Goal: Task Accomplishment & Management: Use online tool/utility

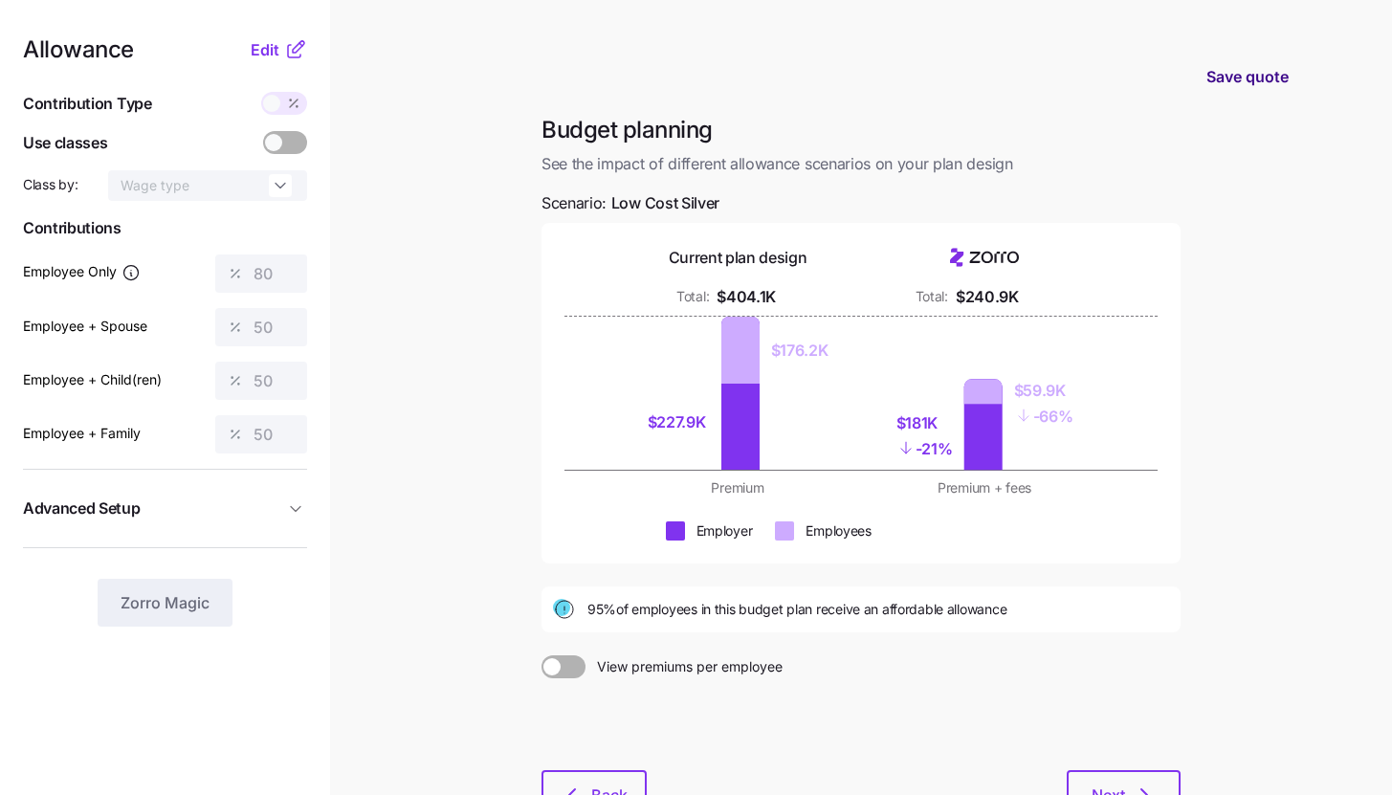
click at [1217, 79] on span "Save quote" at bounding box center [1247, 76] width 82 height 23
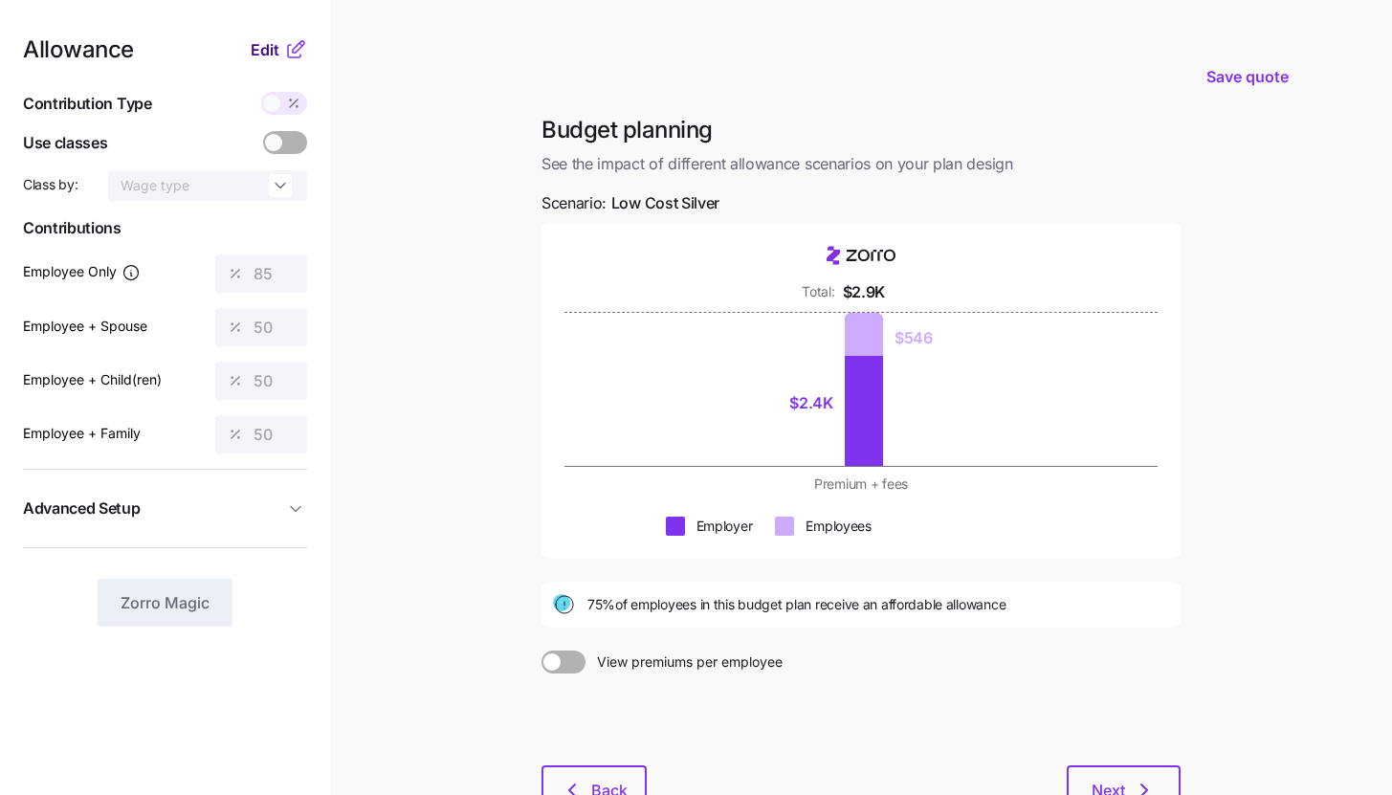
click at [281, 49] on button "Edit" at bounding box center [267, 49] width 33 height 23
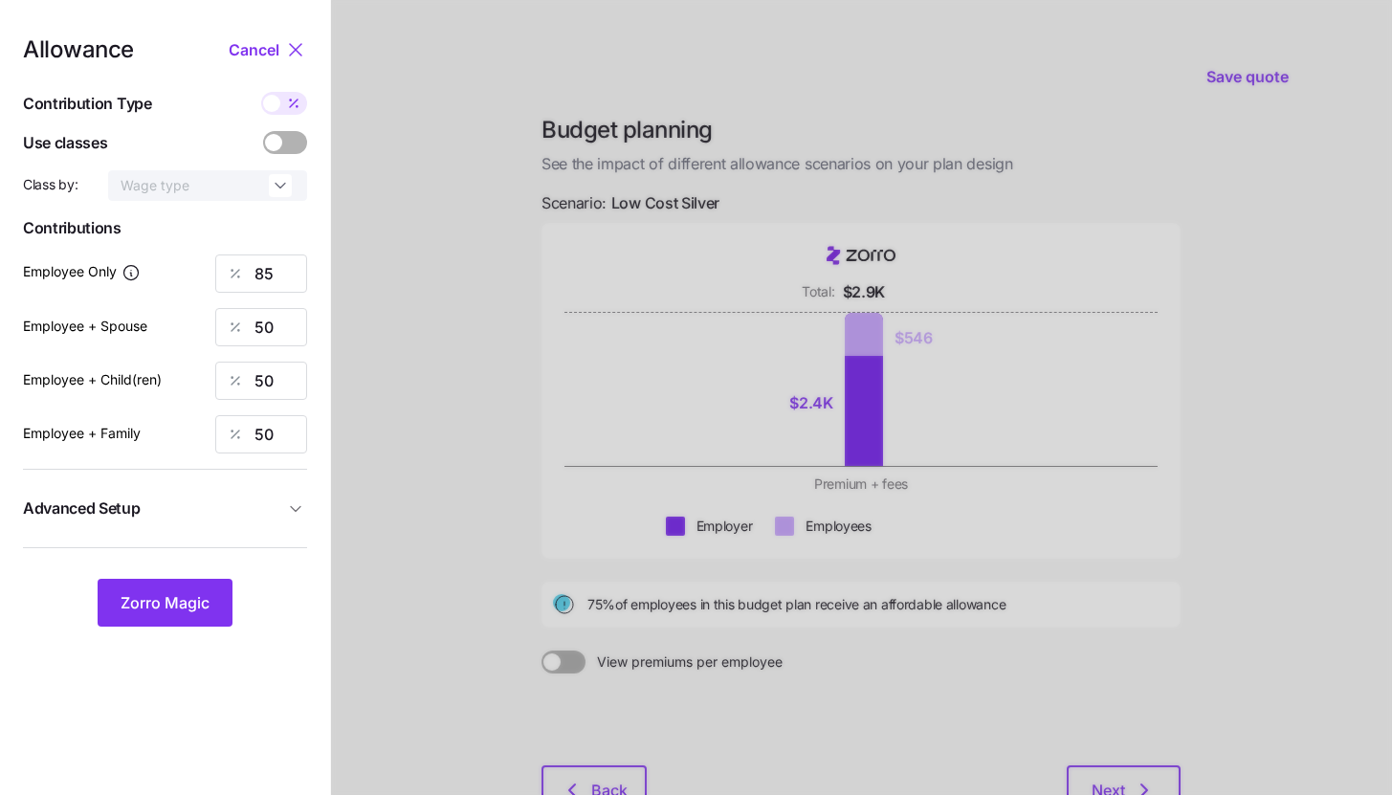
click at [288, 107] on icon at bounding box center [293, 103] width 15 height 15
click at [261, 92] on input "checkbox" at bounding box center [261, 92] width 0 height 0
type input "342"
type input "402"
type input "366"
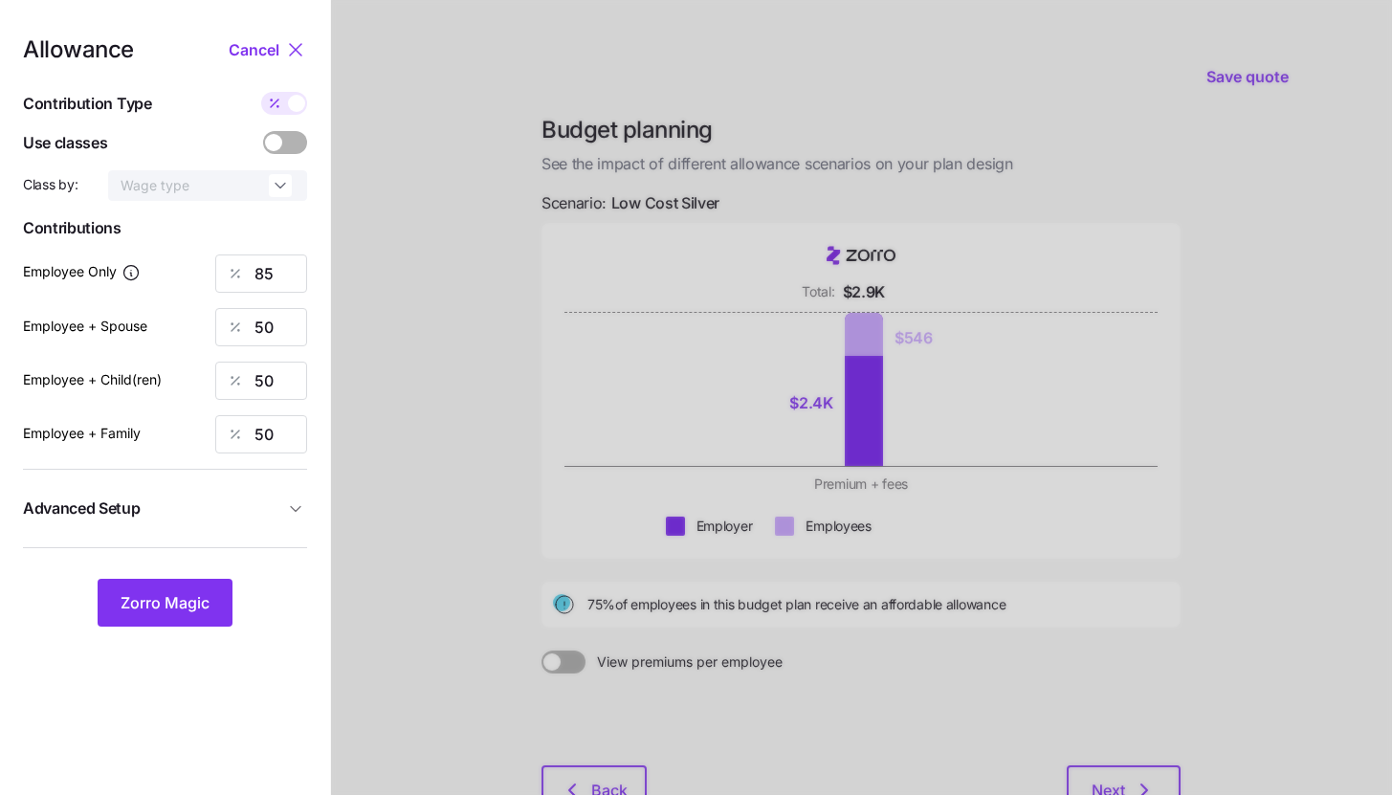
type input "567"
click at [283, 324] on input "402" at bounding box center [261, 327] width 92 height 38
type input "342"
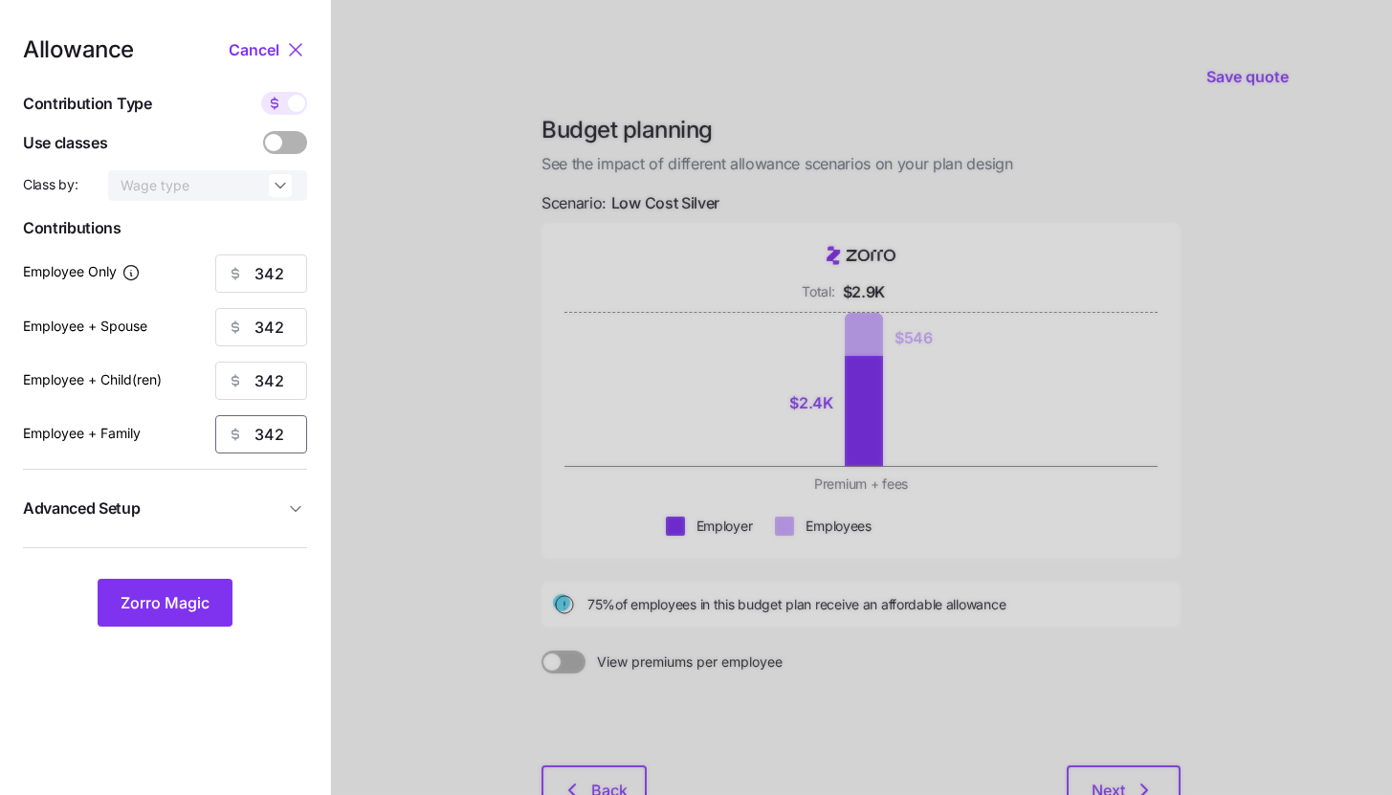
type input "342"
click at [264, 502] on span "Advanced Setup" at bounding box center [153, 508] width 261 height 24
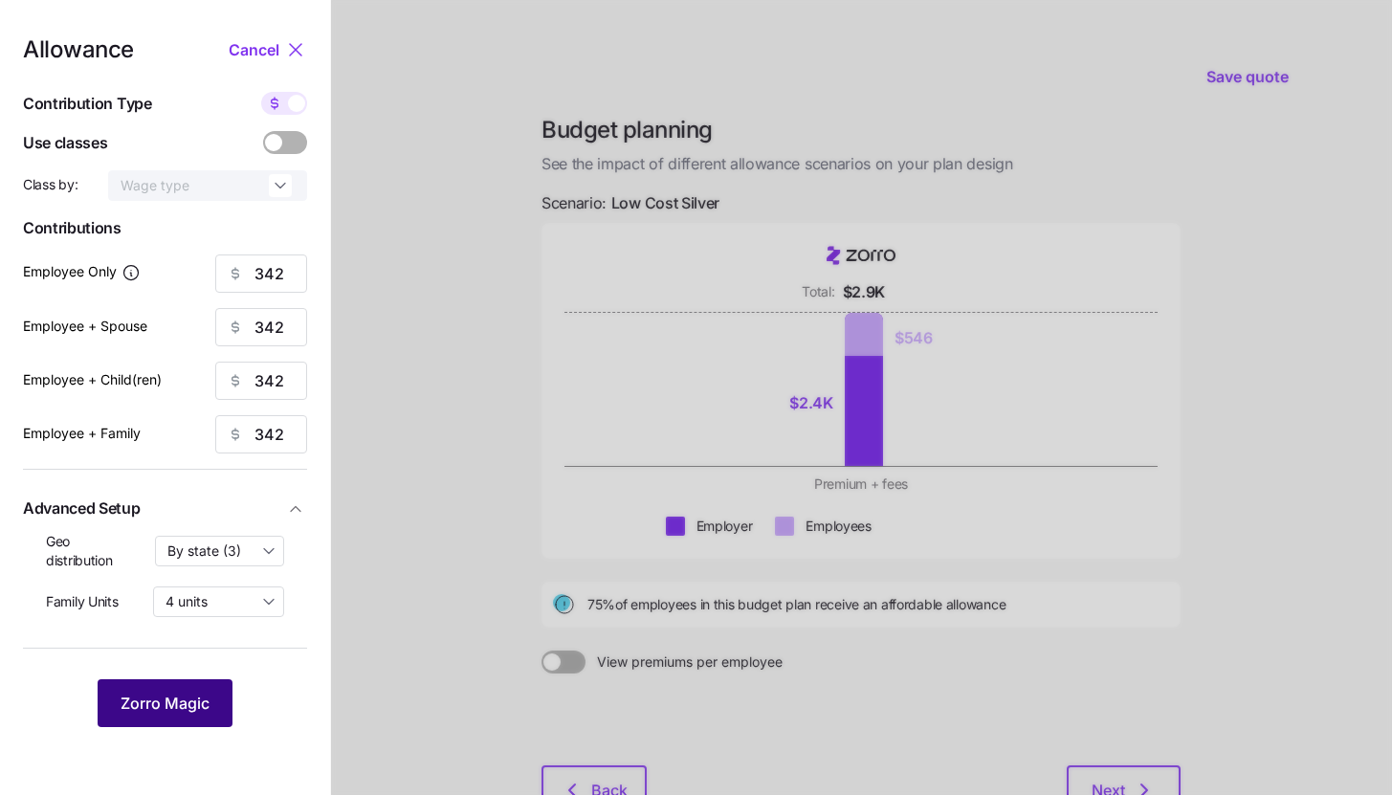
click at [193, 694] on span "Zorro Magic" at bounding box center [165, 703] width 89 height 23
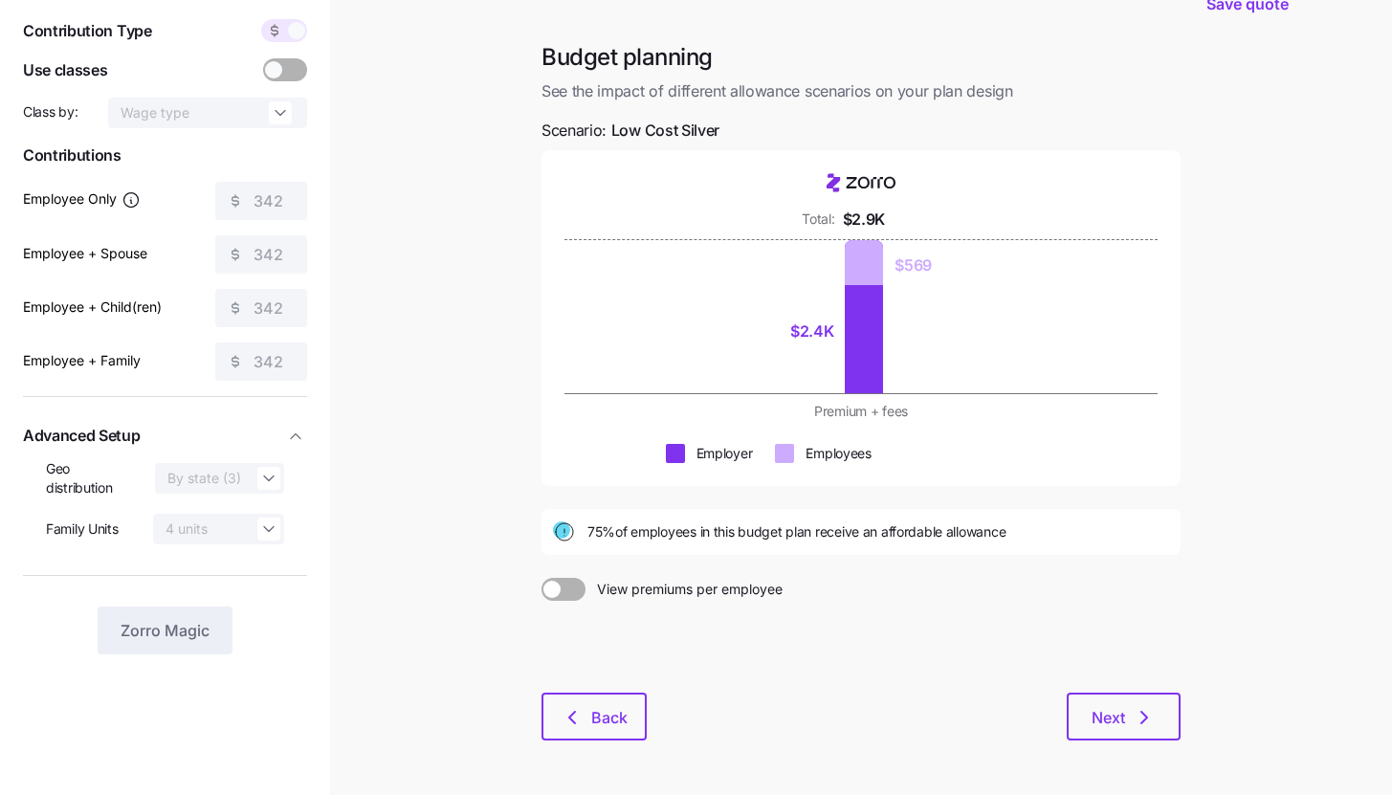
scroll to position [141, 0]
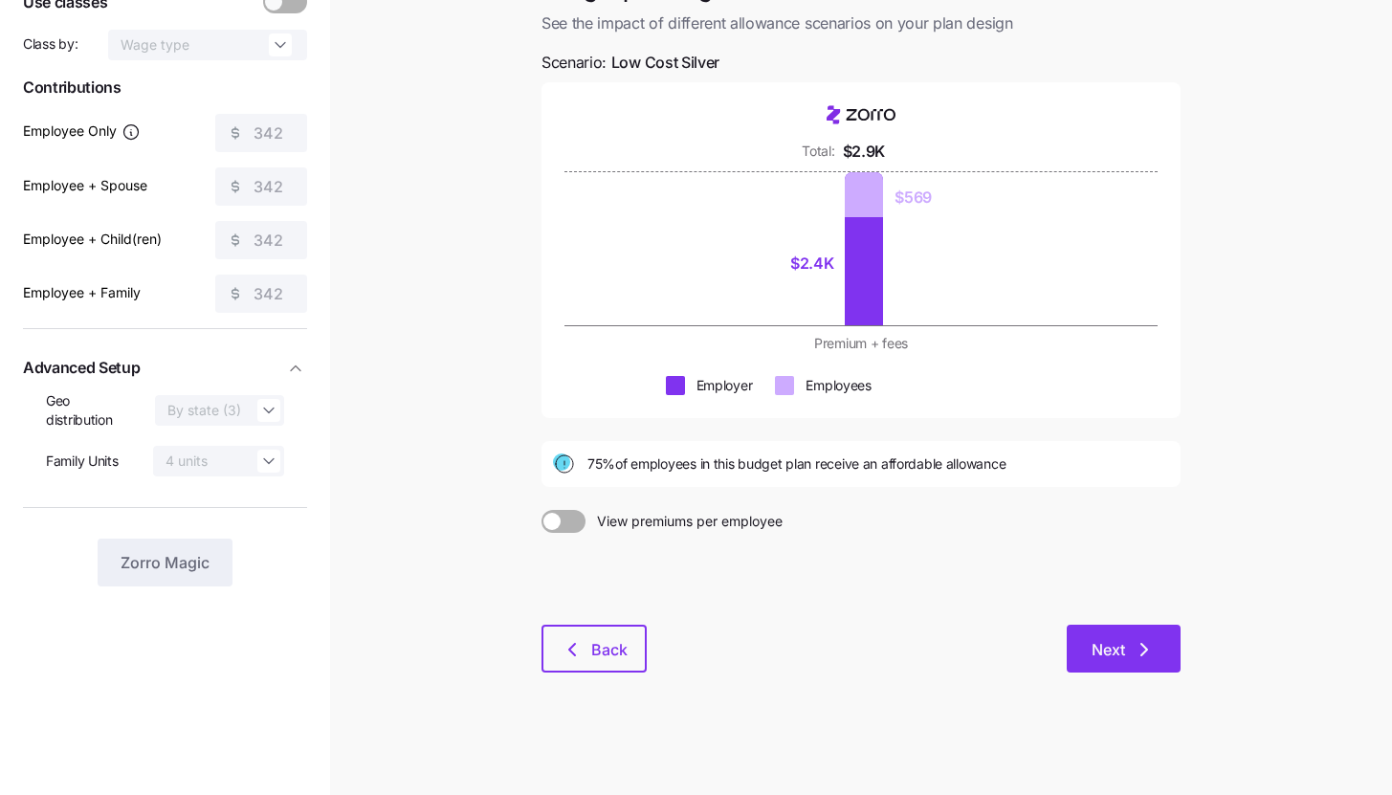
click at [1158, 652] on button "Next" at bounding box center [1124, 649] width 114 height 48
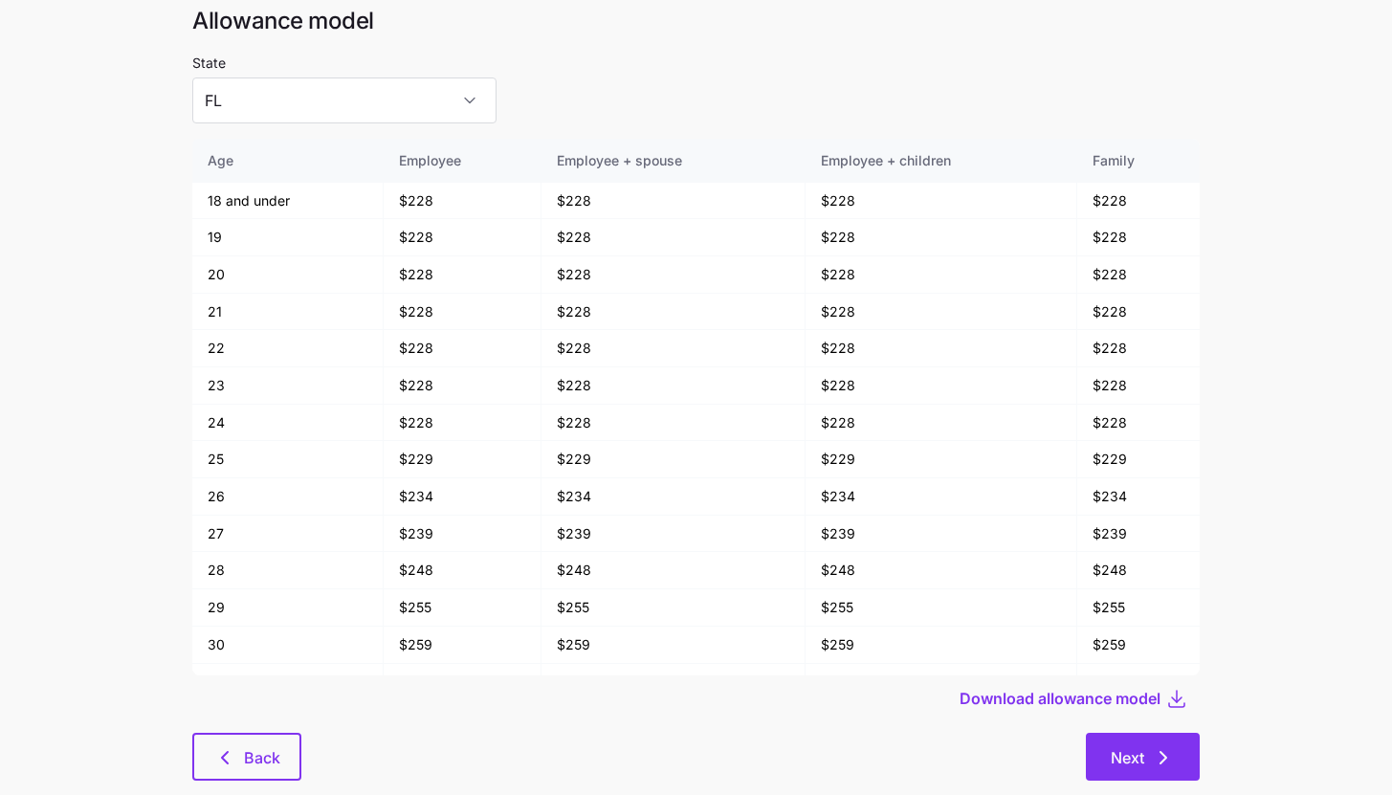
scroll to position [102, 0]
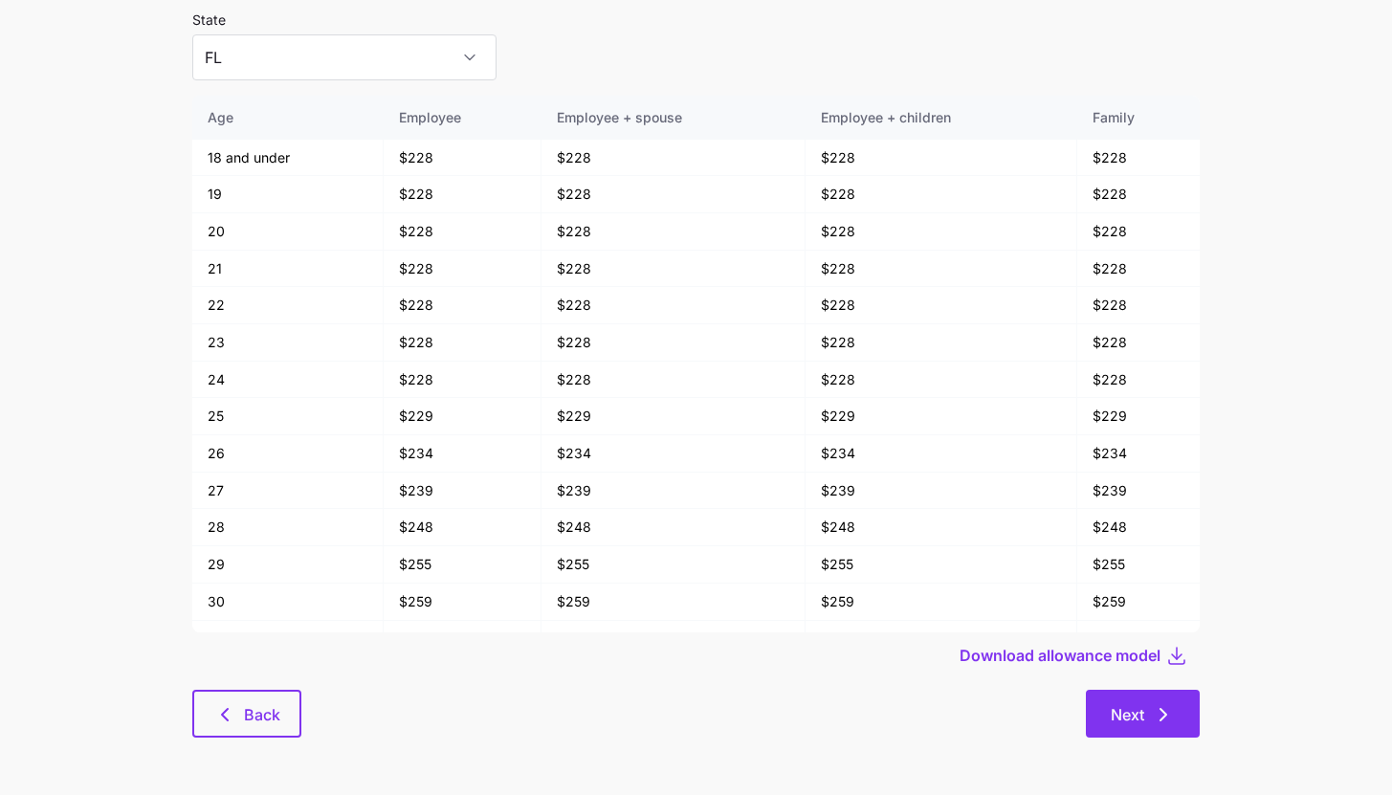
click at [1128, 726] on button "Next" at bounding box center [1143, 714] width 114 height 48
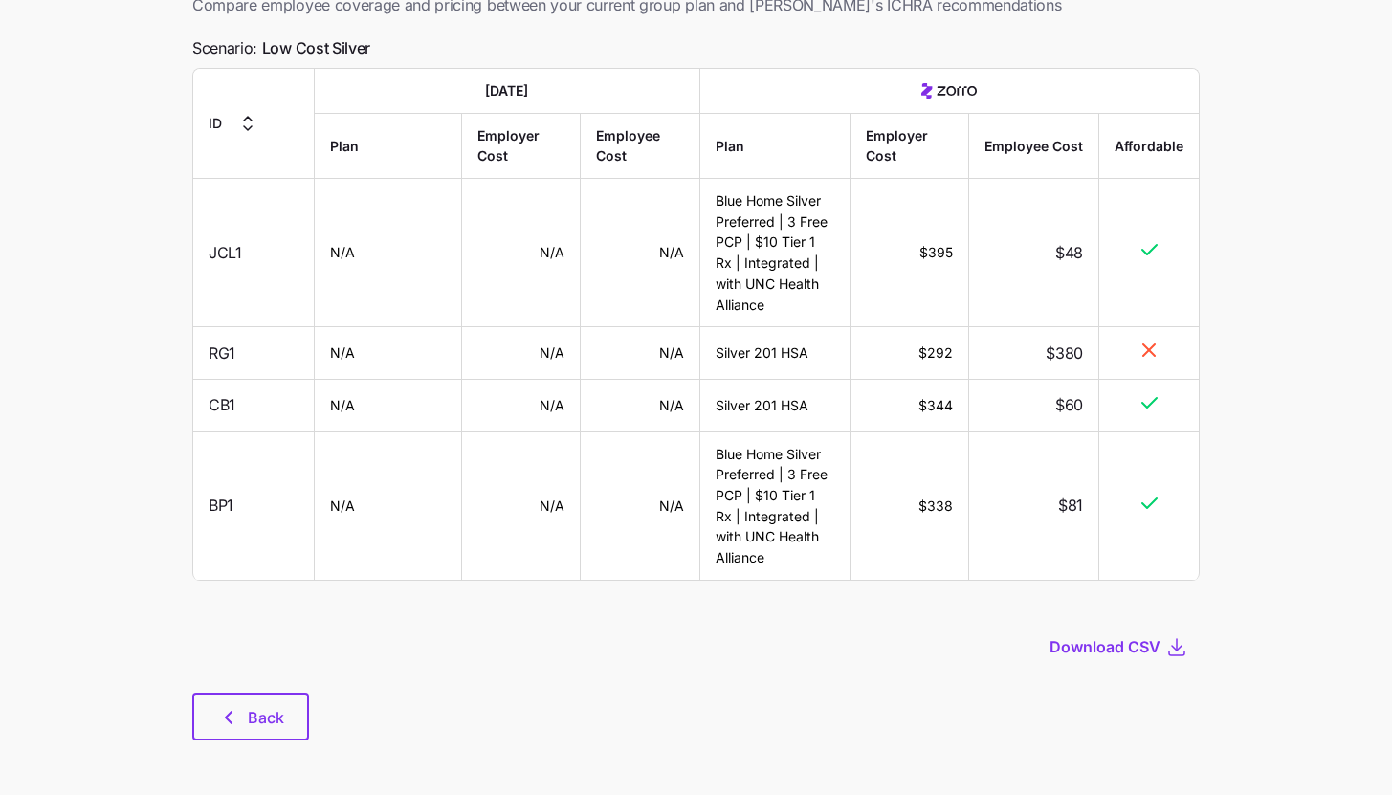
scroll to position [135, 0]
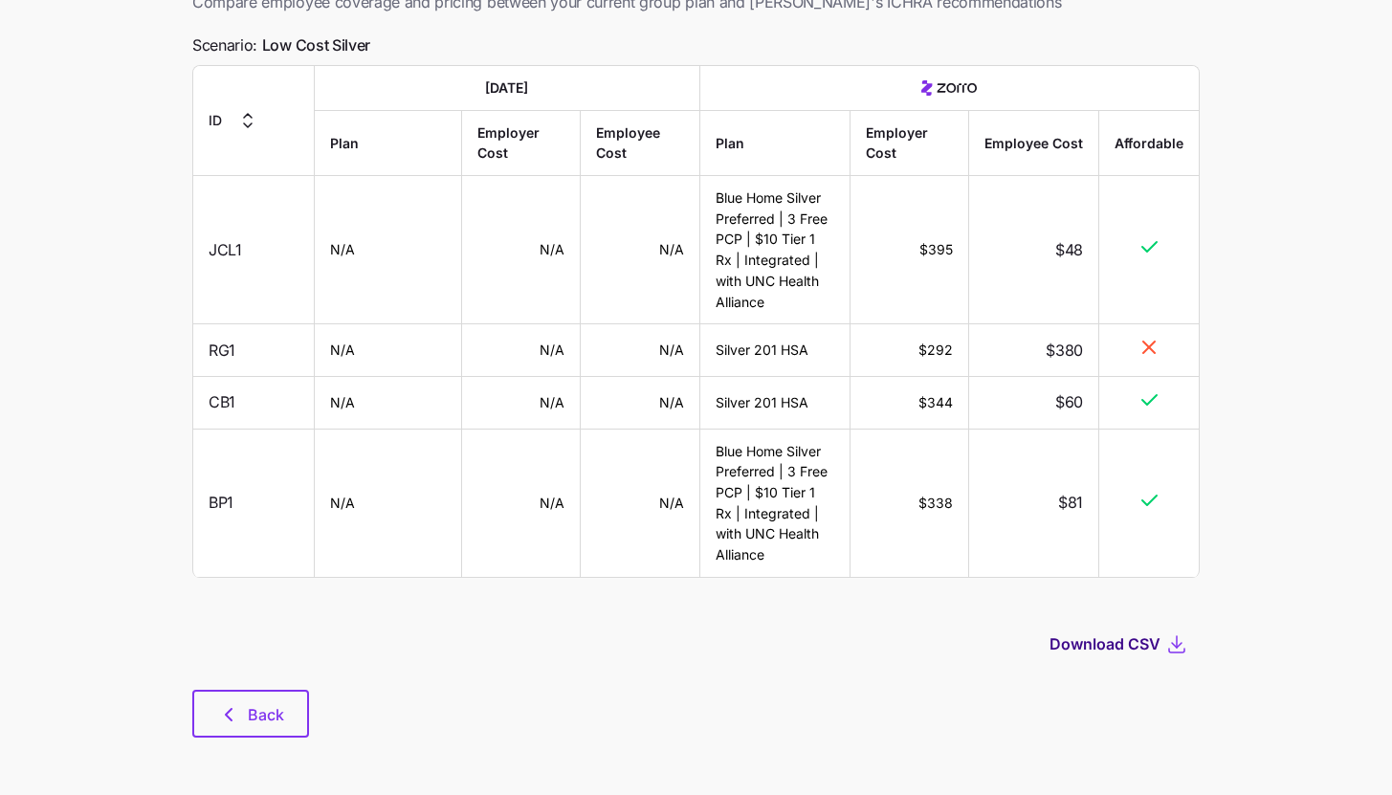
click at [1149, 641] on span "Download CSV" at bounding box center [1104, 643] width 111 height 23
click at [281, 707] on span "Back" at bounding box center [266, 714] width 36 height 23
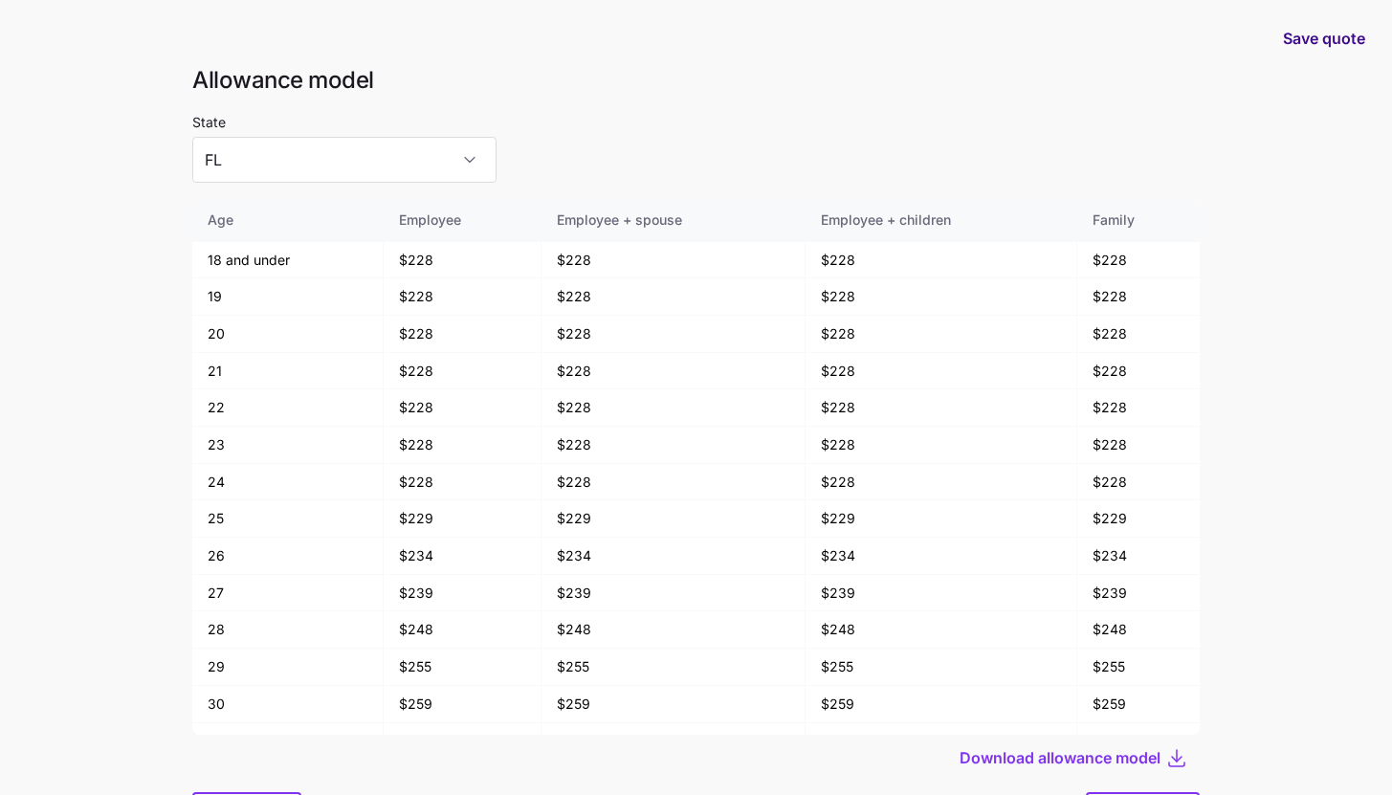
click at [1312, 37] on span "Save quote" at bounding box center [1324, 38] width 82 height 23
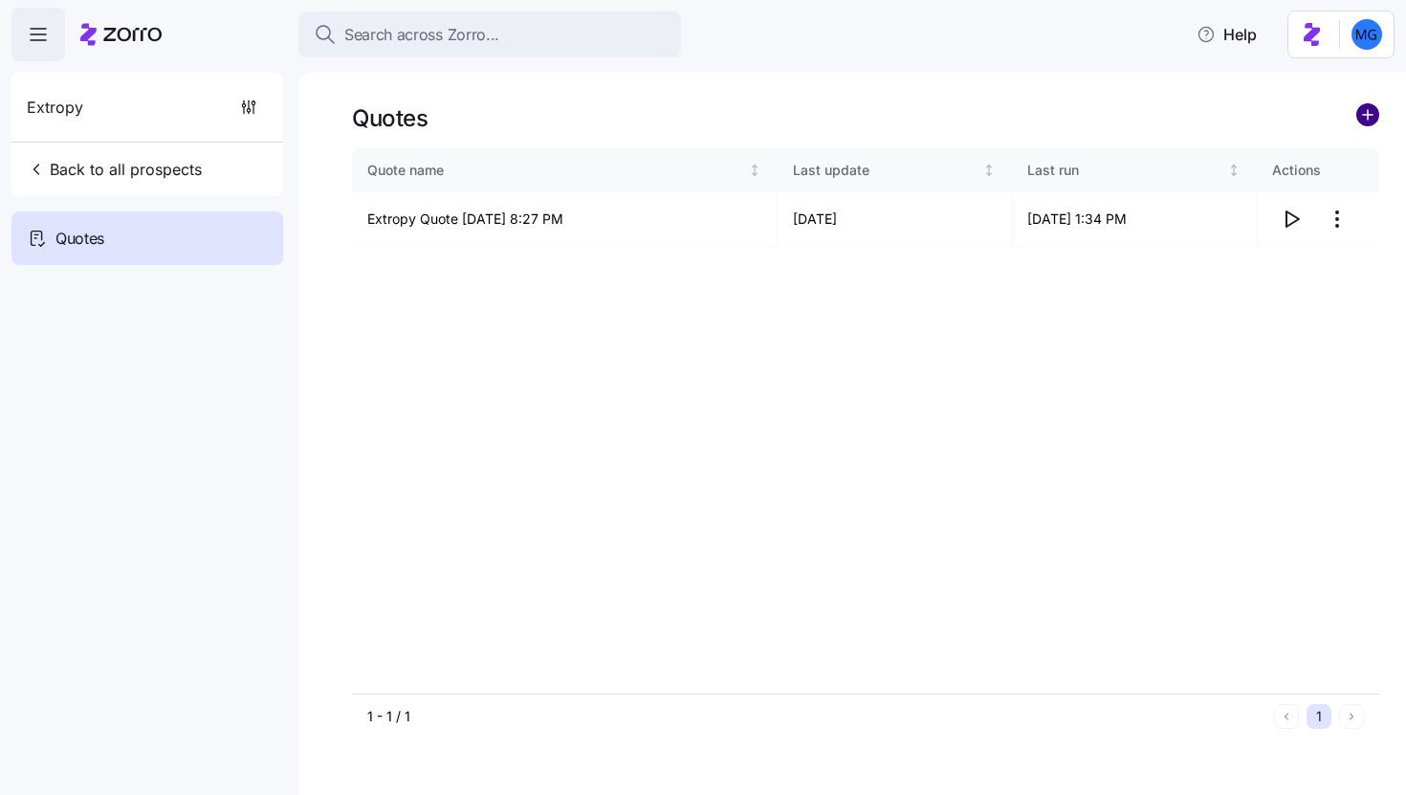
click at [1361, 121] on circle "add icon" at bounding box center [1367, 114] width 21 height 21
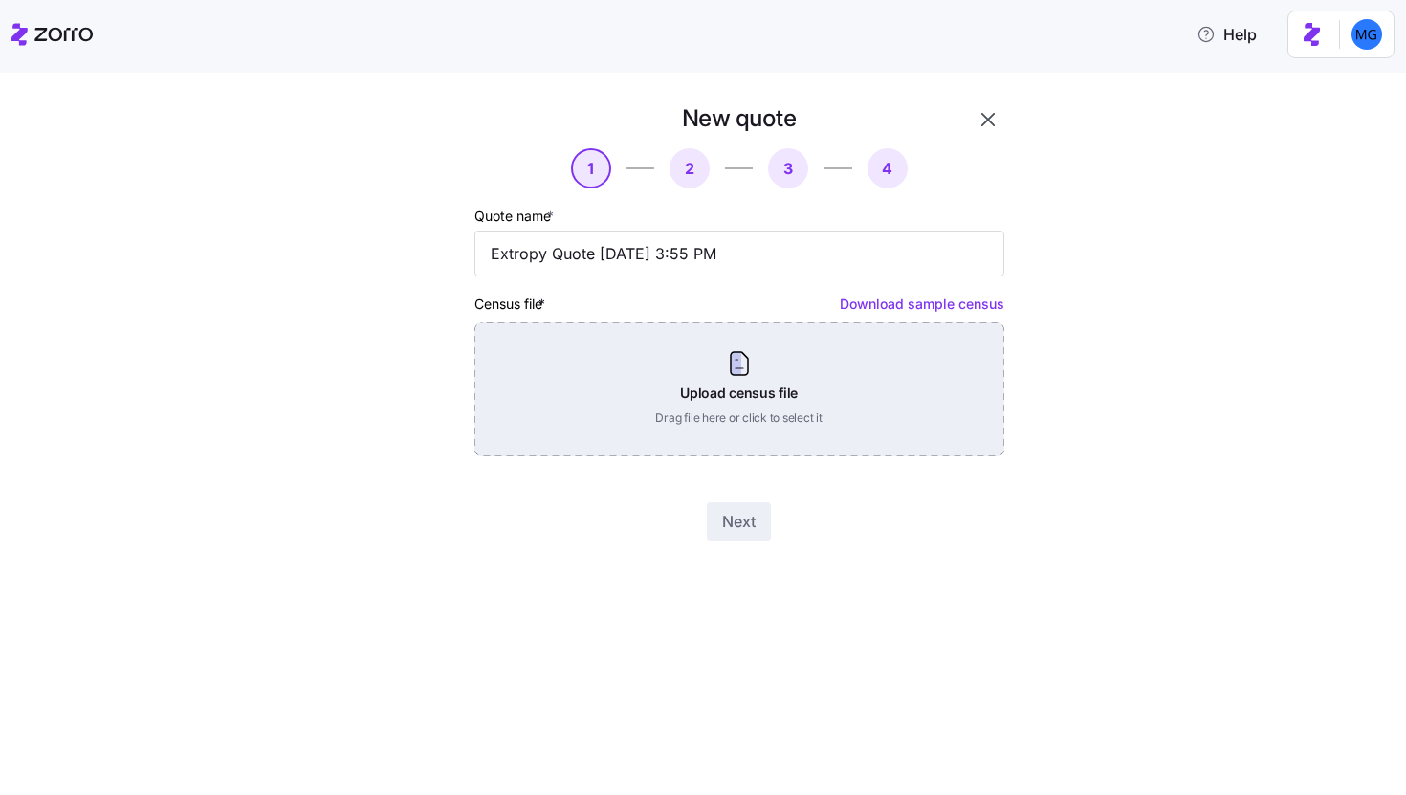
click at [765, 381] on div "Upload census file Drag file here or click to select it" at bounding box center [739, 389] width 530 height 134
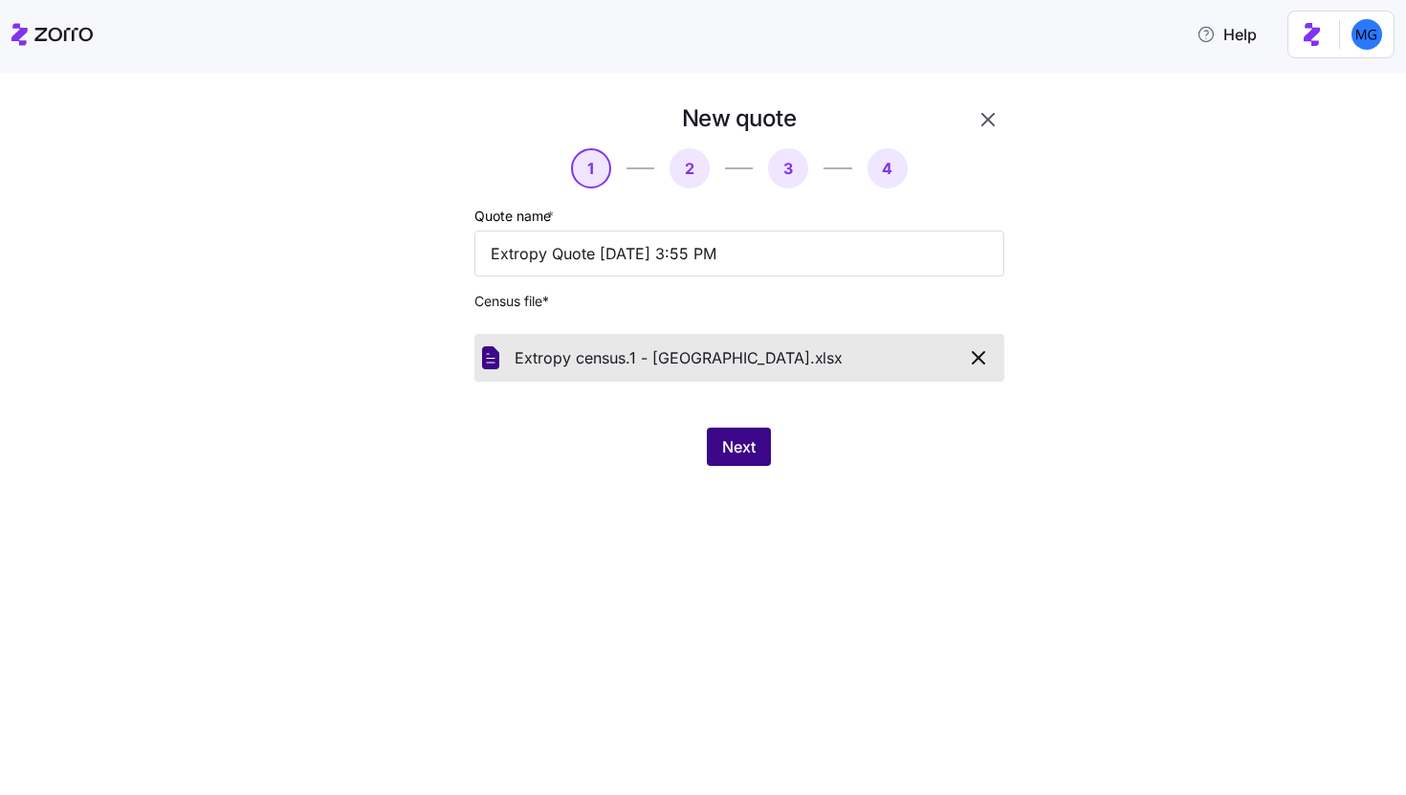
click at [739, 429] on button "Next" at bounding box center [739, 447] width 64 height 38
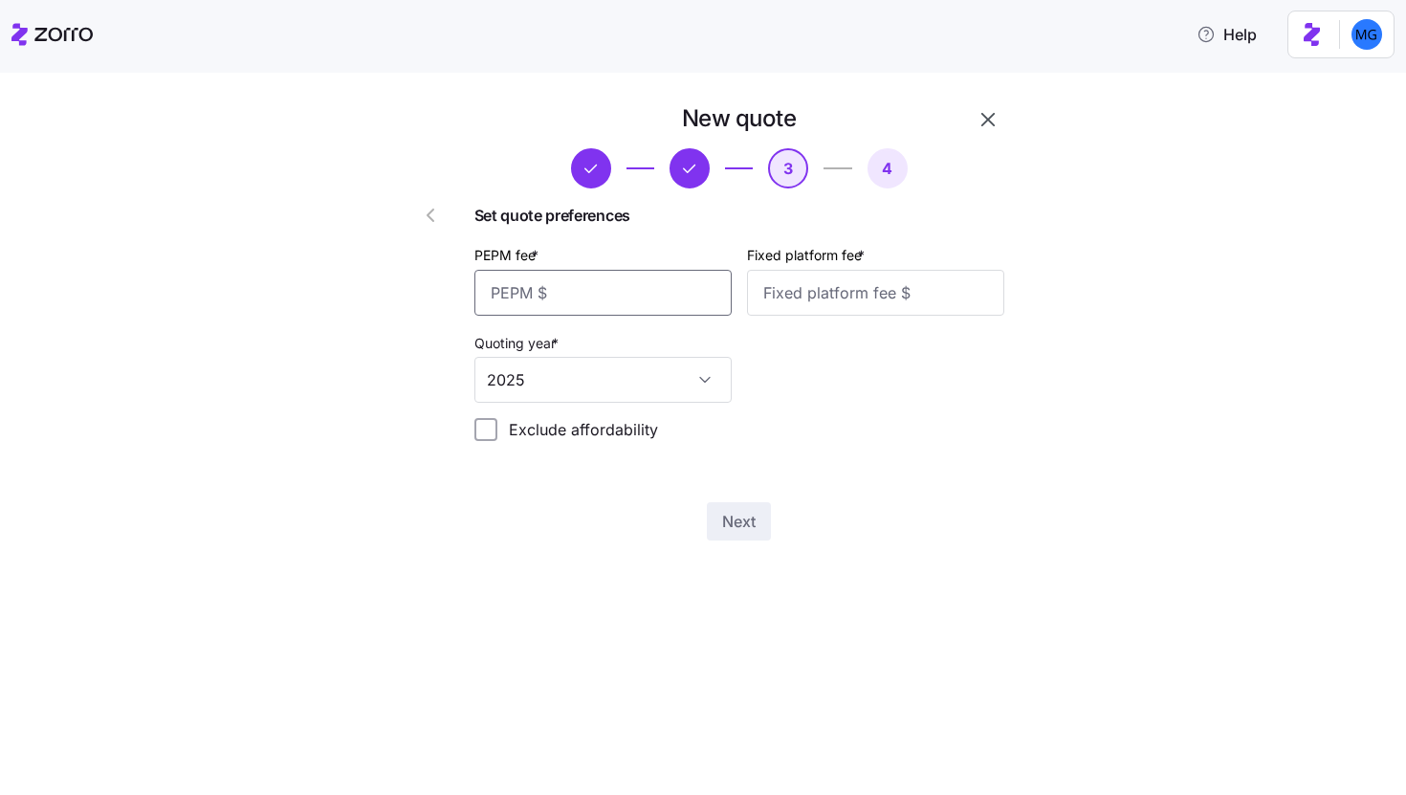
click at [682, 297] on input "PEPM fee *" at bounding box center [602, 293] width 257 height 46
type input "0"
click at [877, 305] on input "Fixed platform fee *" at bounding box center [875, 293] width 257 height 46
type input "1000"
click at [735, 540] on button "Next" at bounding box center [739, 521] width 64 height 38
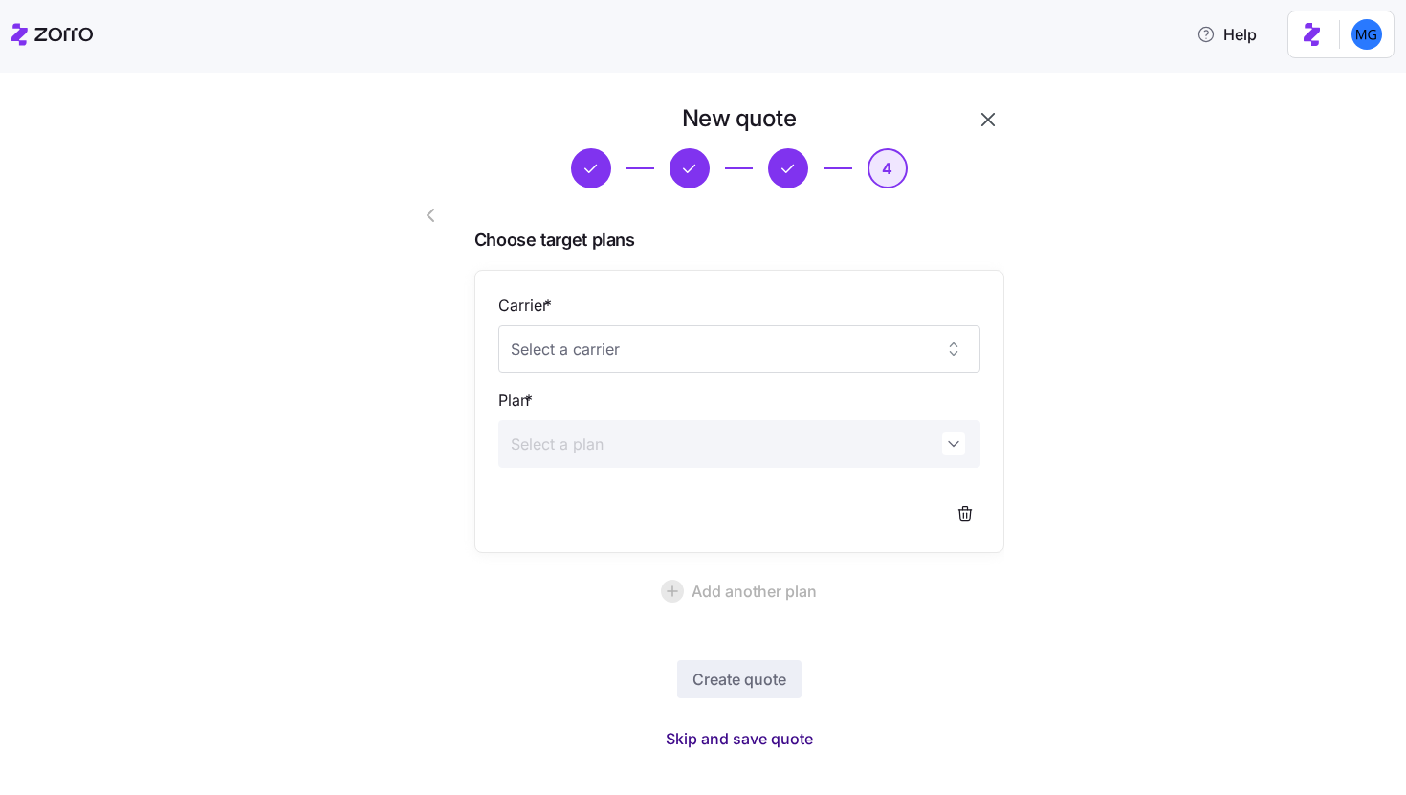
click at [797, 736] on span "Skip and save quote" at bounding box center [739, 738] width 147 height 23
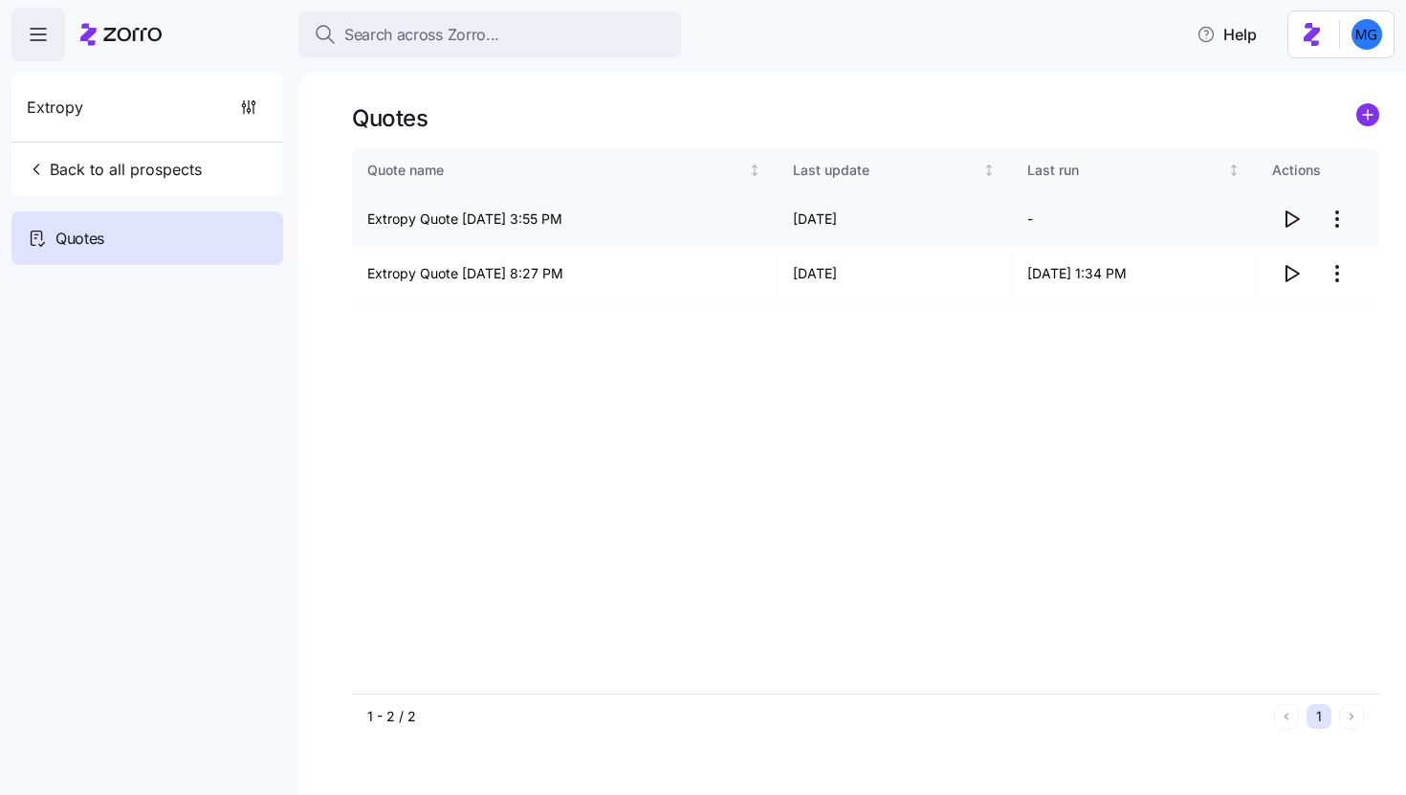
click at [1349, 216] on html "Search across Zorro... Help Extropy Back to all prospects Quotes Quotes Quote n…" at bounding box center [703, 391] width 1406 height 783
click at [1038, 226] on html "Search across Zorro... Help Extropy Back to all prospects Quotes Quotes Quote n…" at bounding box center [703, 391] width 1406 height 783
click at [1296, 215] on icon "button" at bounding box center [1291, 219] width 23 height 23
click at [97, 173] on span "Back to all prospects" at bounding box center [114, 169] width 175 height 23
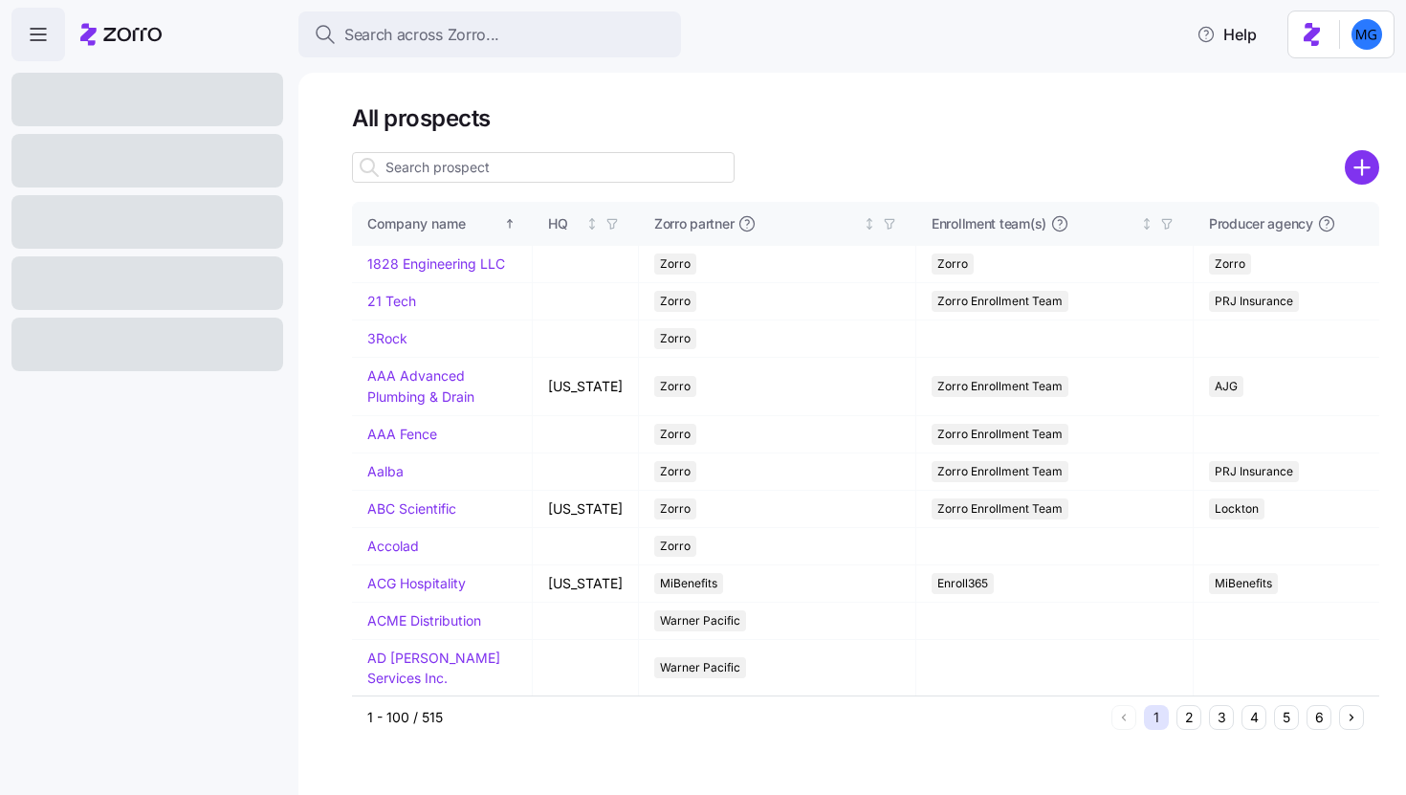
click at [615, 159] on input at bounding box center [543, 167] width 383 height 31
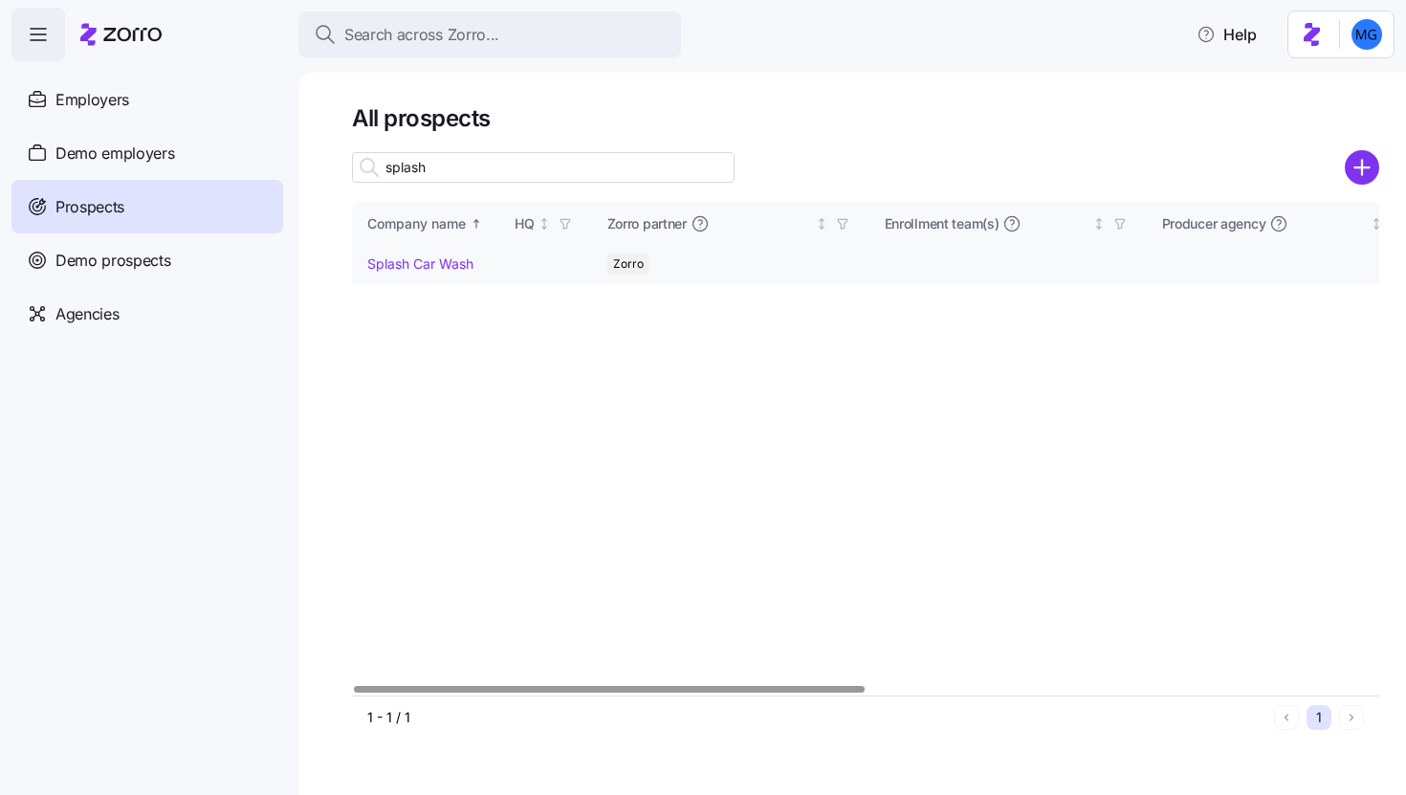
type input "splash"
click at [437, 264] on link "Splash Car Wash" at bounding box center [420, 263] width 106 height 16
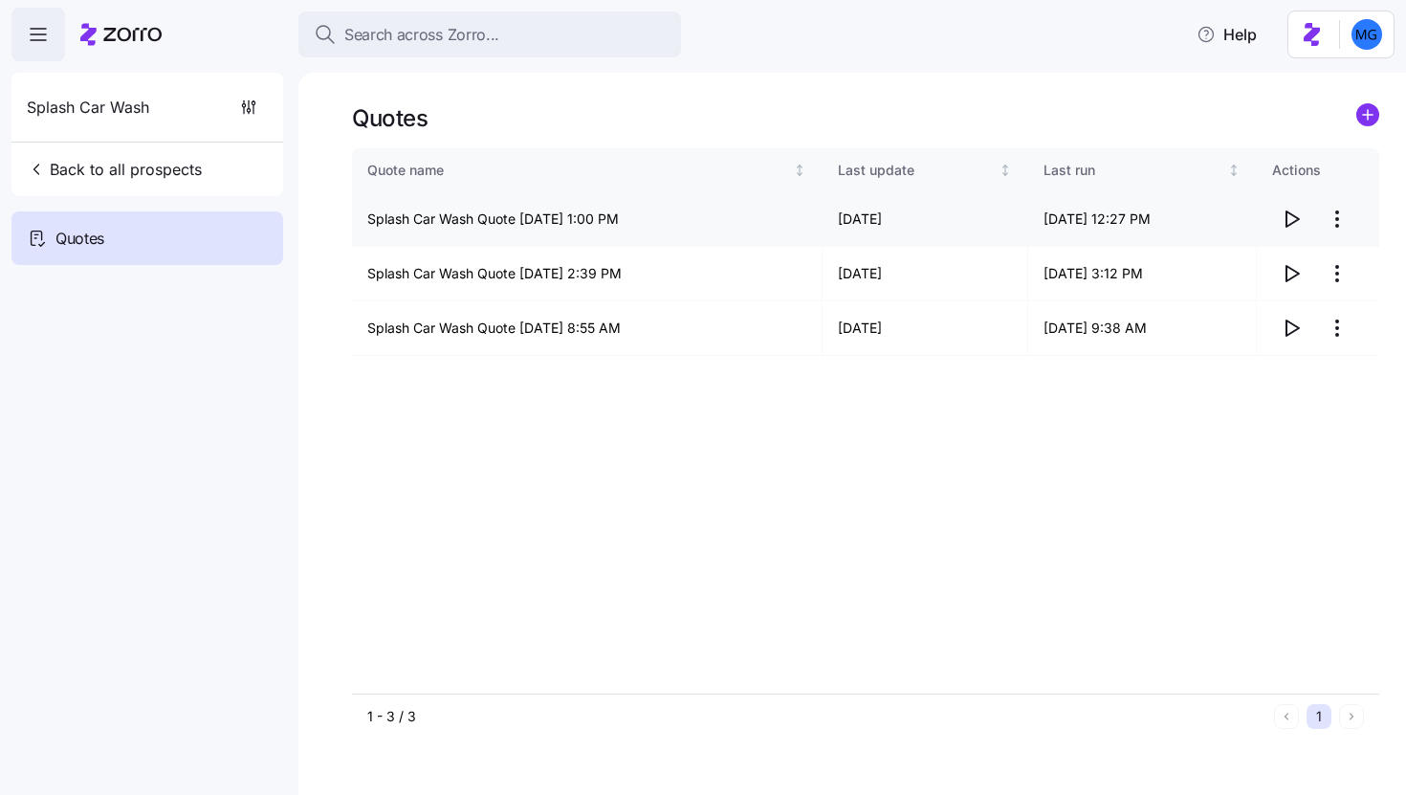
click at [1294, 216] on icon "button" at bounding box center [1293, 218] width 12 height 15
click at [1288, 272] on icon "button" at bounding box center [1291, 273] width 23 height 23
click at [1284, 334] on icon "button" at bounding box center [1291, 328] width 23 height 23
click at [1341, 219] on html "Search across Zorro... Help Splash Car Wash Back to all prospects Quotes Quotes…" at bounding box center [703, 391] width 1406 height 783
click at [1263, 269] on div "Edit quote" at bounding box center [1261, 266] width 176 height 31
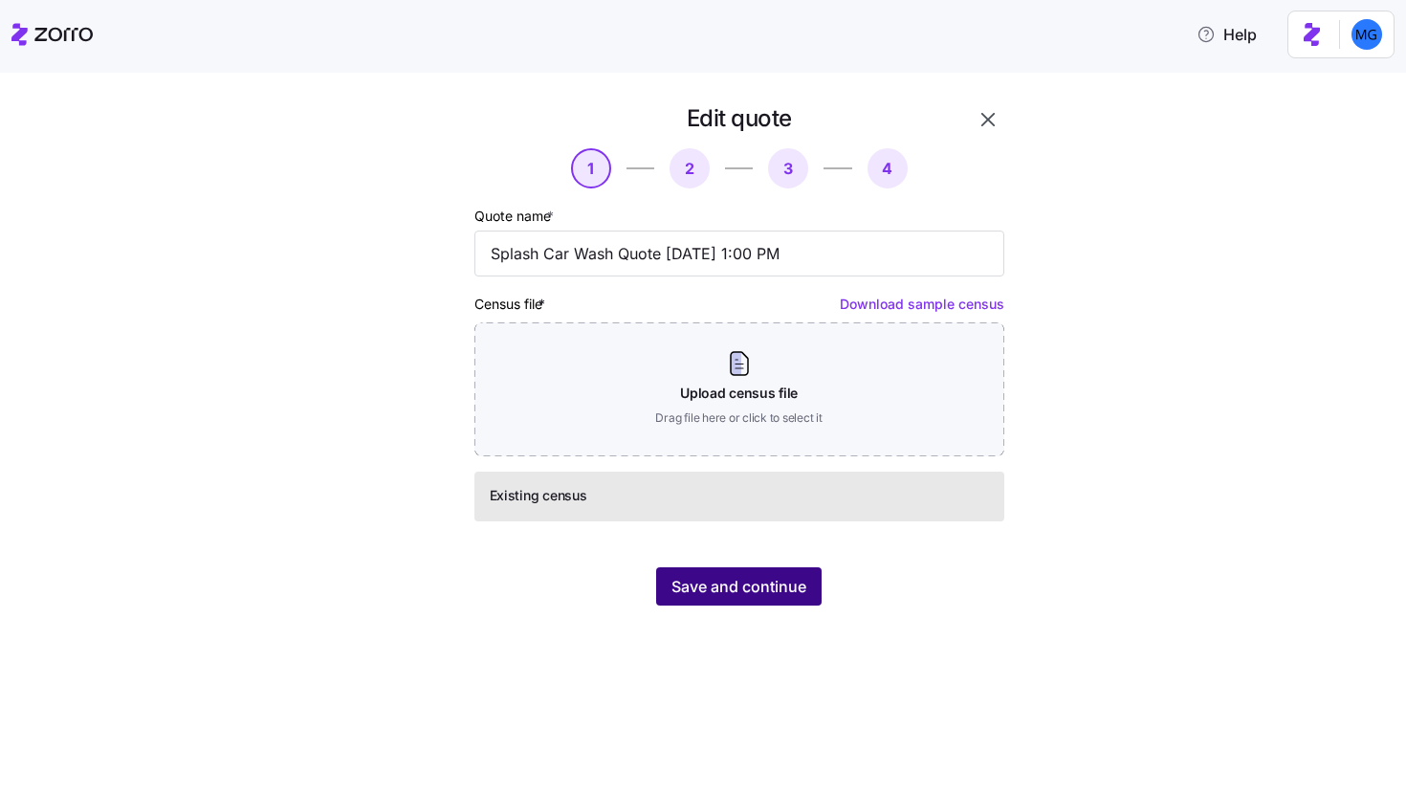
click at [792, 591] on span "Save and continue" at bounding box center [739, 586] width 135 height 23
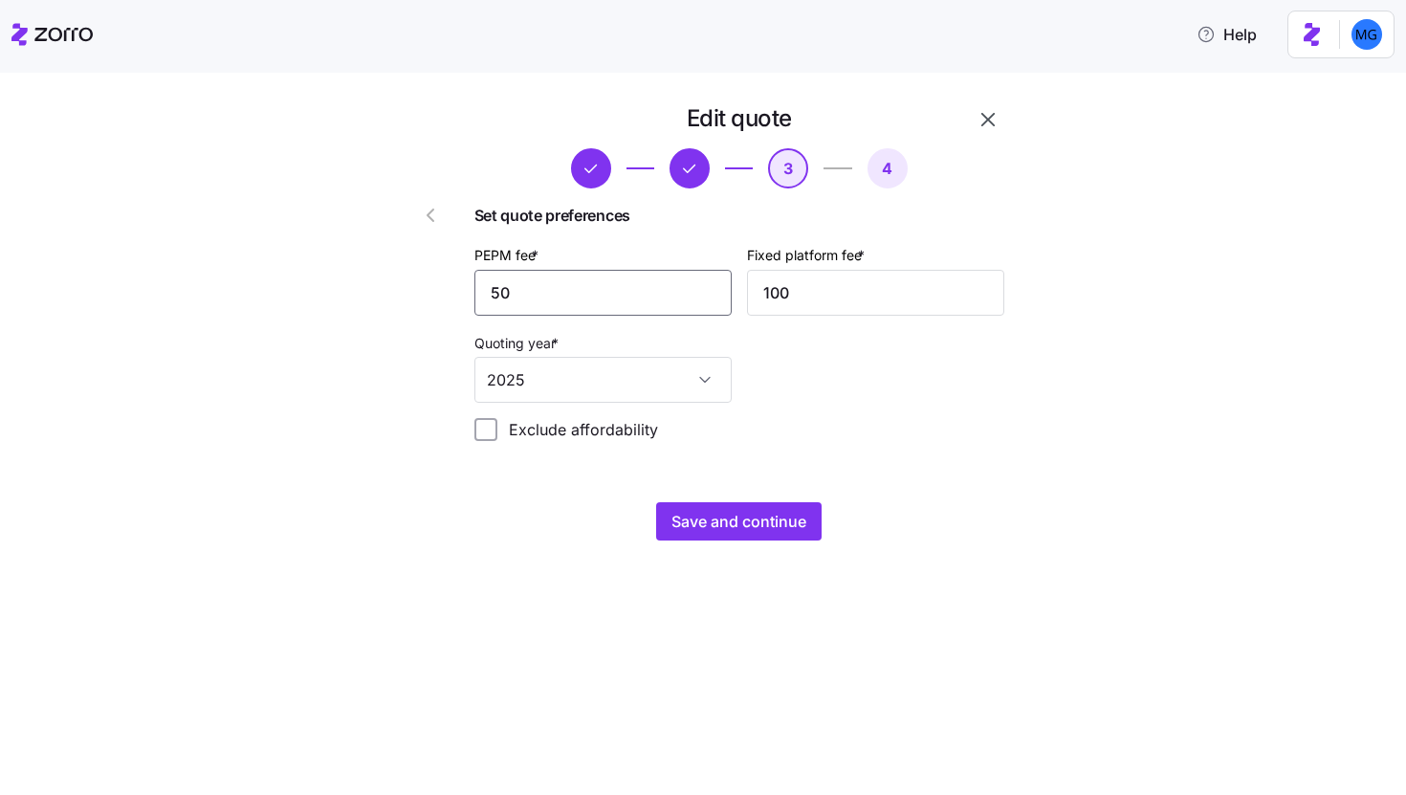
click at [572, 289] on input "50" at bounding box center [602, 293] width 257 height 46
click at [571, 289] on input "50" at bounding box center [602, 293] width 257 height 46
type input "0"
click at [822, 287] on input "100" at bounding box center [875, 293] width 257 height 46
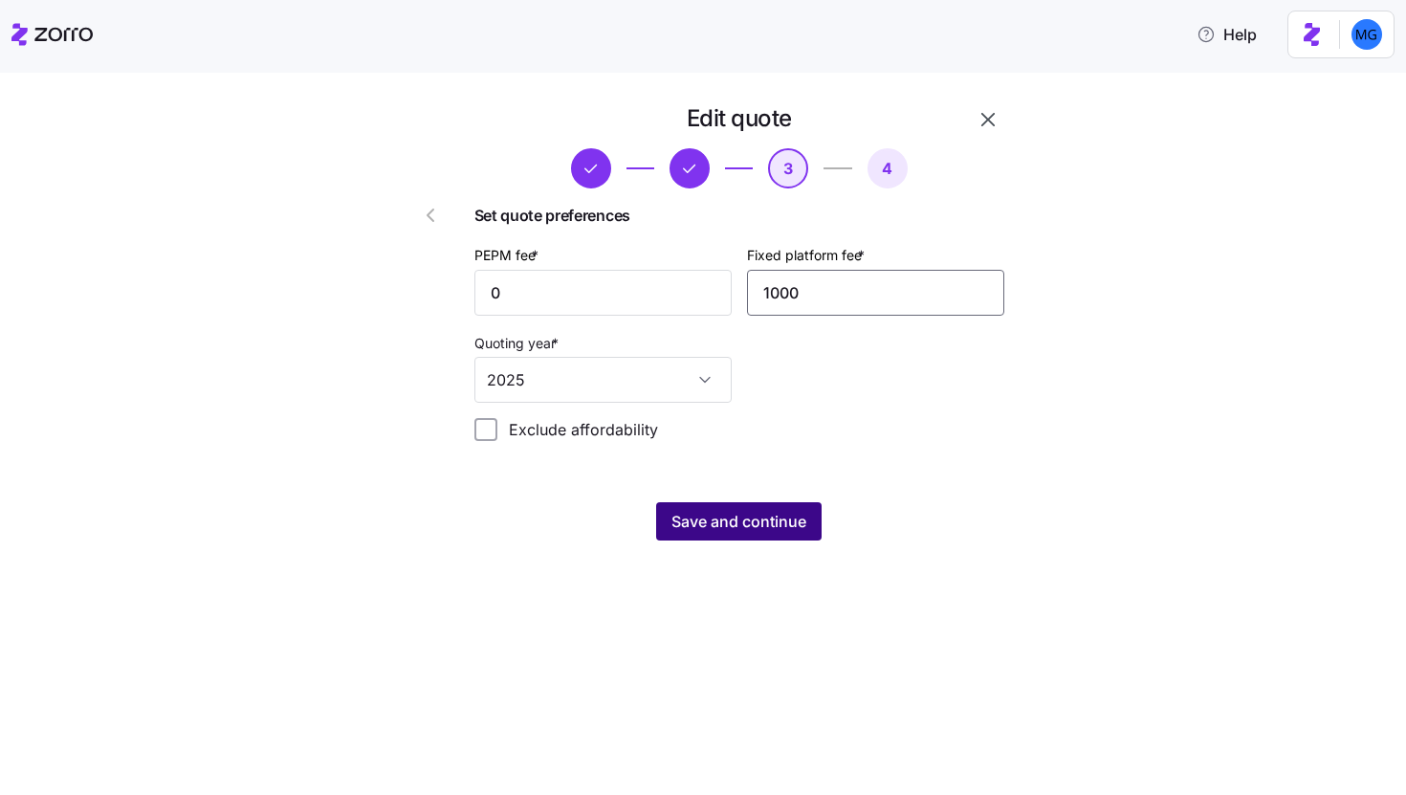
type input "1000"
click at [770, 518] on span "Save and continue" at bounding box center [739, 521] width 135 height 23
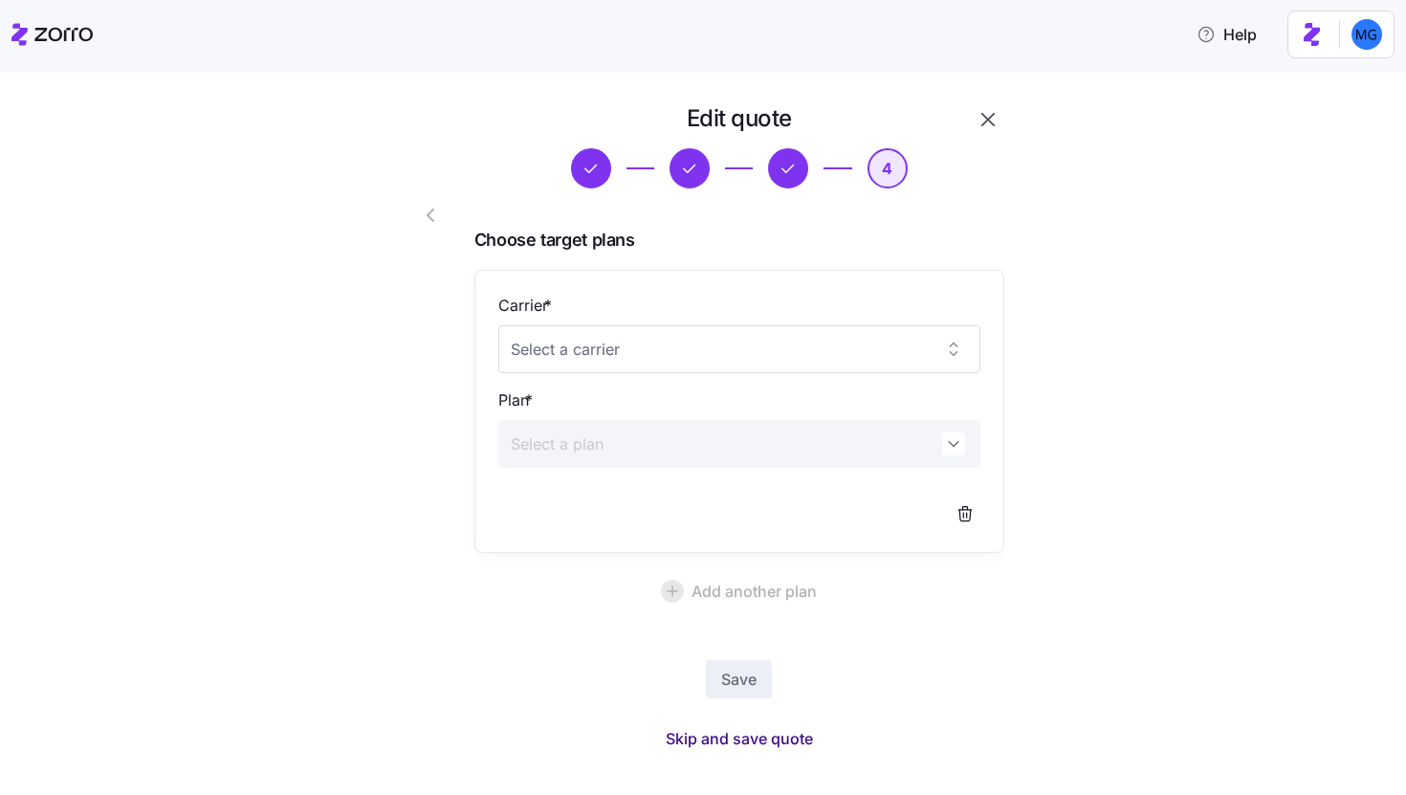
click at [699, 737] on span "Skip and save quote" at bounding box center [739, 738] width 147 height 23
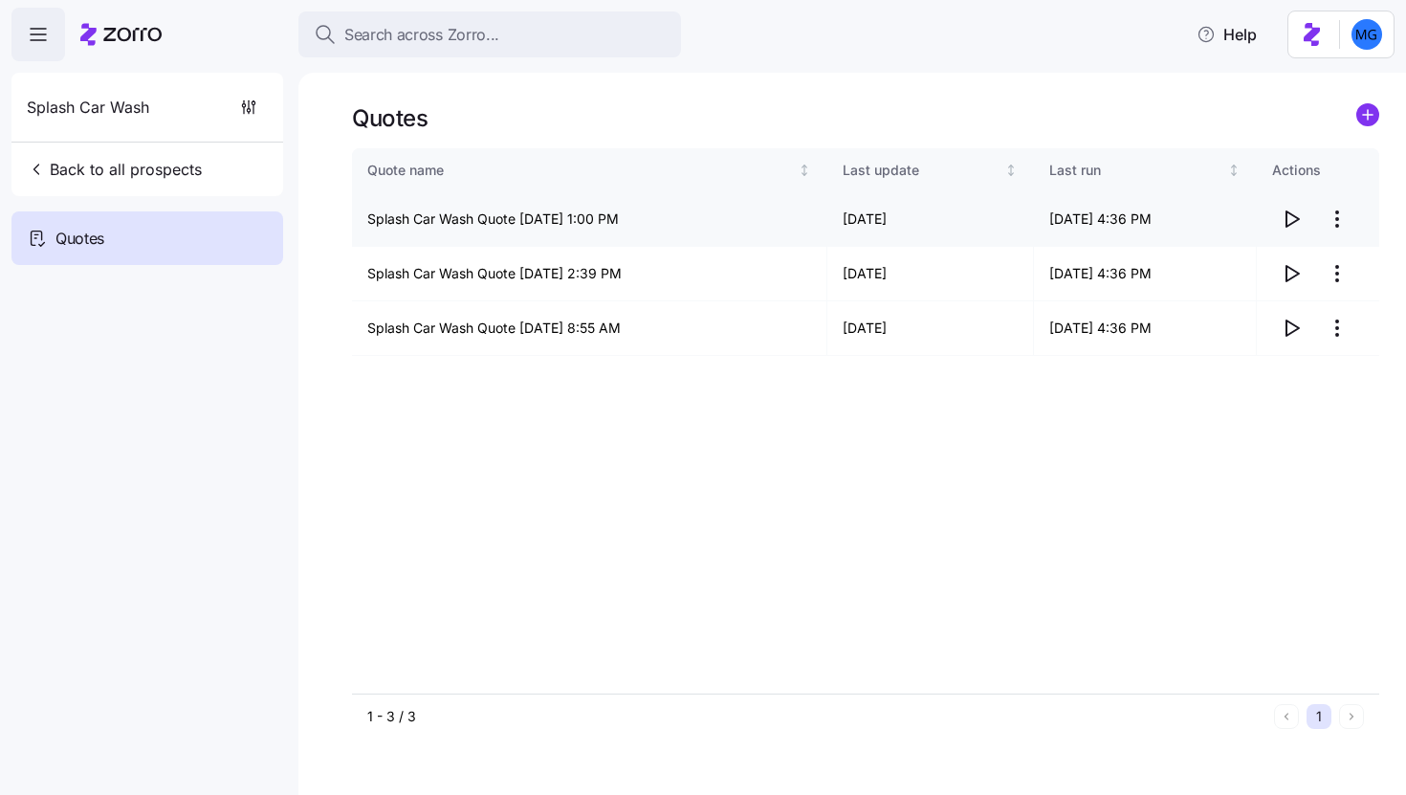
click at [1294, 217] on icon "button" at bounding box center [1291, 219] width 23 height 23
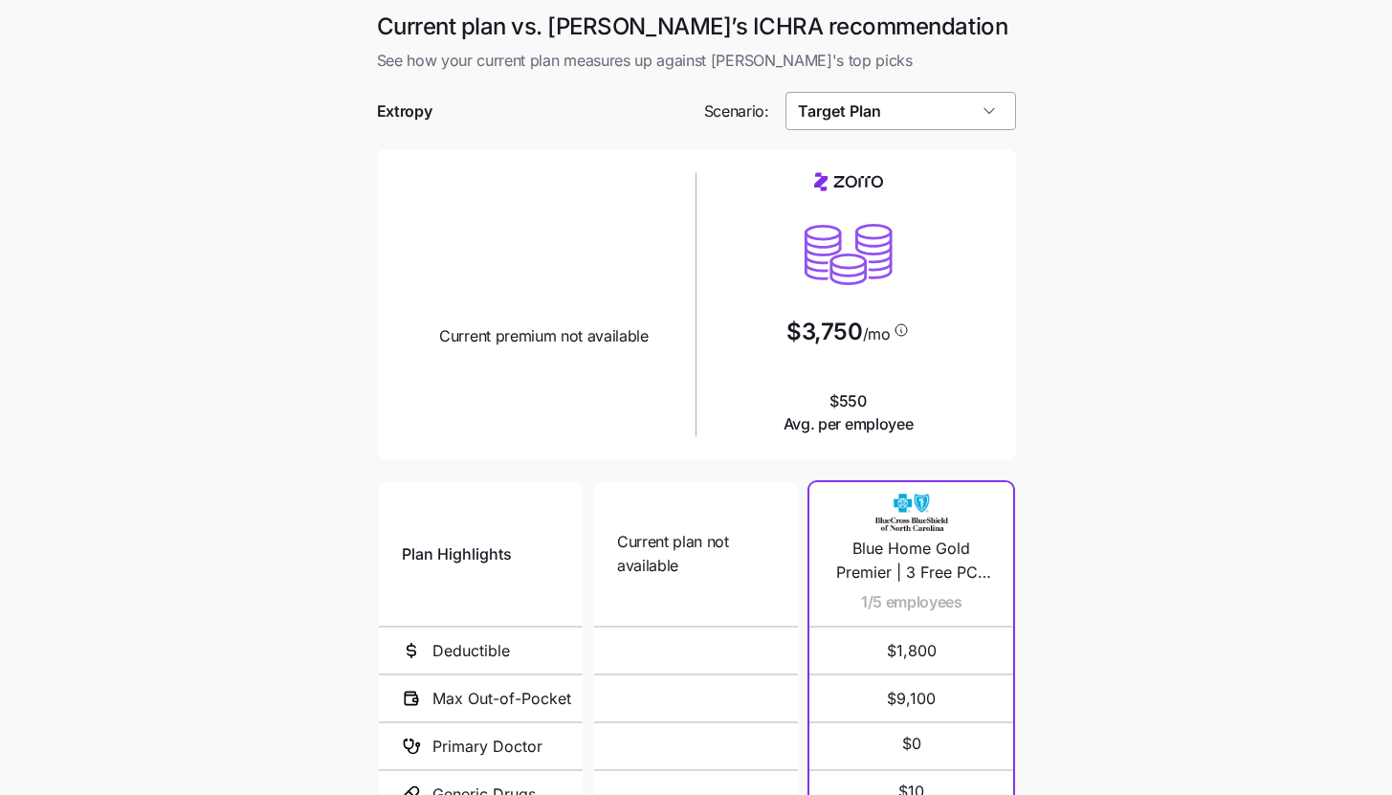
click at [962, 123] on input "Target Plan" at bounding box center [900, 111] width 231 height 38
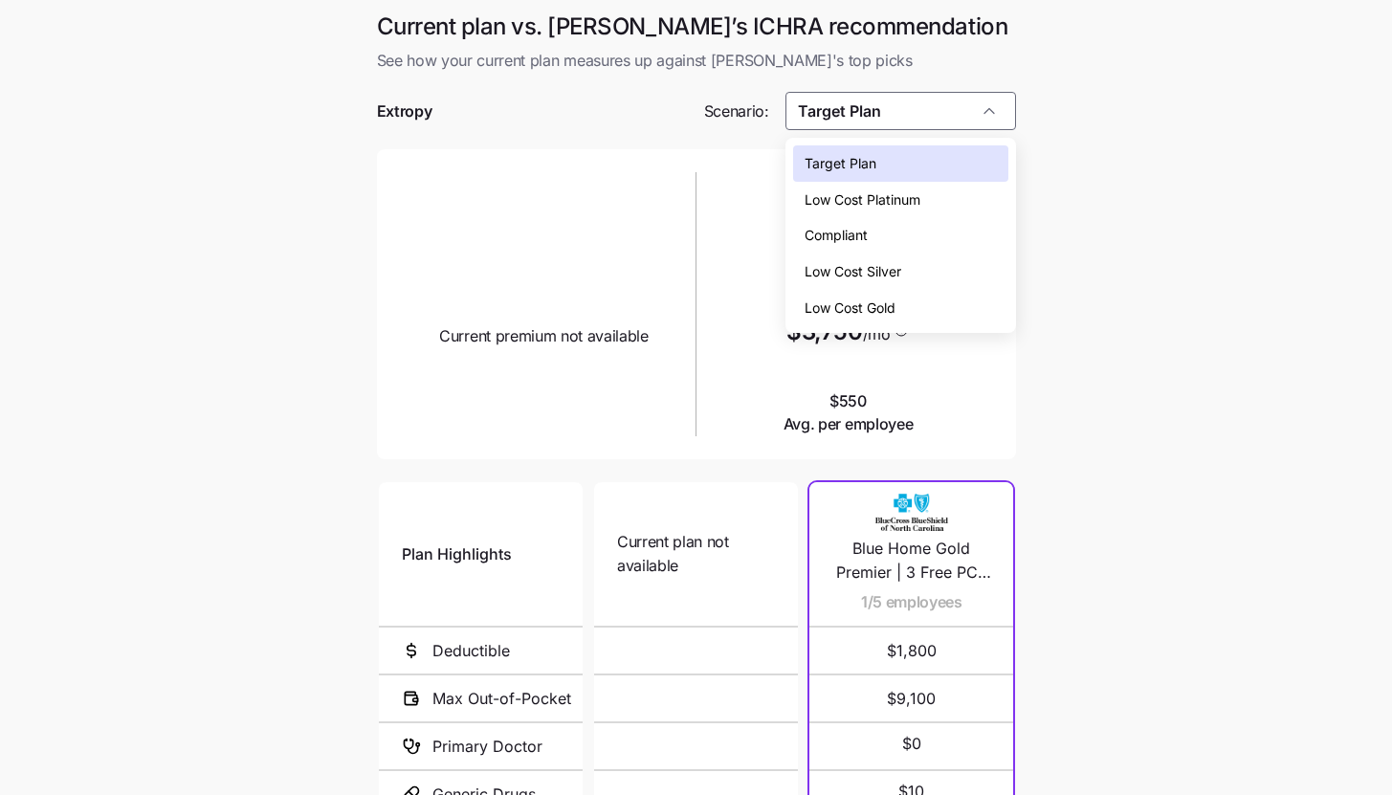
click at [922, 275] on div "Low Cost Silver" at bounding box center [900, 271] width 215 height 36
type input "Low Cost Silver"
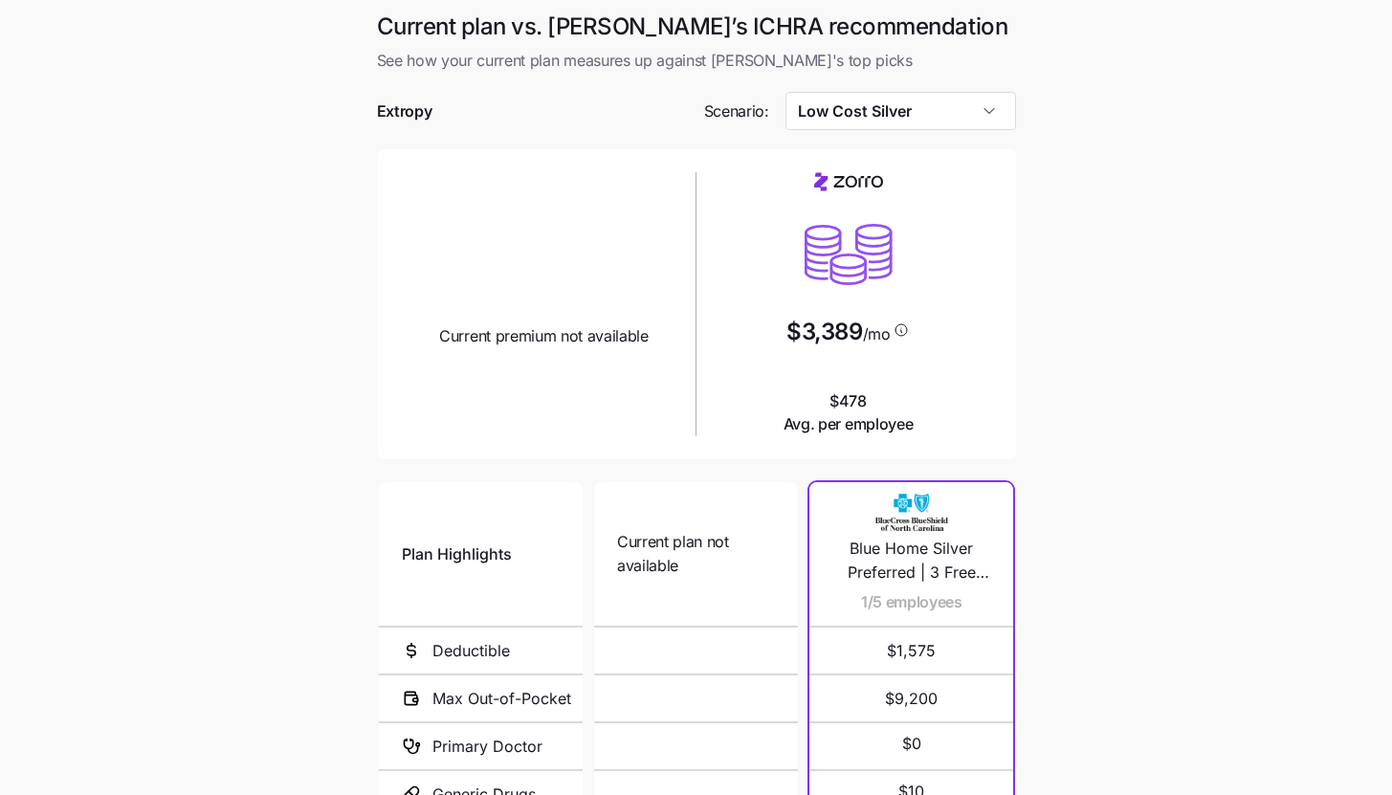
scroll to position [248, 0]
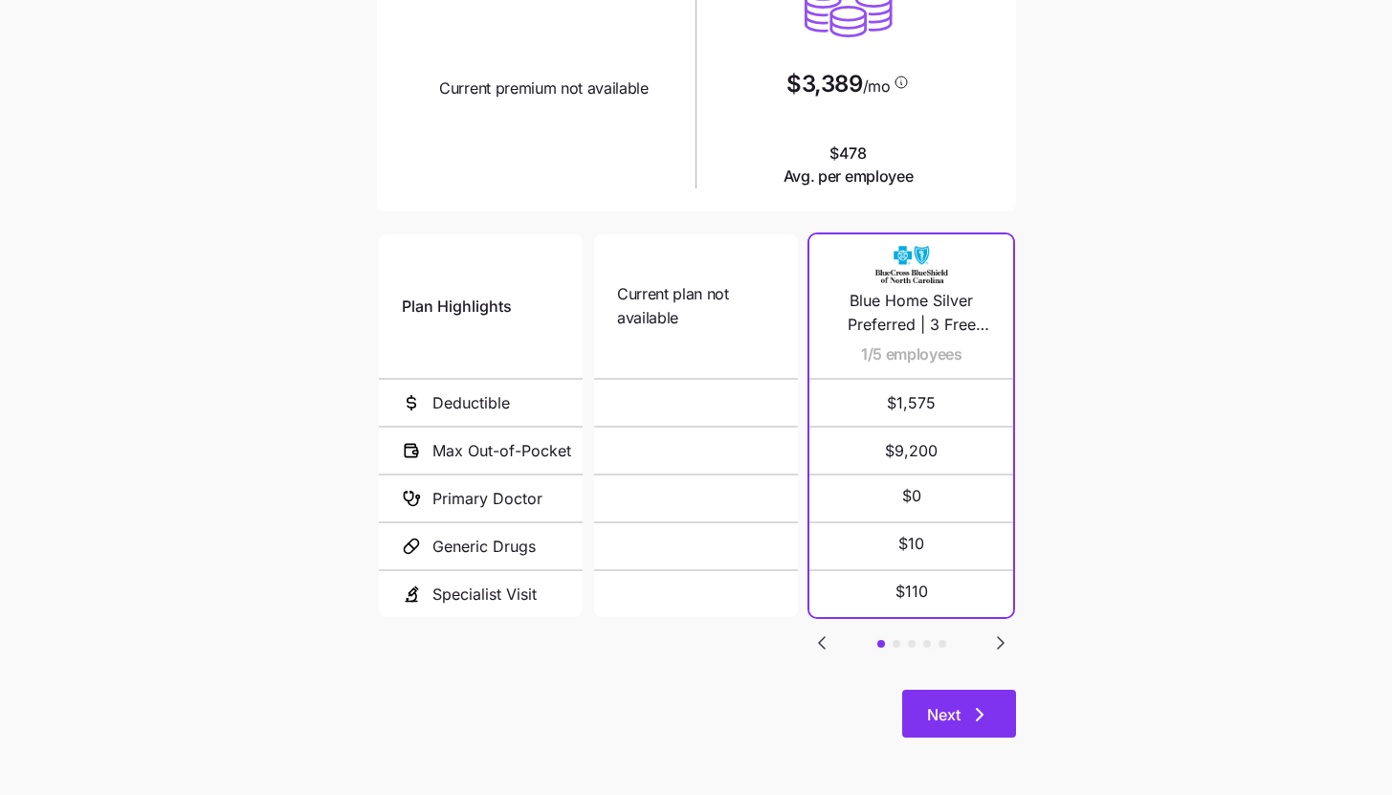
click at [963, 727] on button "Next" at bounding box center [959, 714] width 114 height 48
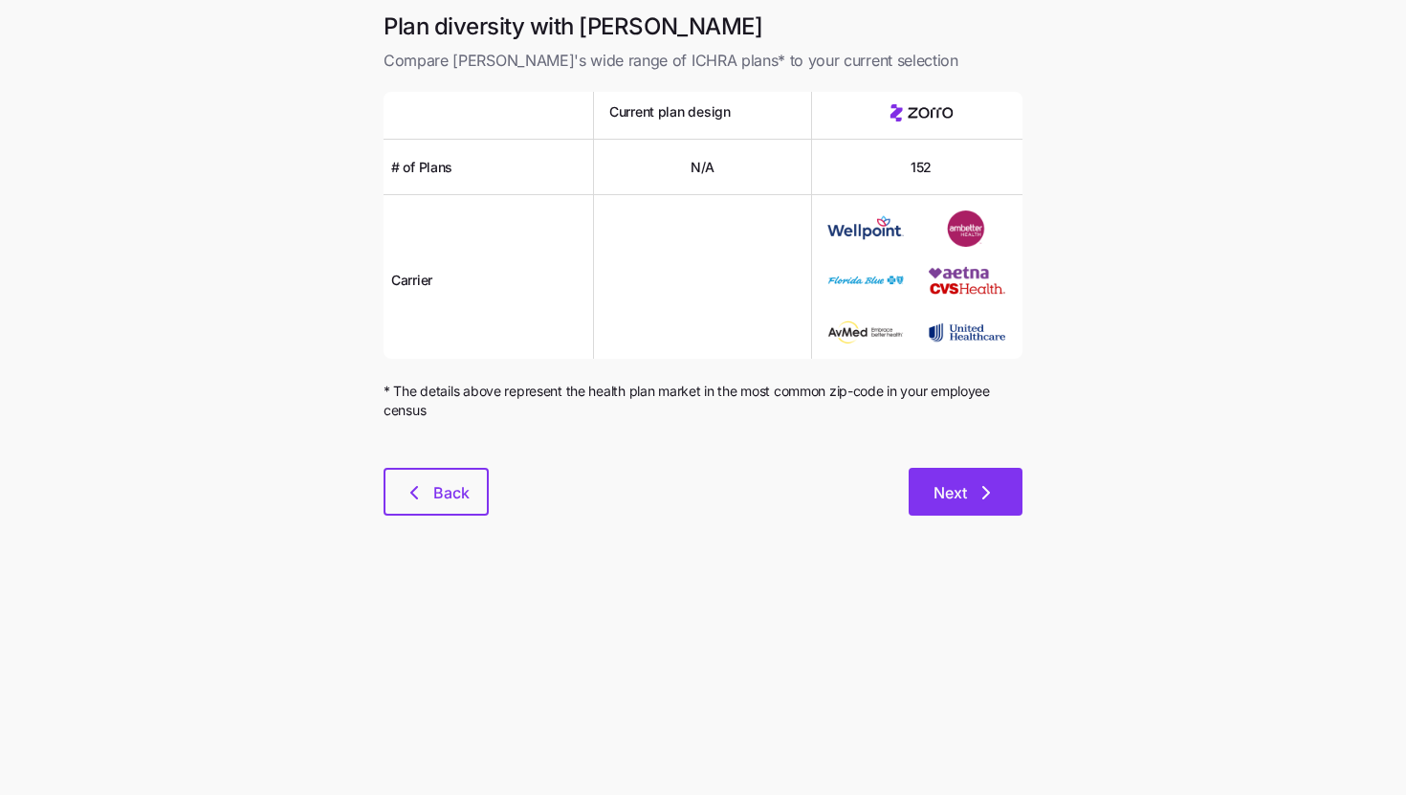
click at [982, 502] on icon "button" at bounding box center [986, 492] width 23 height 23
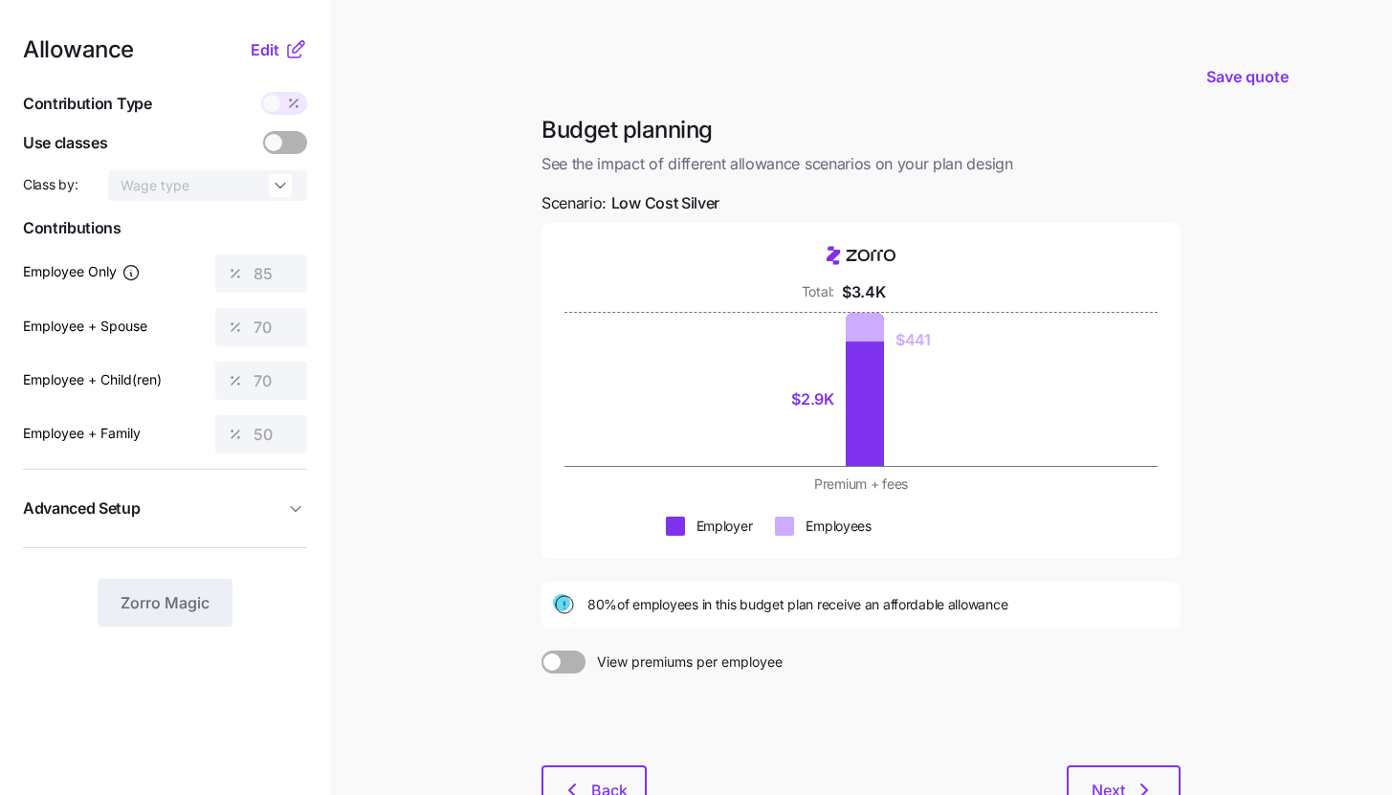
click at [293, 53] on icon at bounding box center [298, 46] width 11 height 11
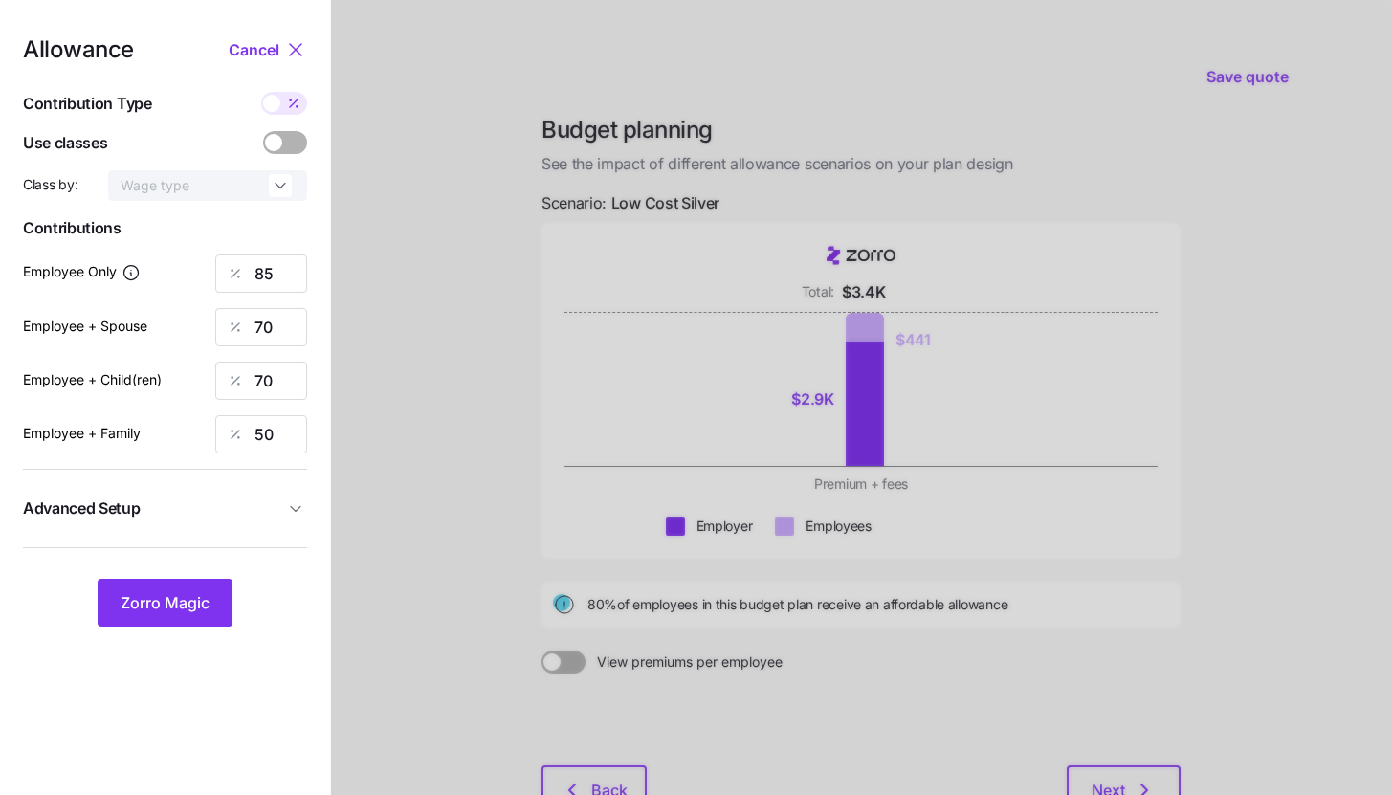
click at [298, 90] on div "Allowance Cancel Contribution Type Use classes Class by: Wage type Contribution…" at bounding box center [165, 332] width 284 height 588
click at [280, 105] on span at bounding box center [293, 103] width 27 height 23
click at [261, 92] on input "checkbox" at bounding box center [261, 92] width 0 height 0
type input "362"
type input "595"
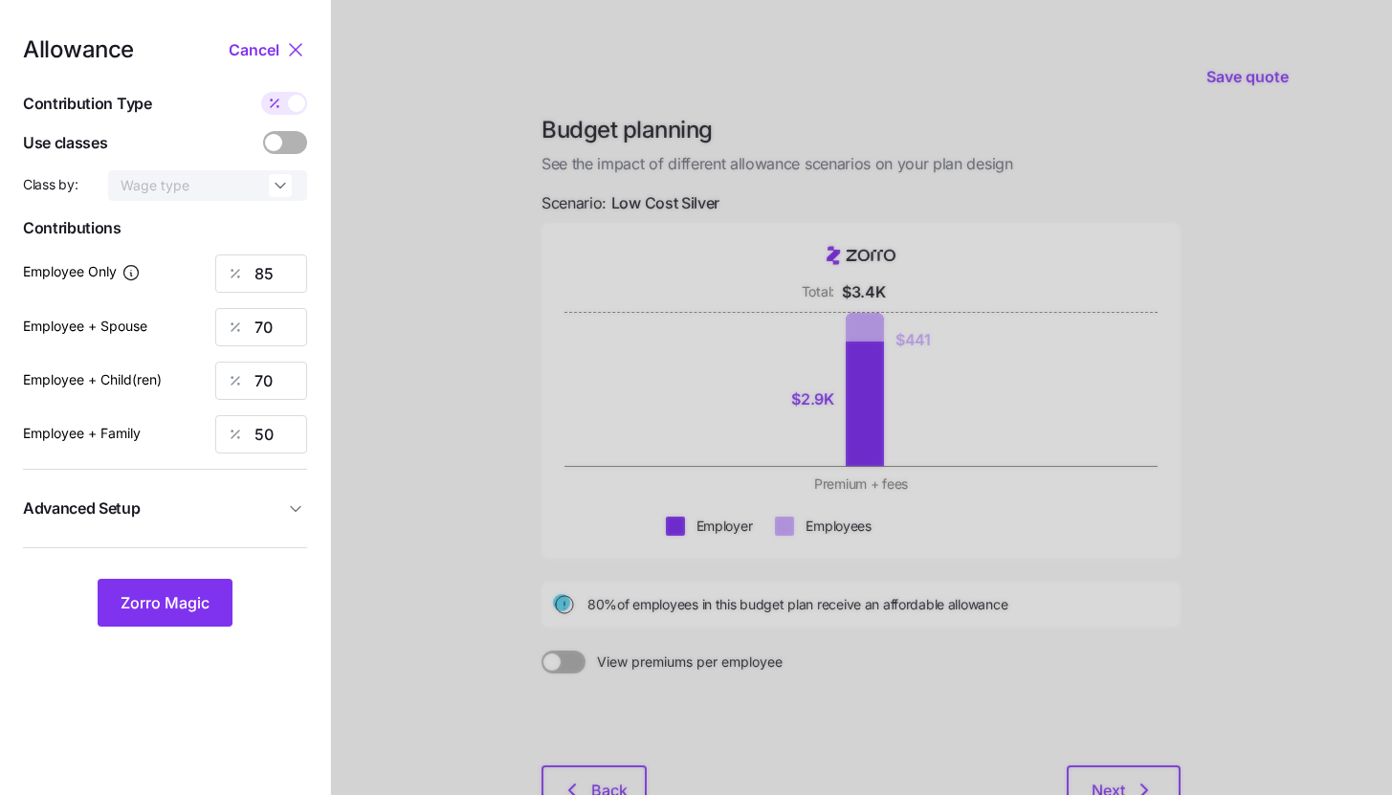
type input "592"
type input "635"
click at [294, 327] on input "595" at bounding box center [261, 327] width 92 height 38
type input "362"
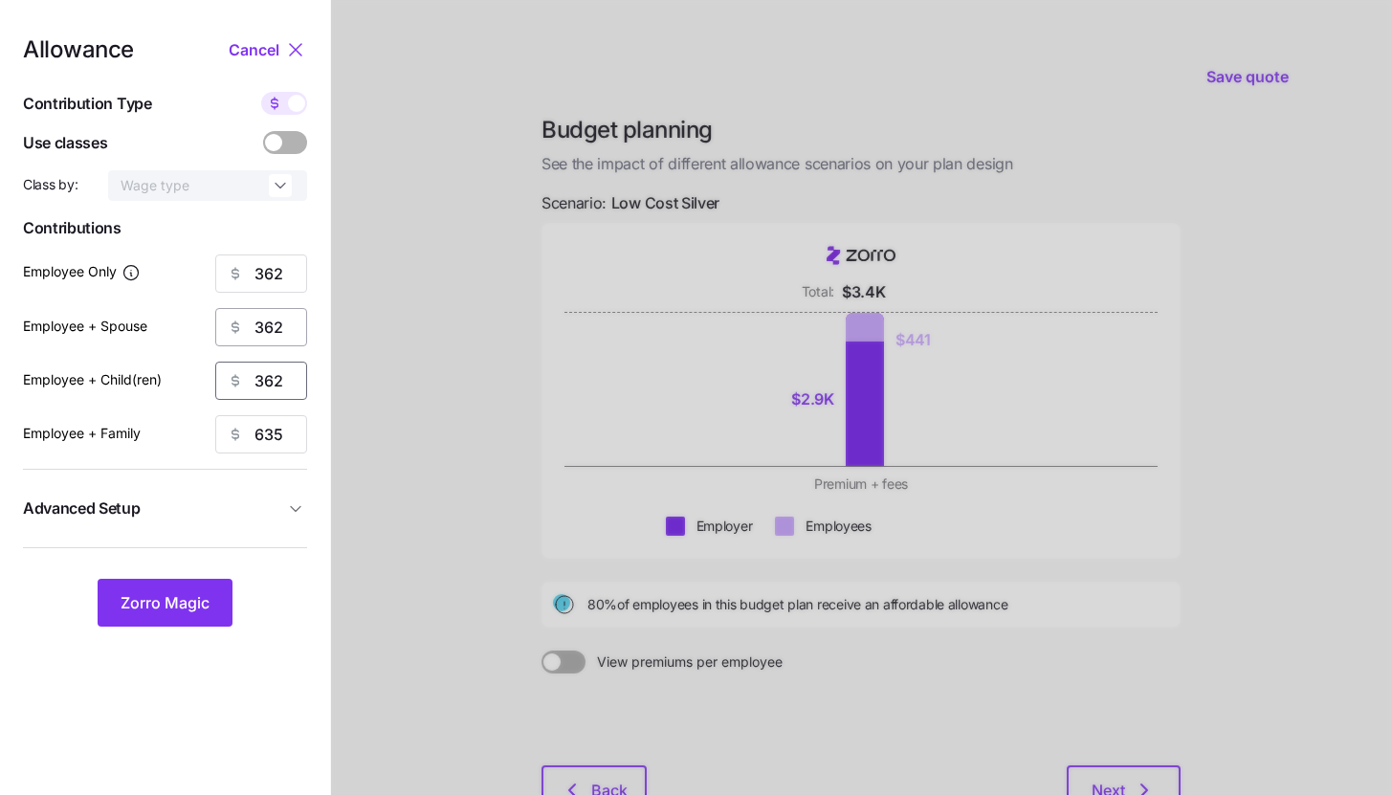
type input "362"
click at [253, 511] on span "Advanced Setup" at bounding box center [153, 508] width 261 height 24
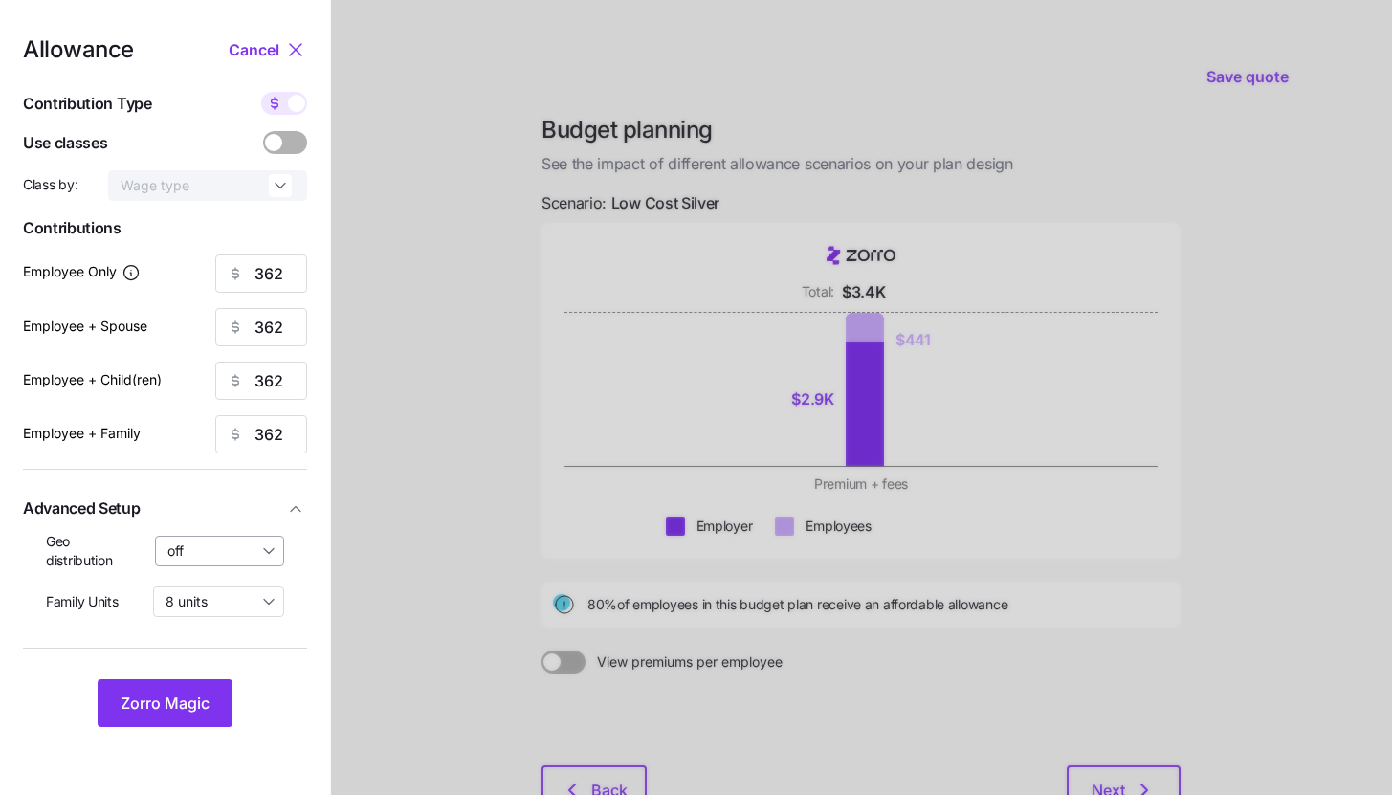
click at [248, 553] on input "off" at bounding box center [220, 551] width 130 height 31
click at [229, 672] on span "By state (4)" at bounding box center [210, 662] width 74 height 21
type input "By state (4)"
click at [209, 694] on span "Zorro Magic" at bounding box center [165, 703] width 89 height 23
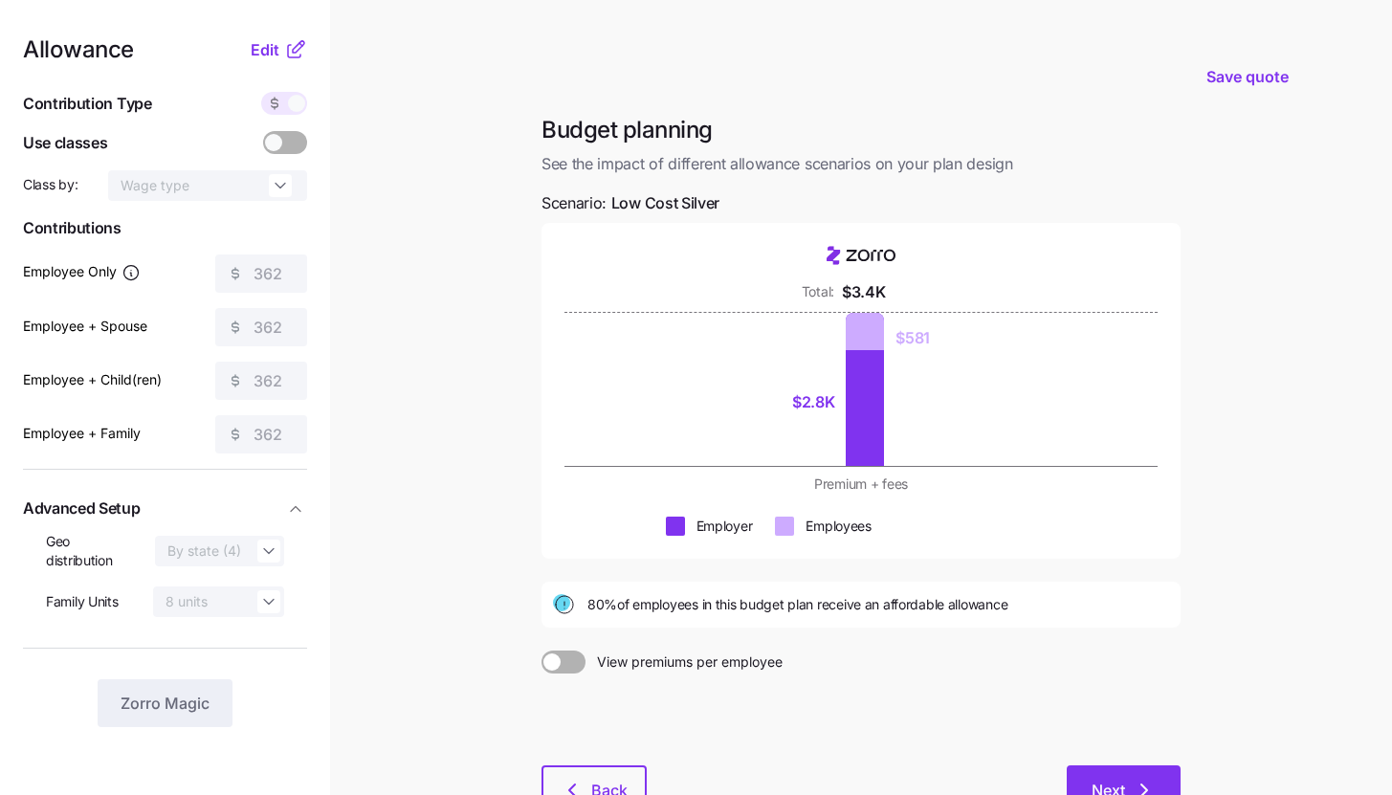
click at [1158, 788] on button "Next" at bounding box center [1124, 789] width 114 height 48
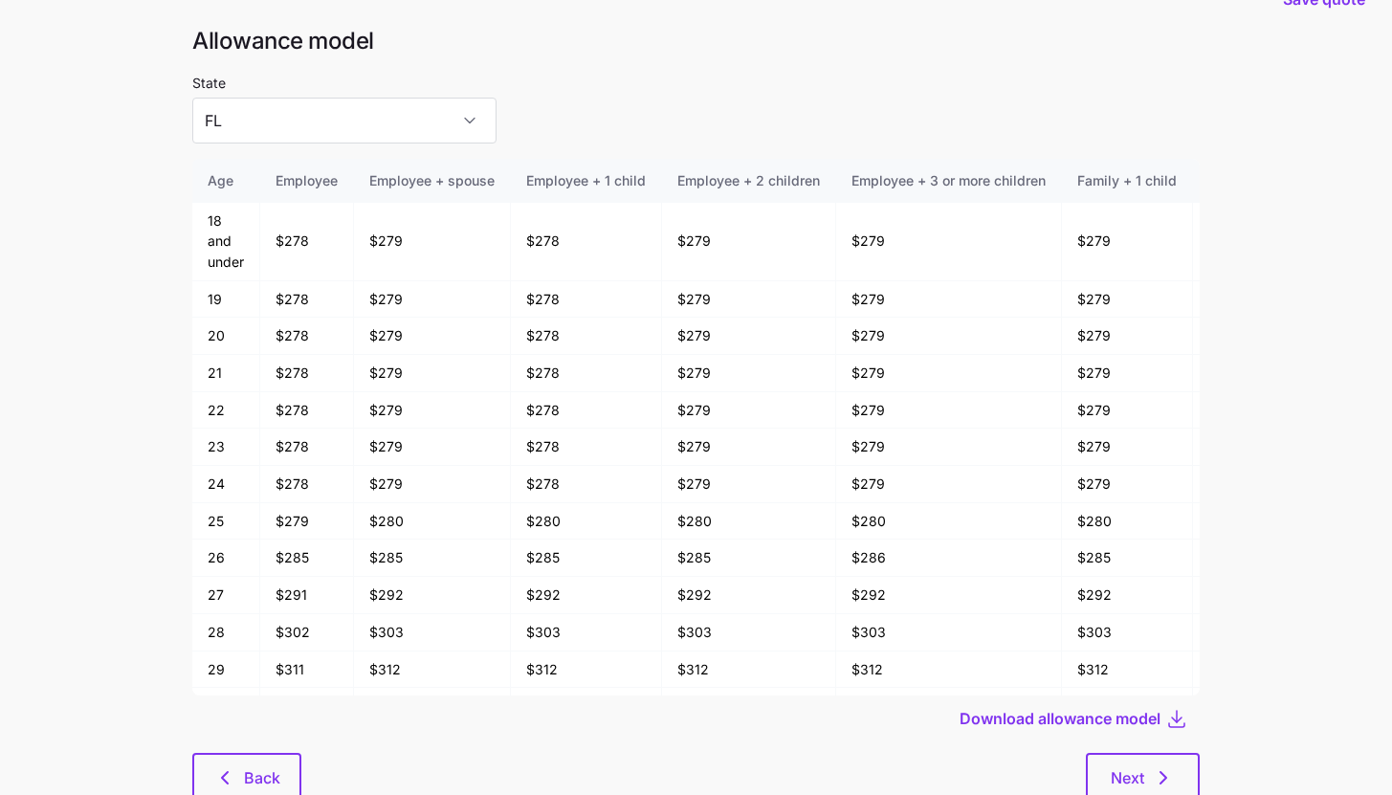
scroll to position [102, 0]
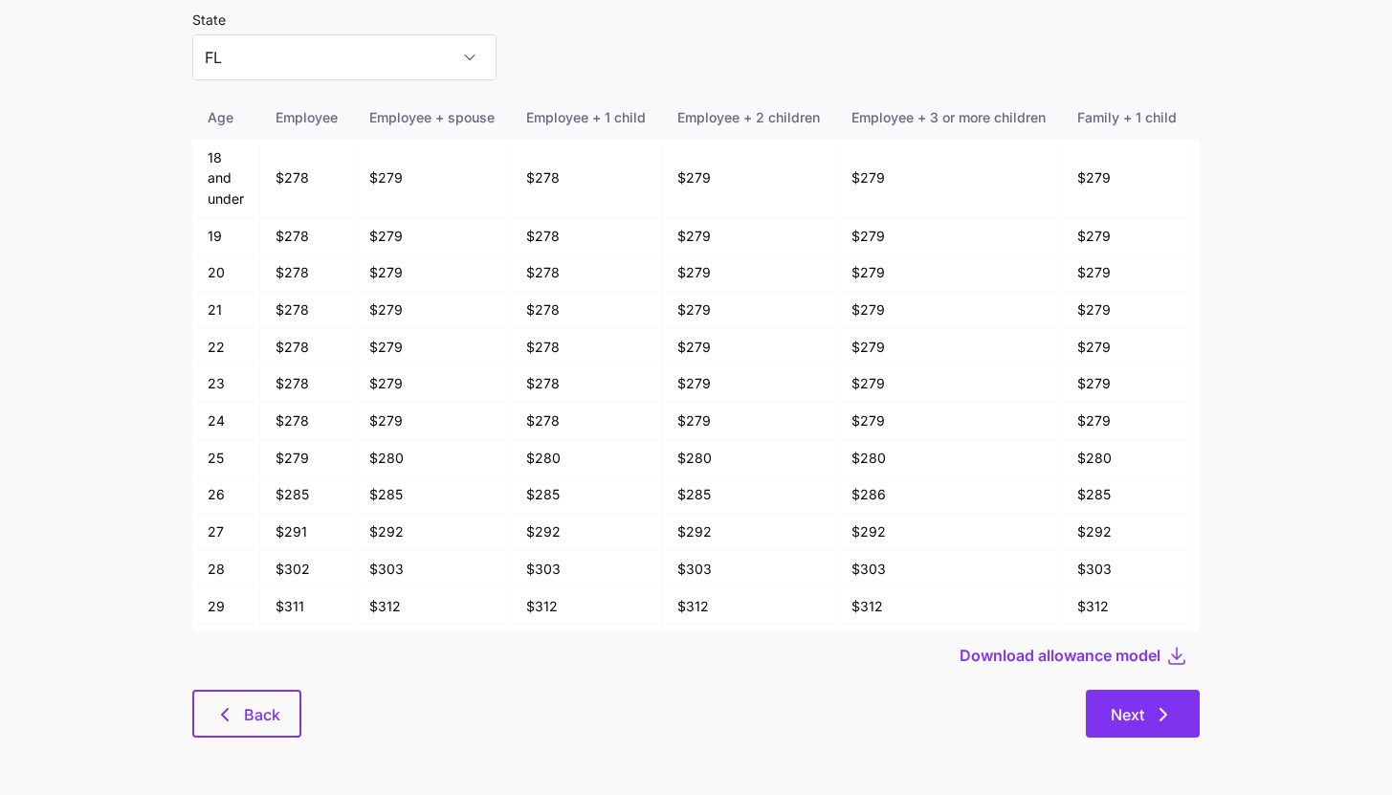
click at [1179, 696] on button "Next" at bounding box center [1143, 714] width 114 height 48
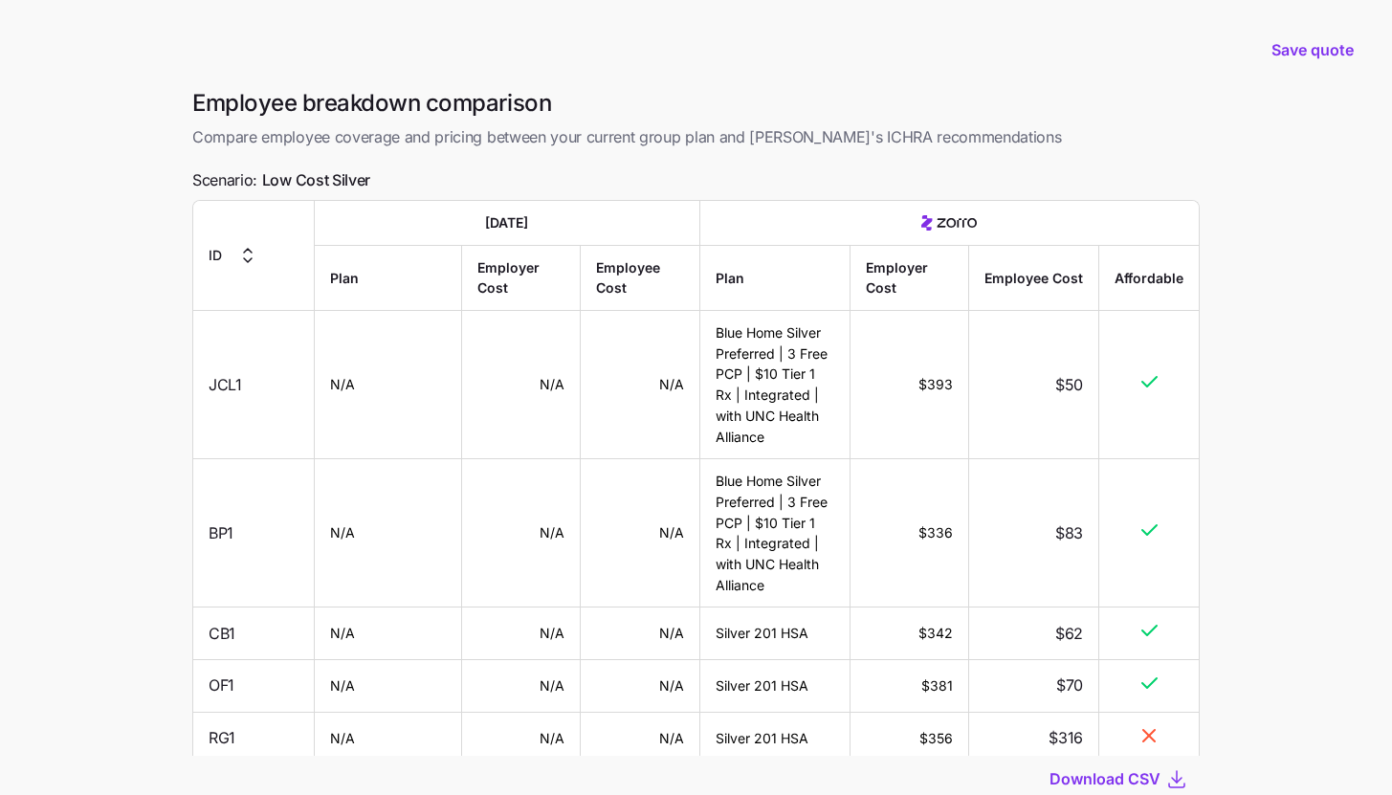
scroll to position [135, 0]
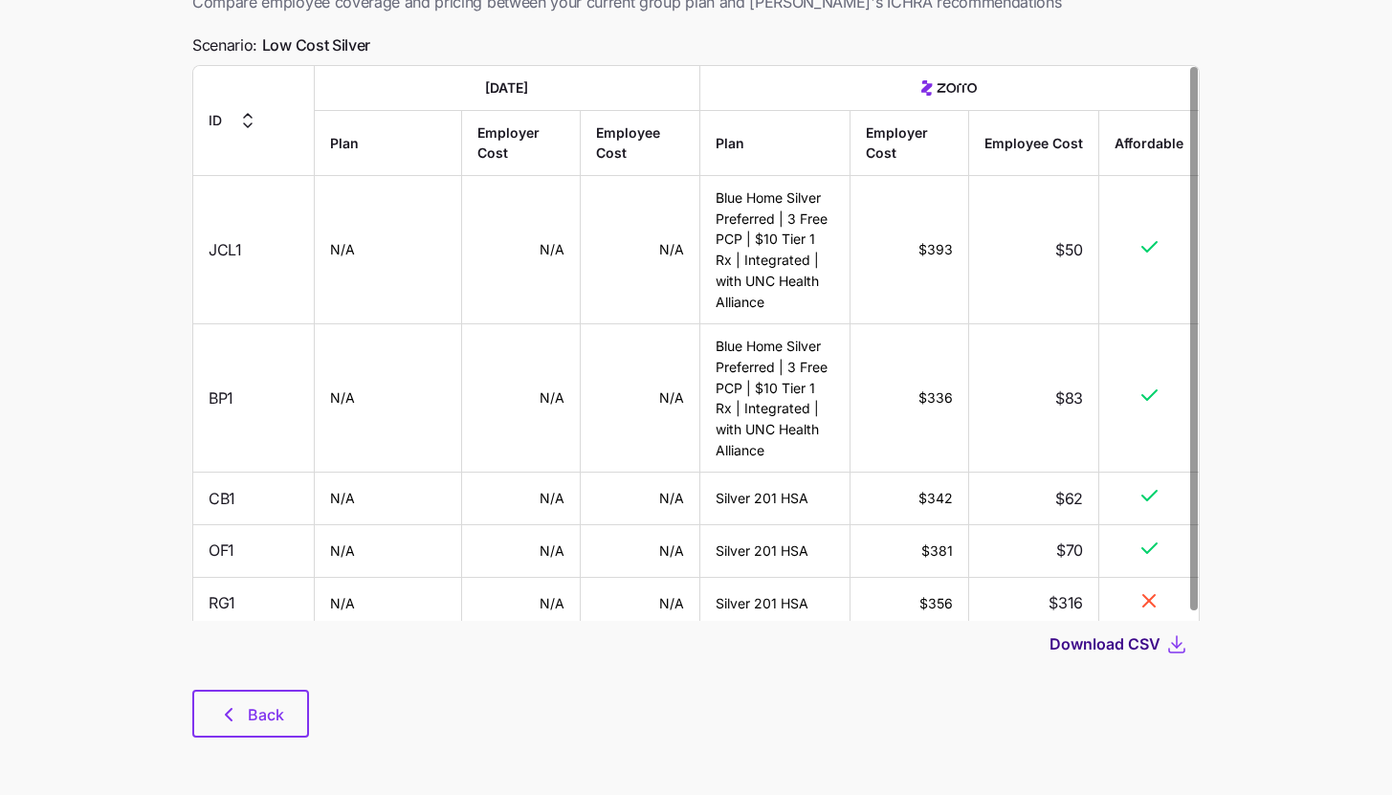
click at [1140, 647] on span "Download CSV" at bounding box center [1104, 643] width 111 height 23
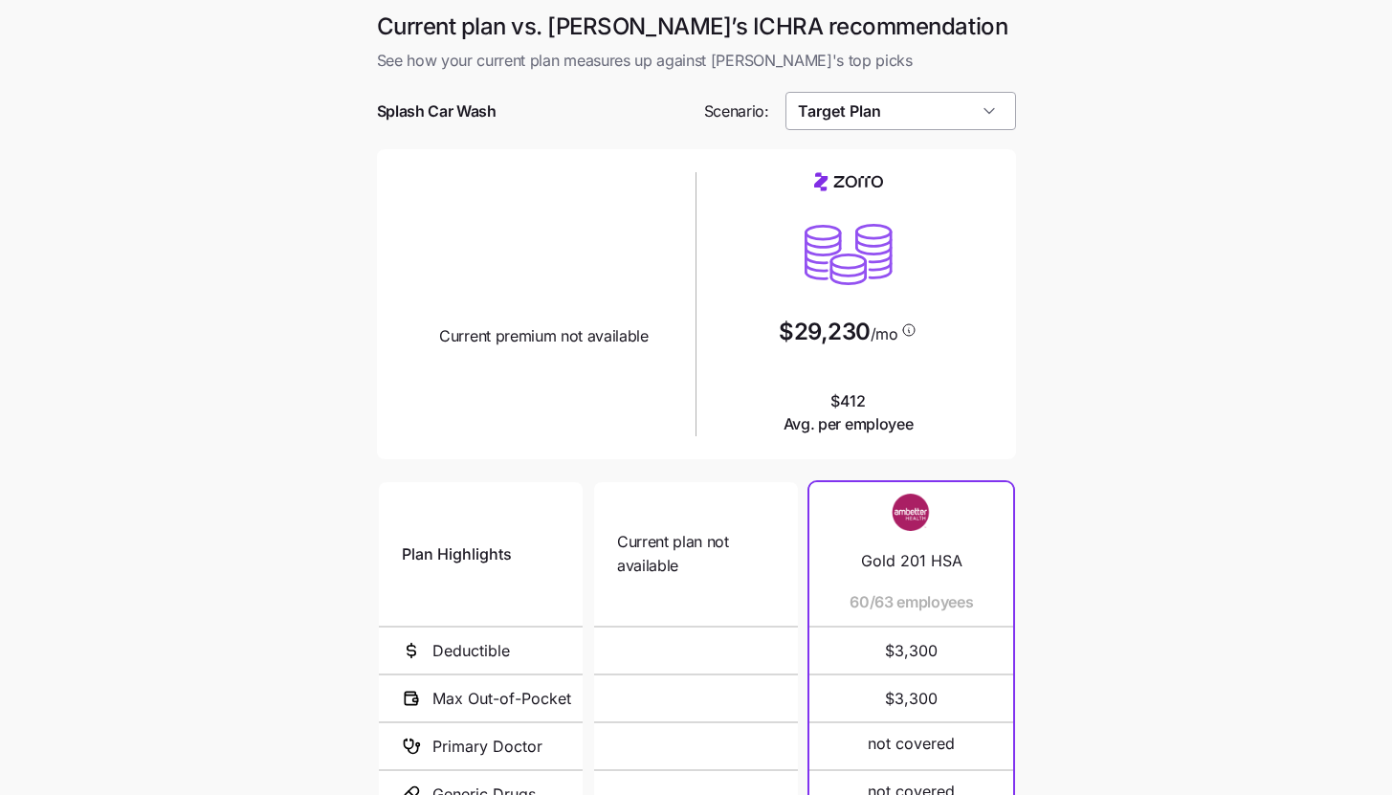
click at [993, 123] on input "Target Plan" at bounding box center [900, 111] width 231 height 38
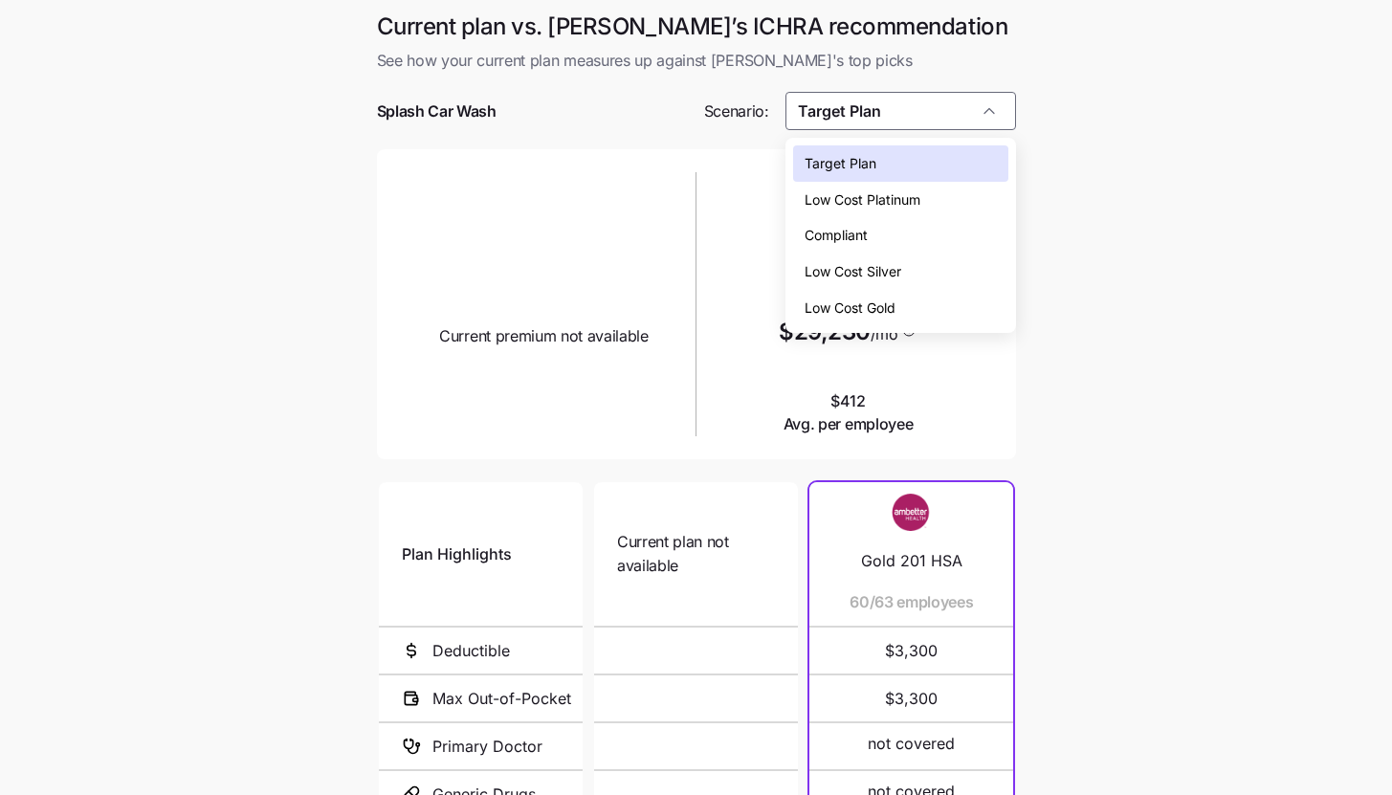
click at [955, 273] on div "Low Cost Silver" at bounding box center [900, 271] width 215 height 36
type input "Low Cost Silver"
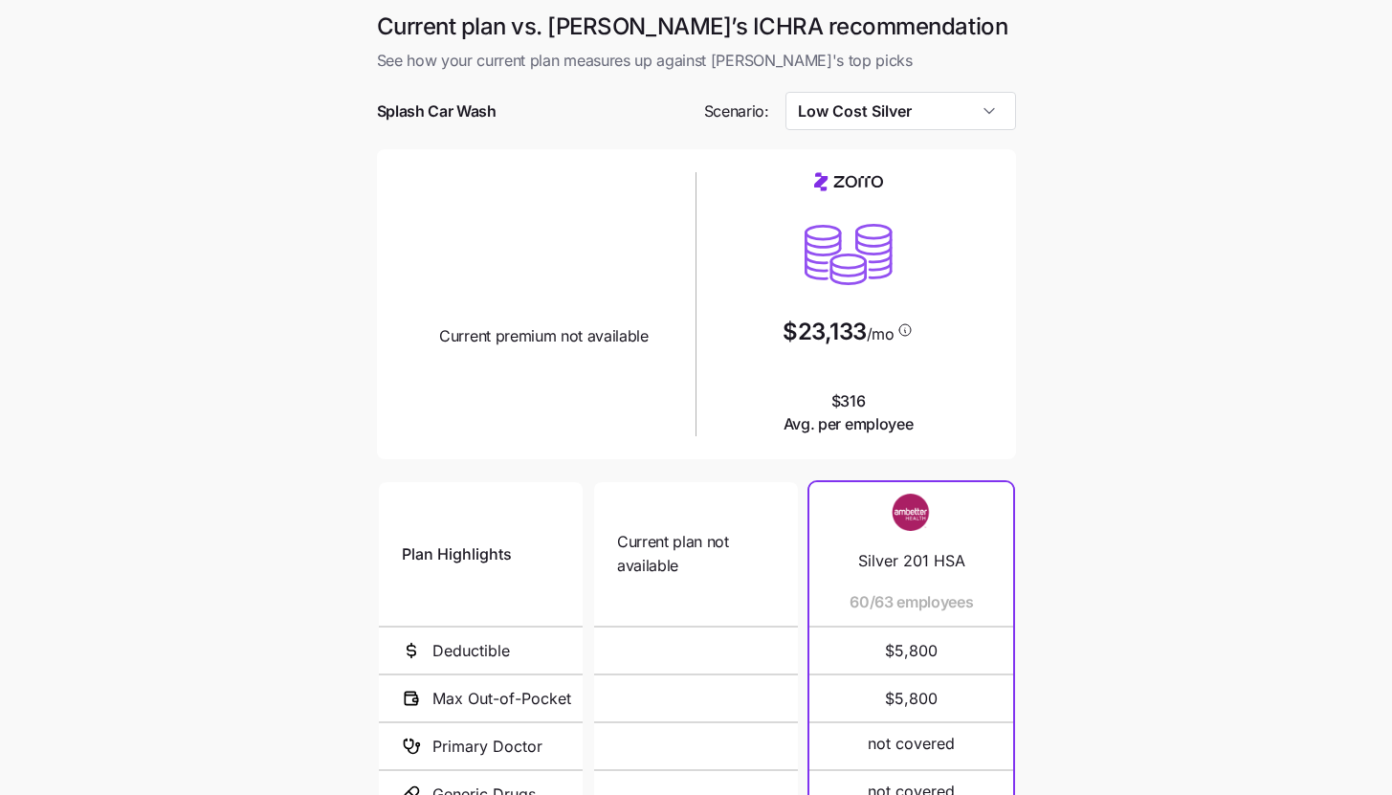
click at [1048, 397] on main "Current plan vs. Zorro’s ICHRA recommendation See how your current plan measure…" at bounding box center [696, 521] width 1392 height 1043
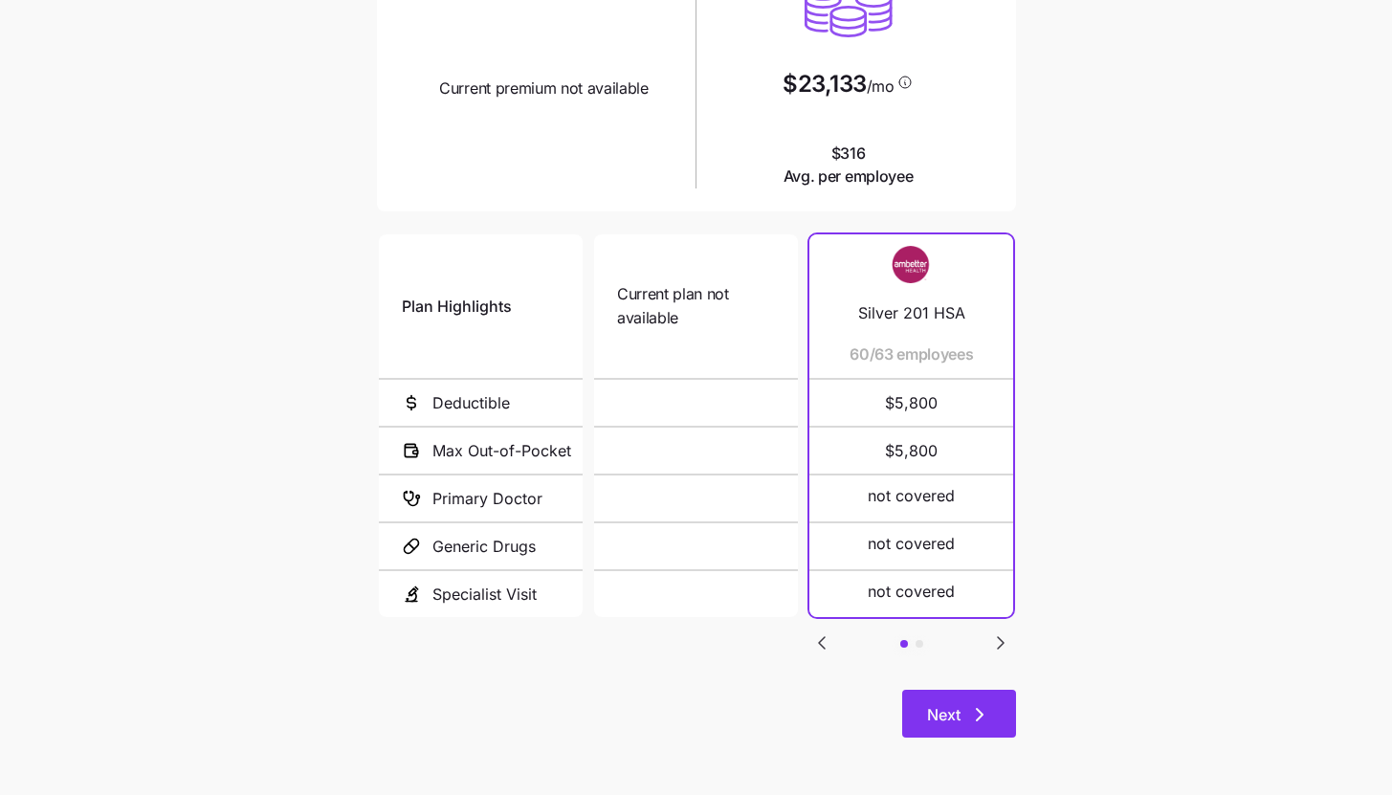
click at [1006, 703] on button "Next" at bounding box center [959, 714] width 114 height 48
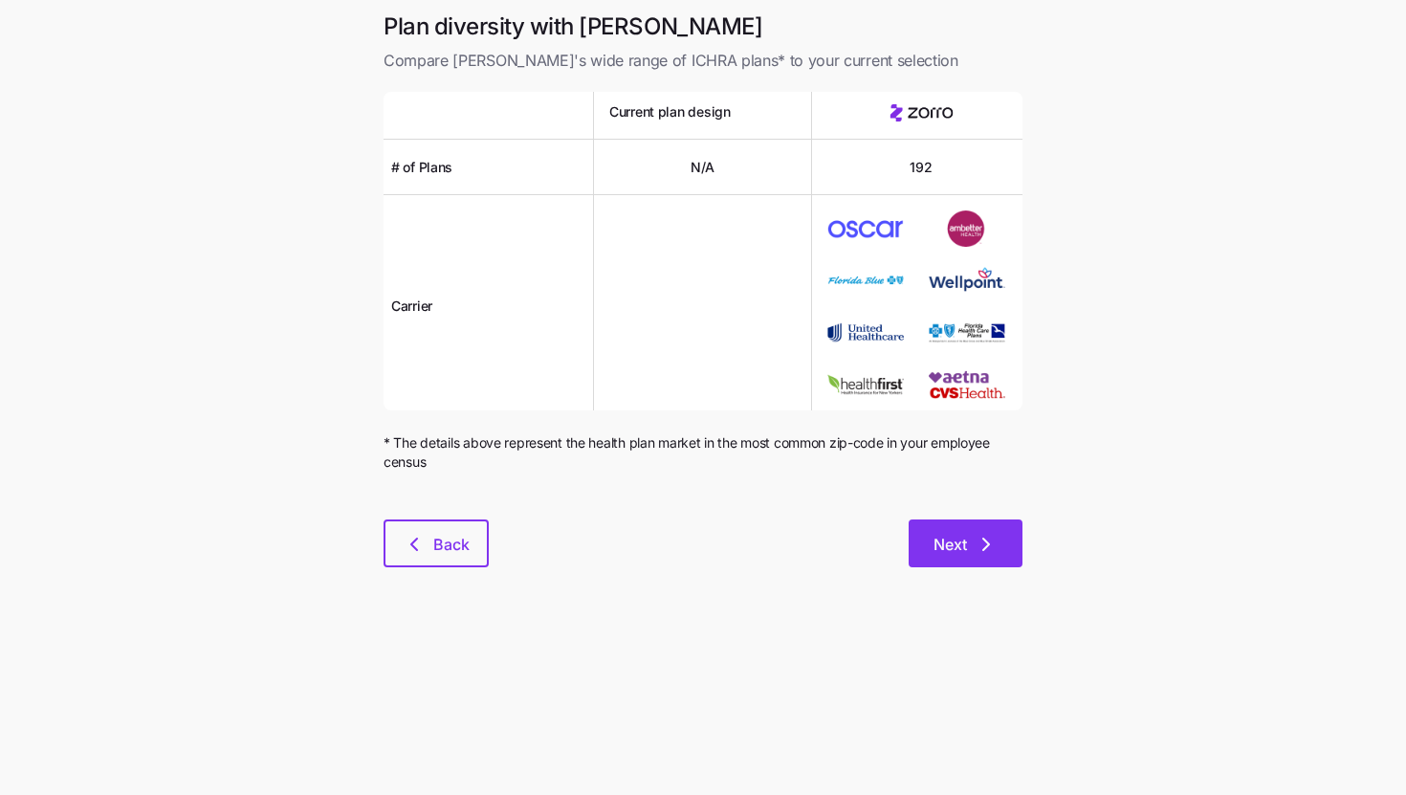
click at [951, 546] on span "Next" at bounding box center [950, 544] width 33 height 23
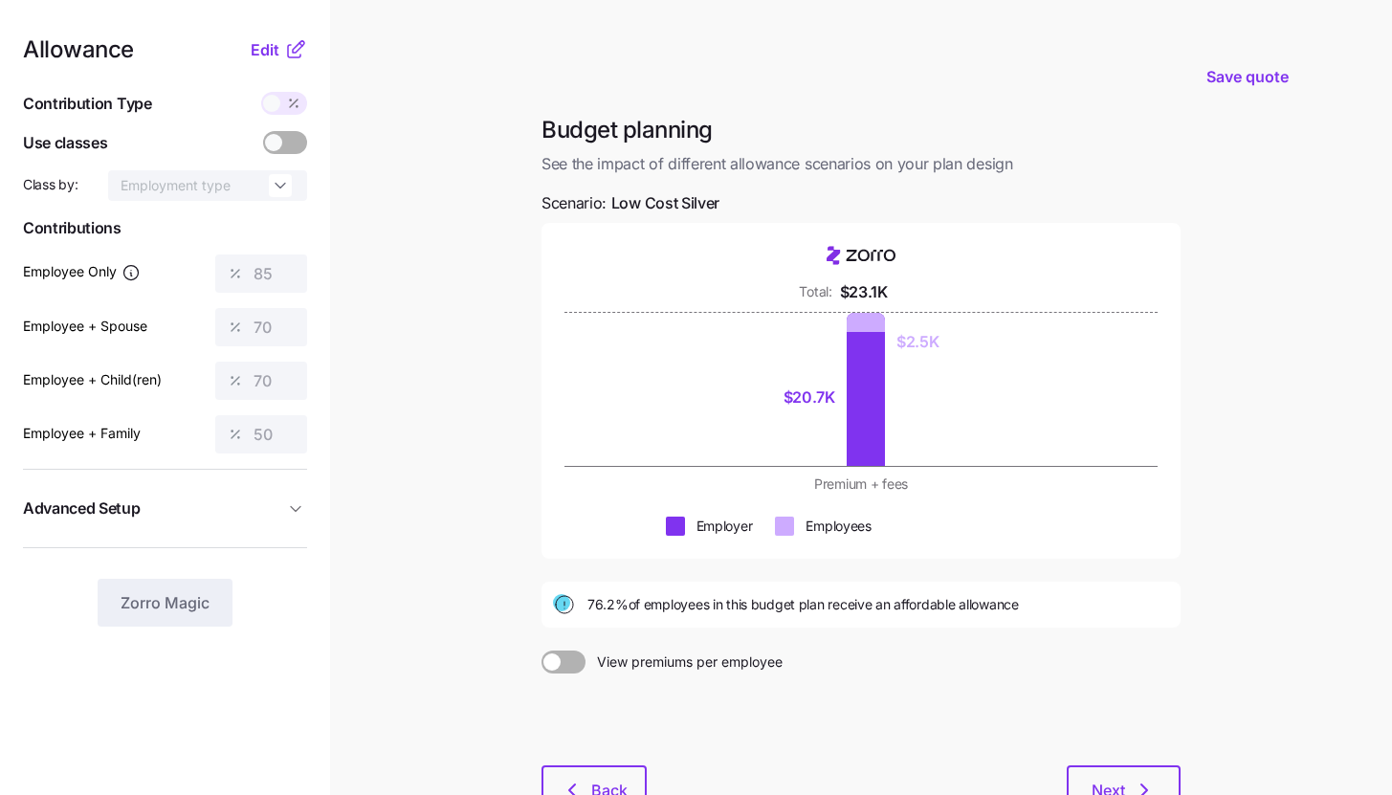
click at [462, 384] on main "Save quote Budget planning See the impact of different allowance scenarios on y…" at bounding box center [696, 468] width 1392 height 936
drag, startPoint x: 290, startPoint y: 90, endPoint x: 282, endPoint y: 97, distance: 10.2
click at [291, 90] on div "Allowance Edit Contribution Type Use classes Class by: Employment type Contribu…" at bounding box center [165, 332] width 284 height 588
click at [275, 103] on span at bounding box center [271, 103] width 17 height 17
click at [288, 54] on icon at bounding box center [294, 51] width 12 height 12
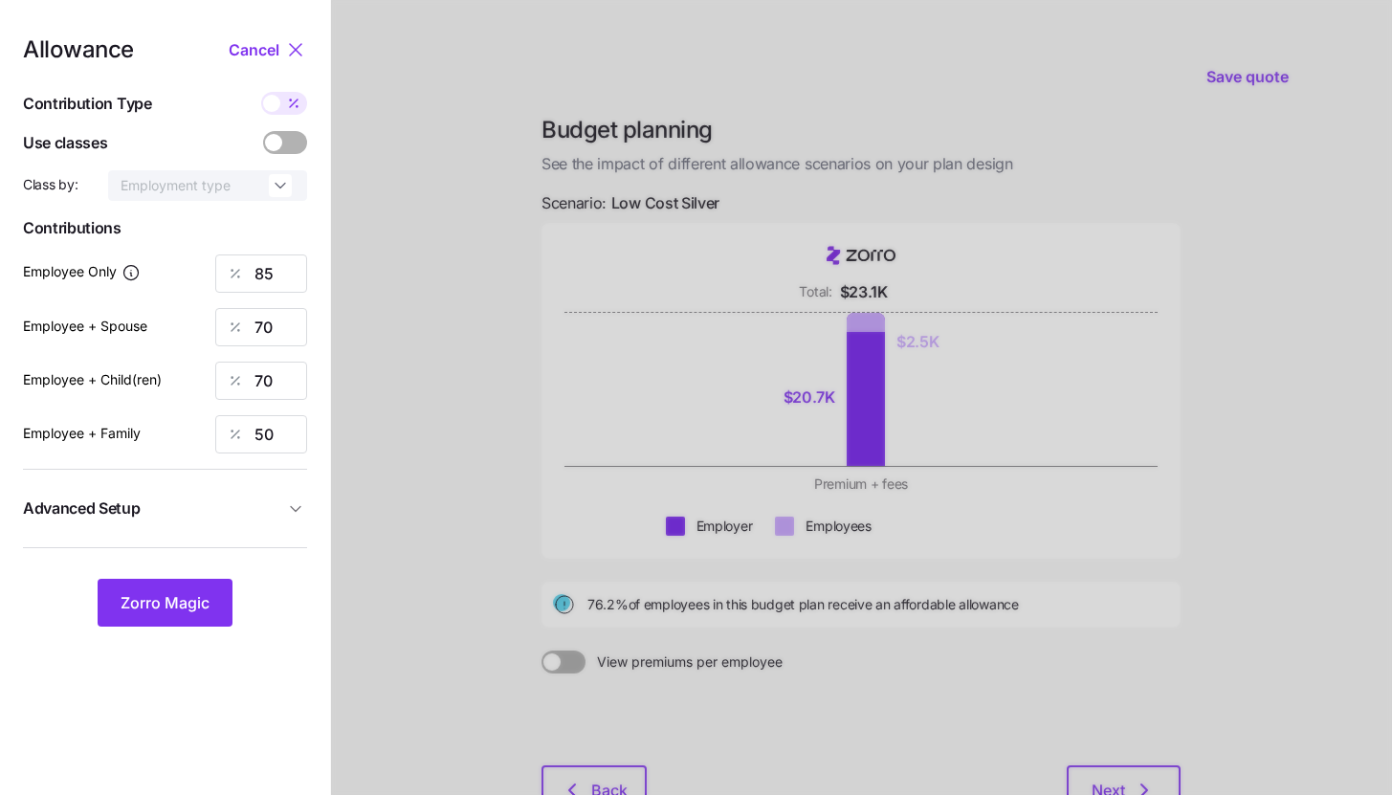
click at [281, 105] on span at bounding box center [293, 103] width 27 height 23
click at [261, 92] on input "checkbox" at bounding box center [261, 92] width 0 height 0
type input "283"
type input "467"
type input "476"
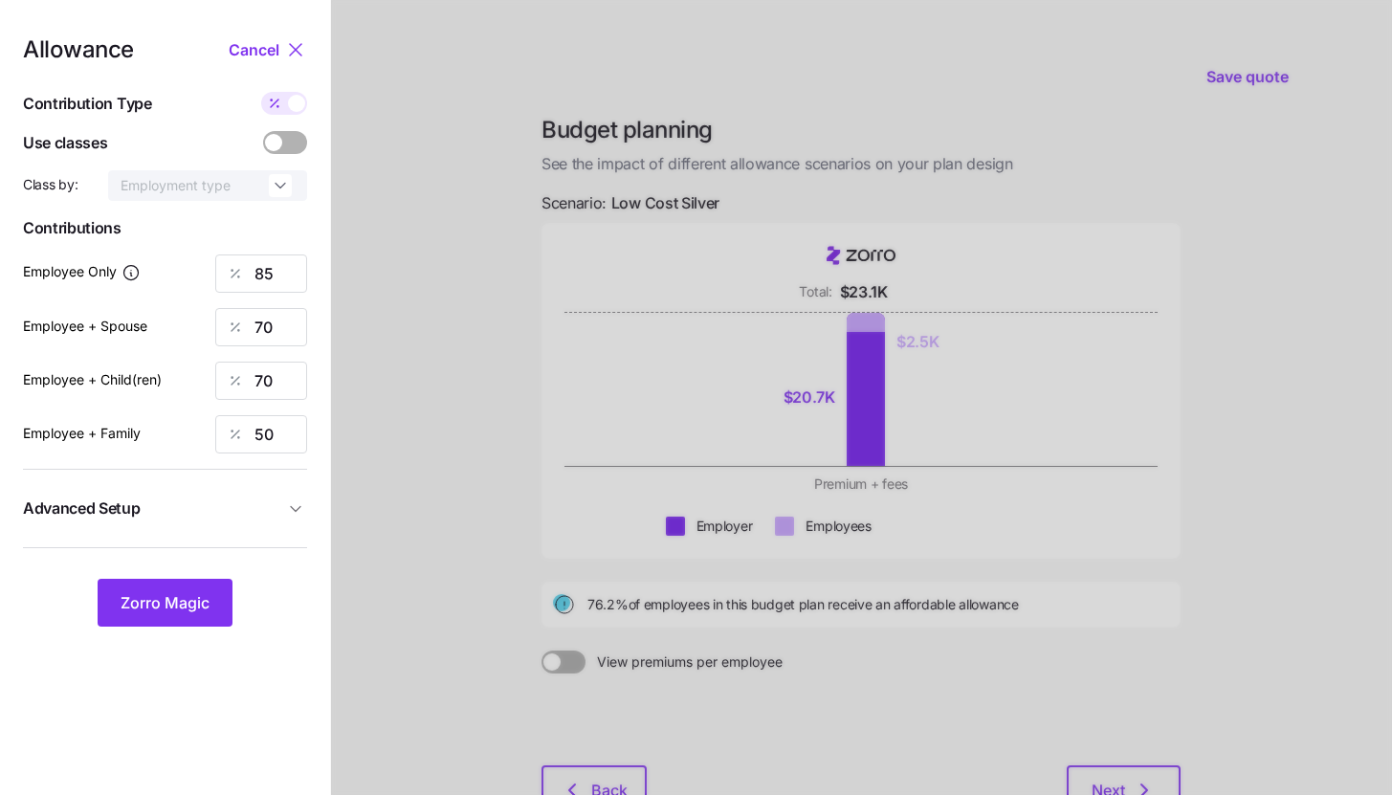
type input "507"
click at [289, 111] on div at bounding box center [284, 103] width 46 height 23
click at [261, 92] on input "checkbox" at bounding box center [261, 92] width 0 height 0
type input "85"
type input "70"
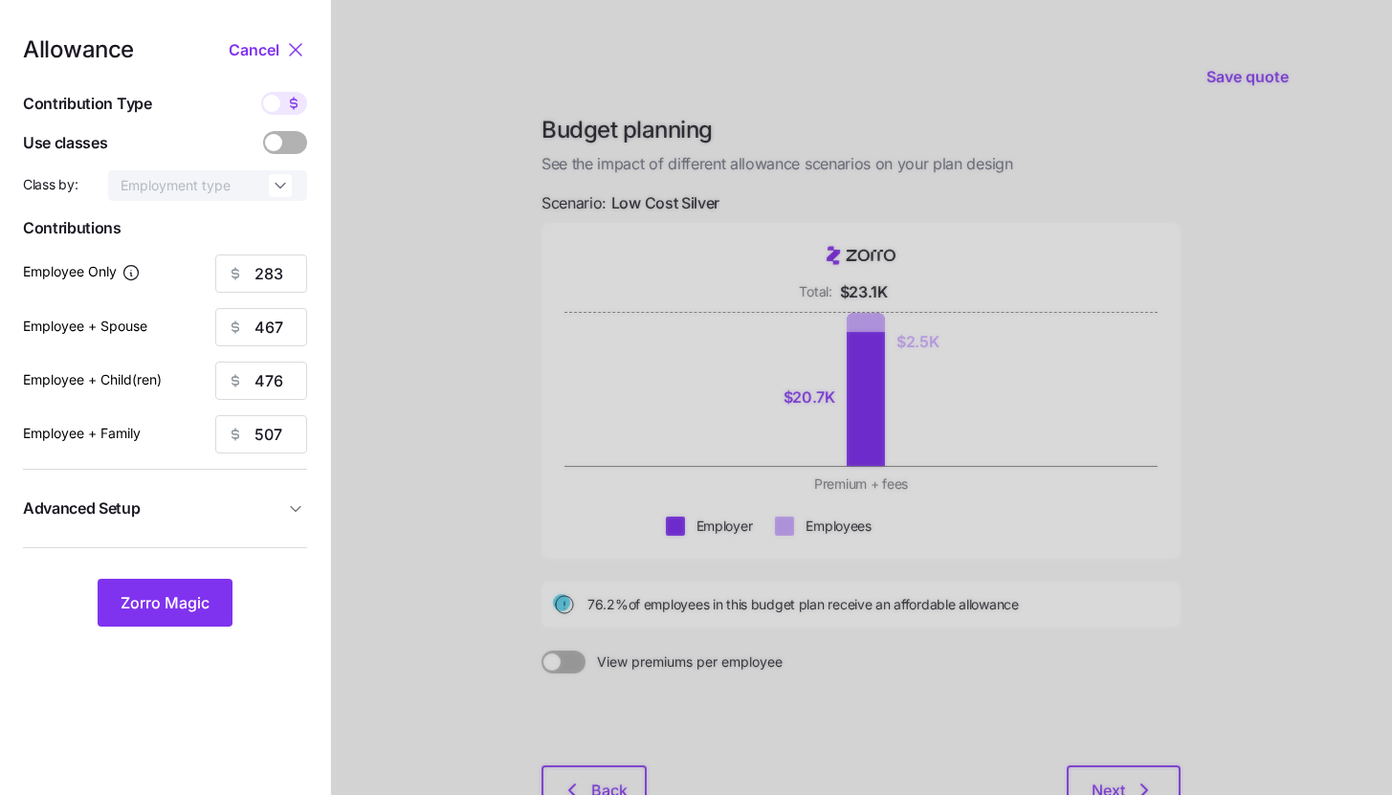
type input "70"
type input "50"
click at [289, 278] on input "85" at bounding box center [261, 273] width 92 height 38
click at [294, 114] on span at bounding box center [293, 103] width 27 height 23
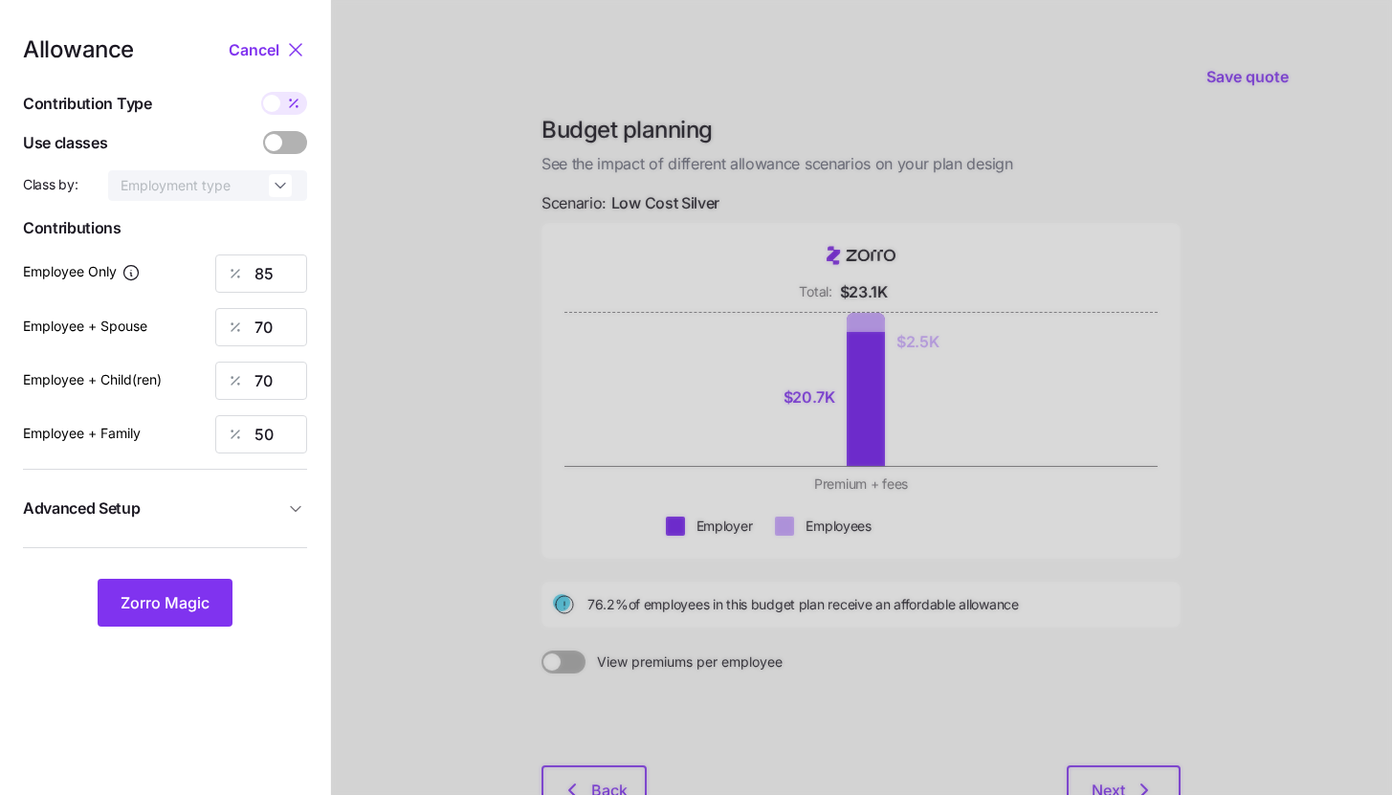
click at [261, 92] on input "checkbox" at bounding box center [261, 92] width 0 height 0
type input "283"
type input "467"
type input "476"
type input "507"
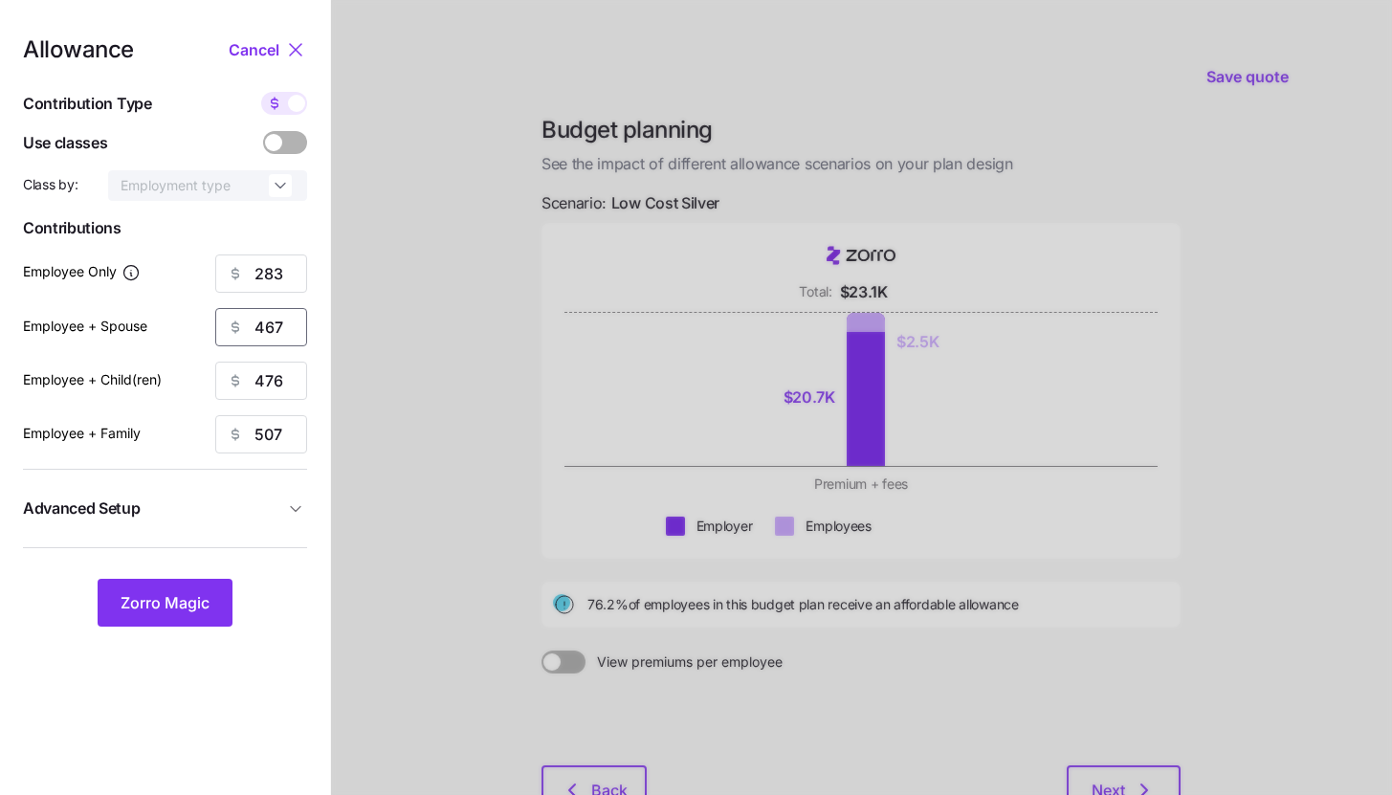
click at [292, 319] on input "467" at bounding box center [261, 327] width 92 height 38
type input "283"
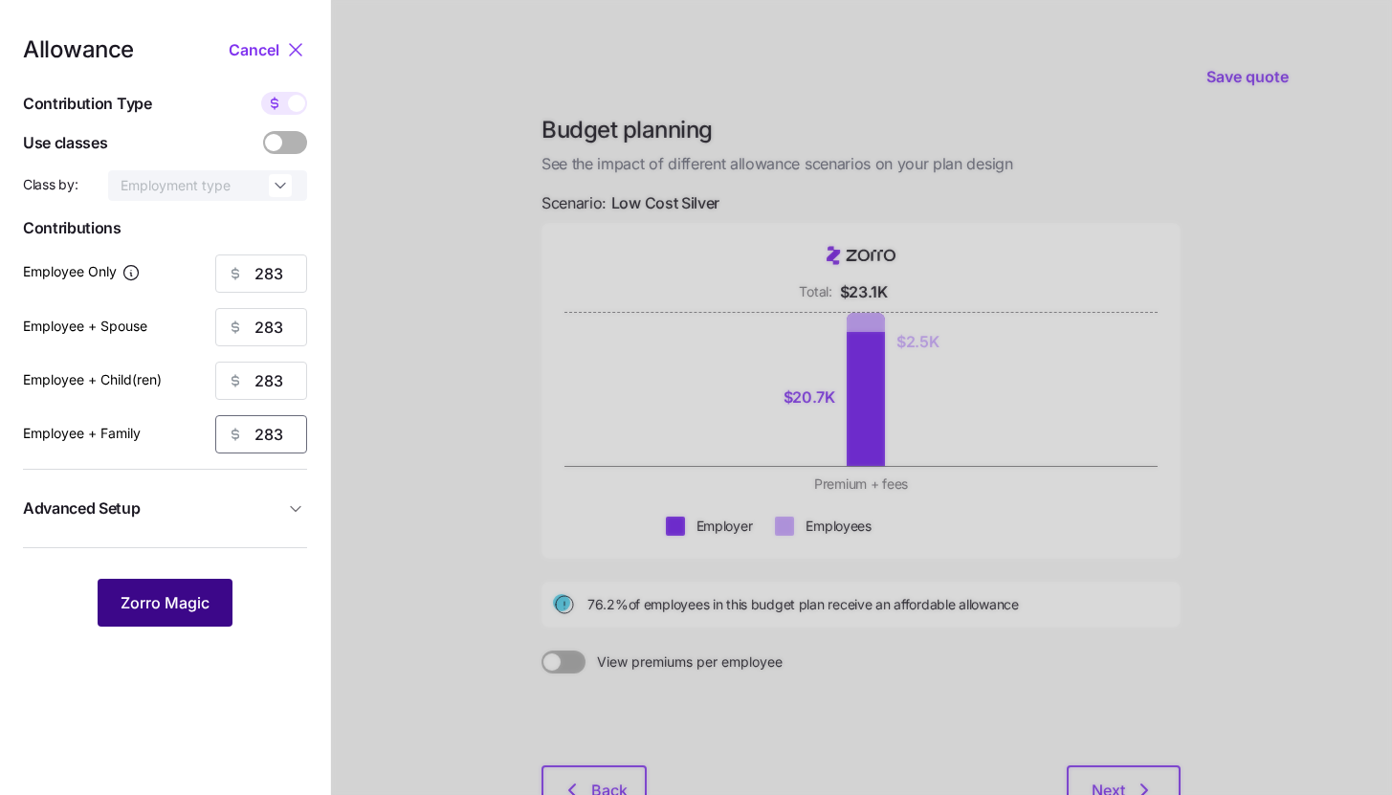
type input "283"
click at [184, 611] on span "Zorro Magic" at bounding box center [165, 602] width 89 height 23
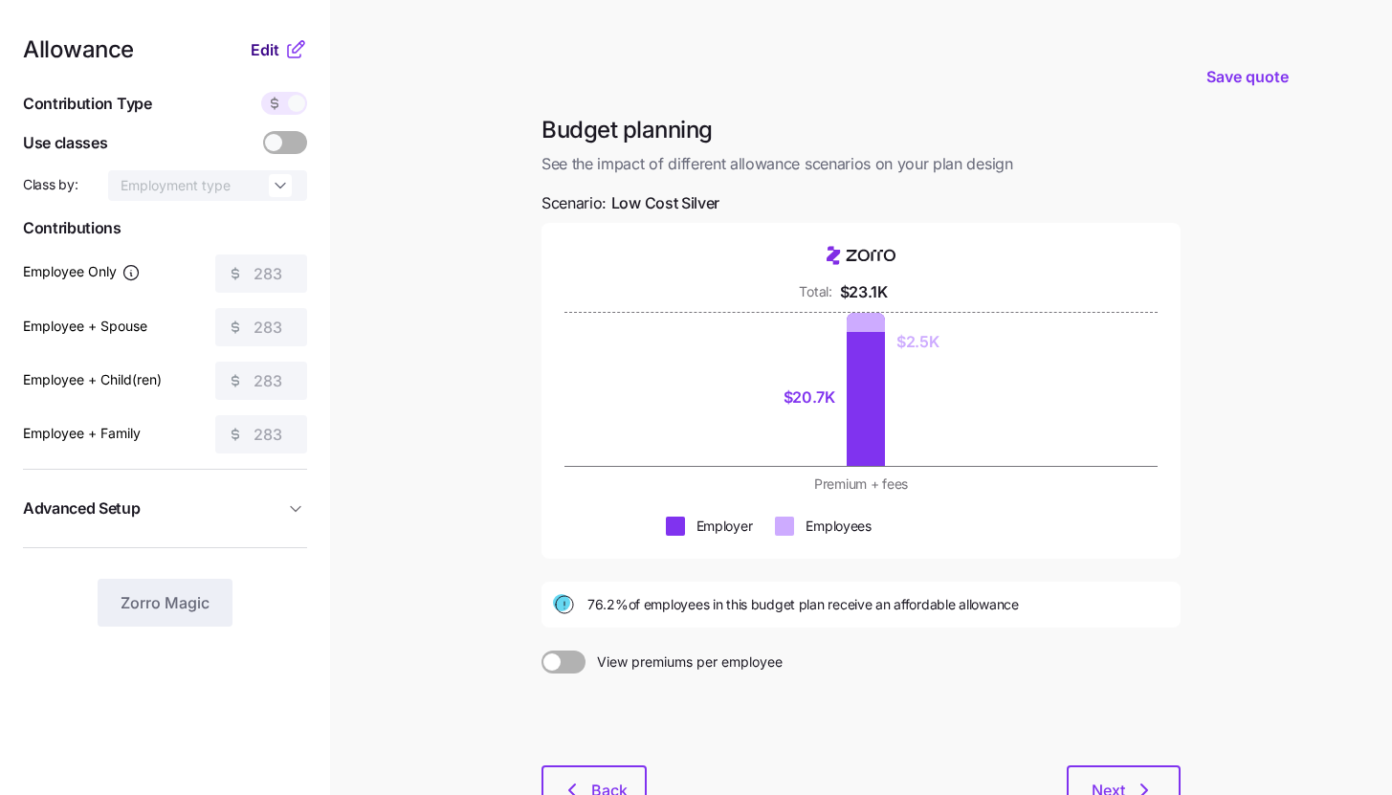
click at [276, 58] on span "Edit" at bounding box center [265, 49] width 29 height 23
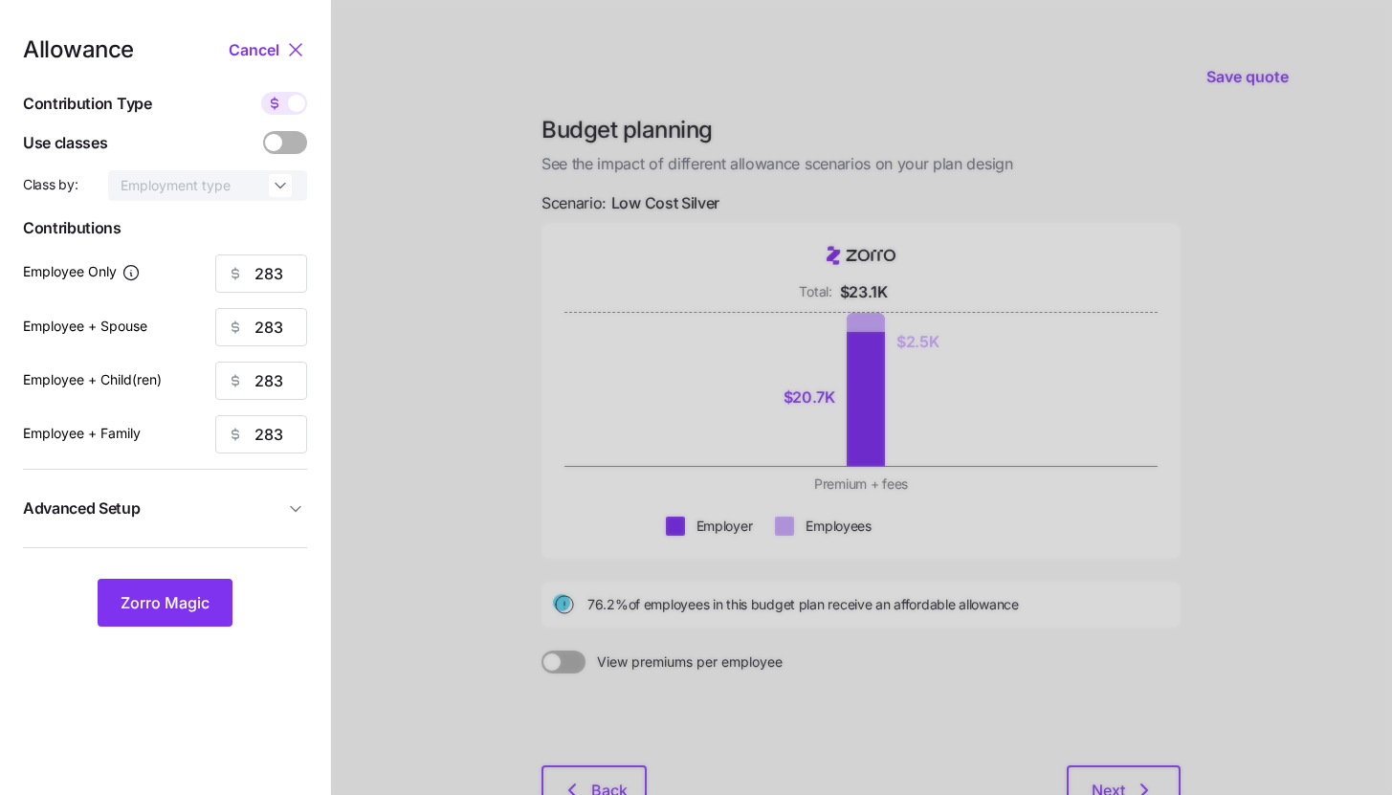
click at [311, 264] on nav "Allowance Cancel Contribution Type Use classes Class by: Employment type Contri…" at bounding box center [165, 468] width 330 height 936
click at [292, 497] on button "Advanced Setup" at bounding box center [165, 508] width 284 height 47
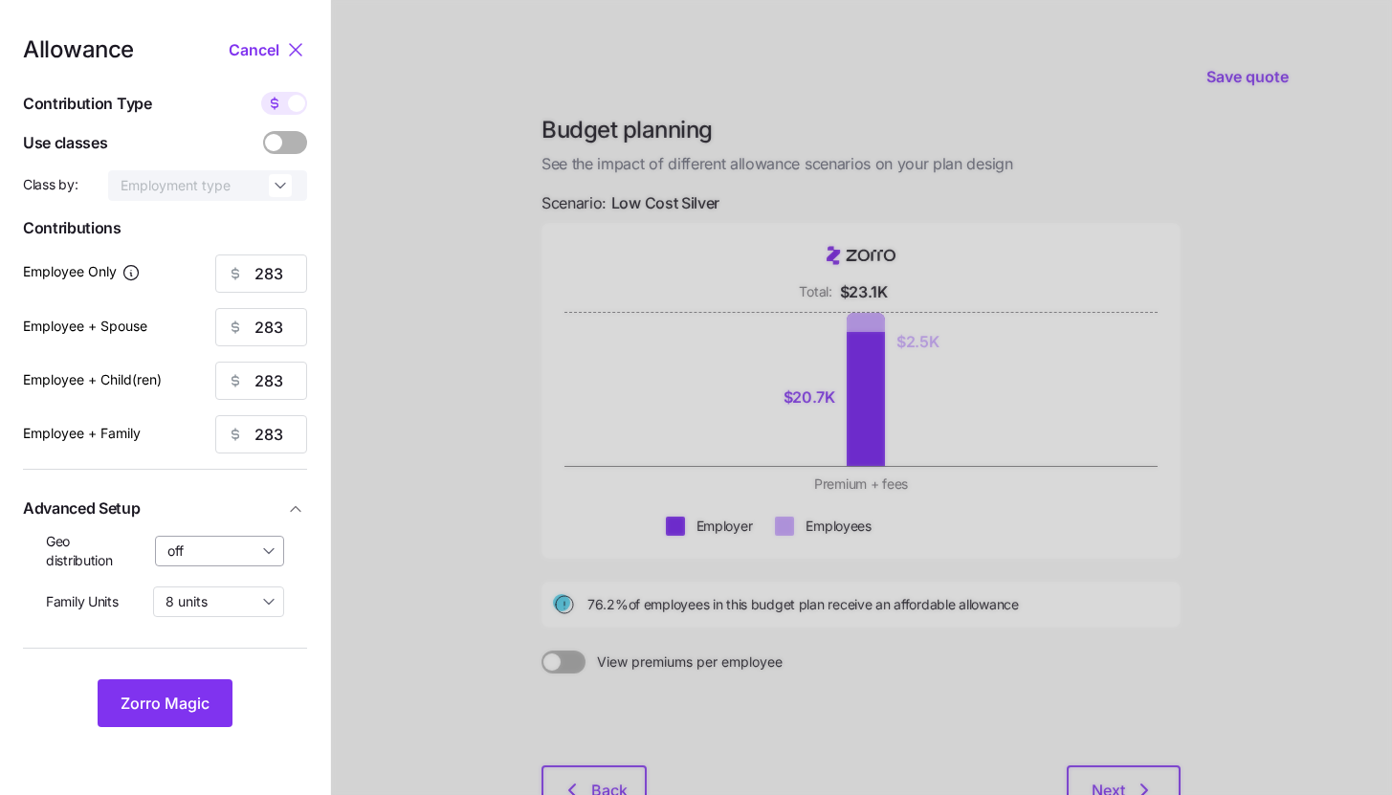
click at [240, 559] on input "off" at bounding box center [220, 551] width 130 height 31
click at [248, 657] on div "By state (1)" at bounding box center [220, 663] width 113 height 33
type input "By state (1)"
click at [234, 600] on input "8 units" at bounding box center [218, 601] width 131 height 31
click at [217, 676] on div "4 units" at bounding box center [219, 680] width 116 height 33
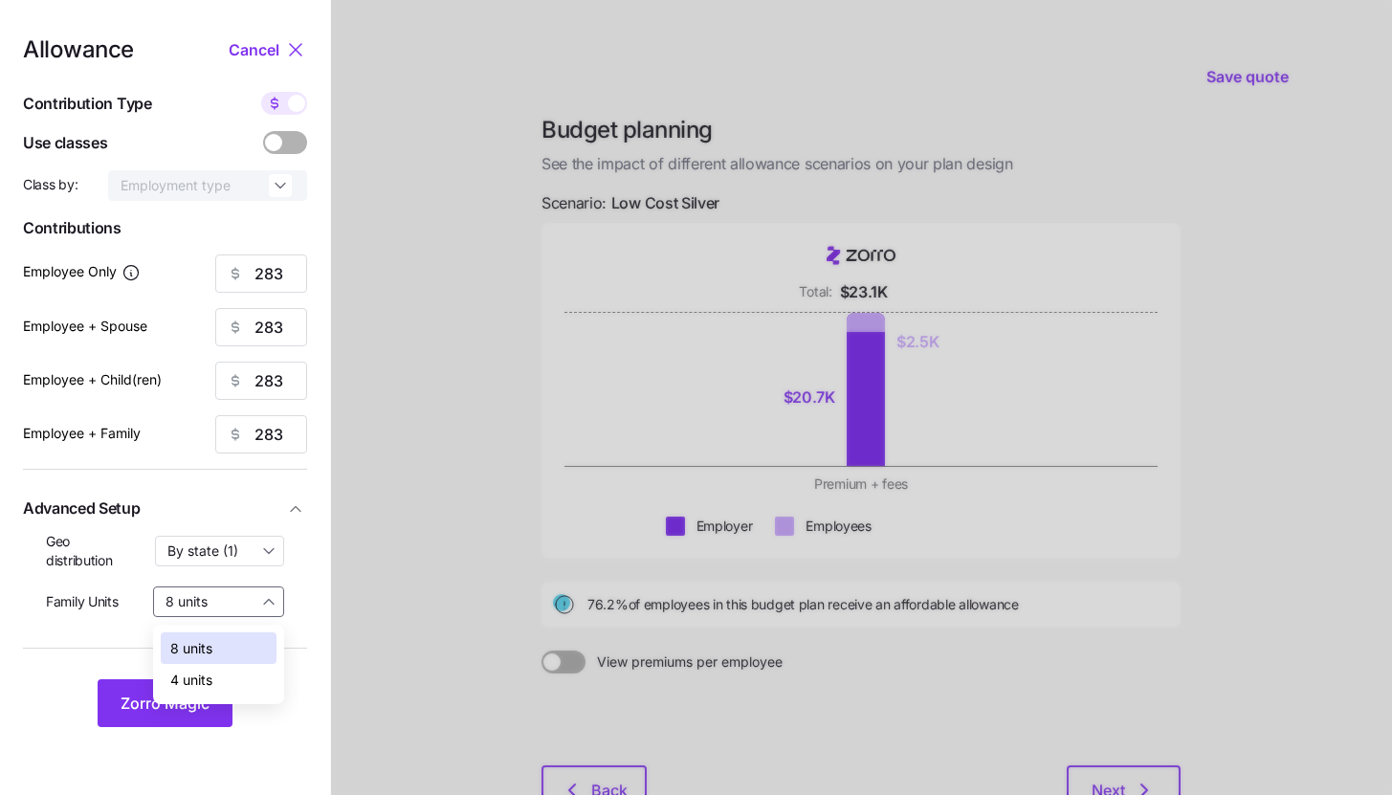
type input "4 units"
click at [184, 689] on button "Zorro Magic" at bounding box center [165, 703] width 135 height 48
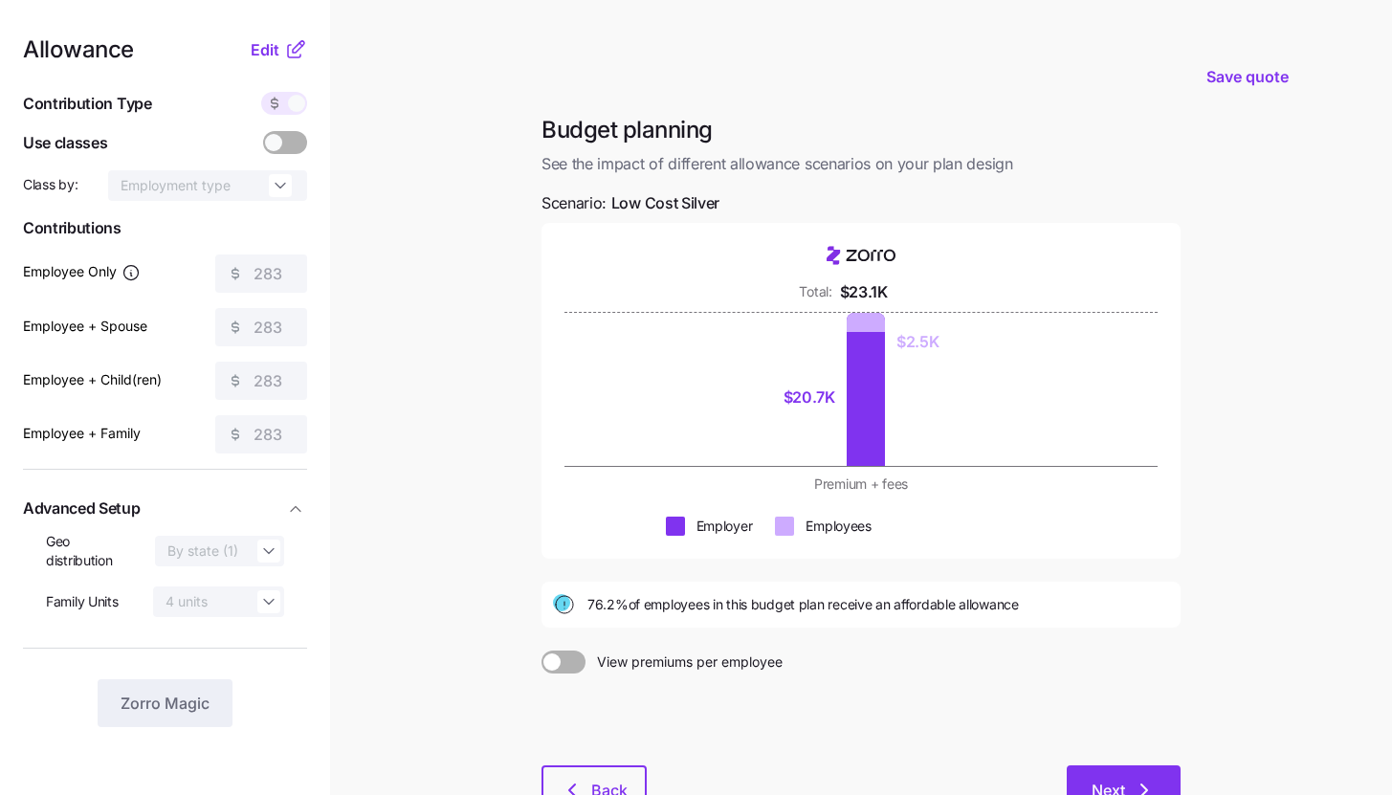
click at [1130, 784] on span "Next" at bounding box center [1123, 790] width 64 height 23
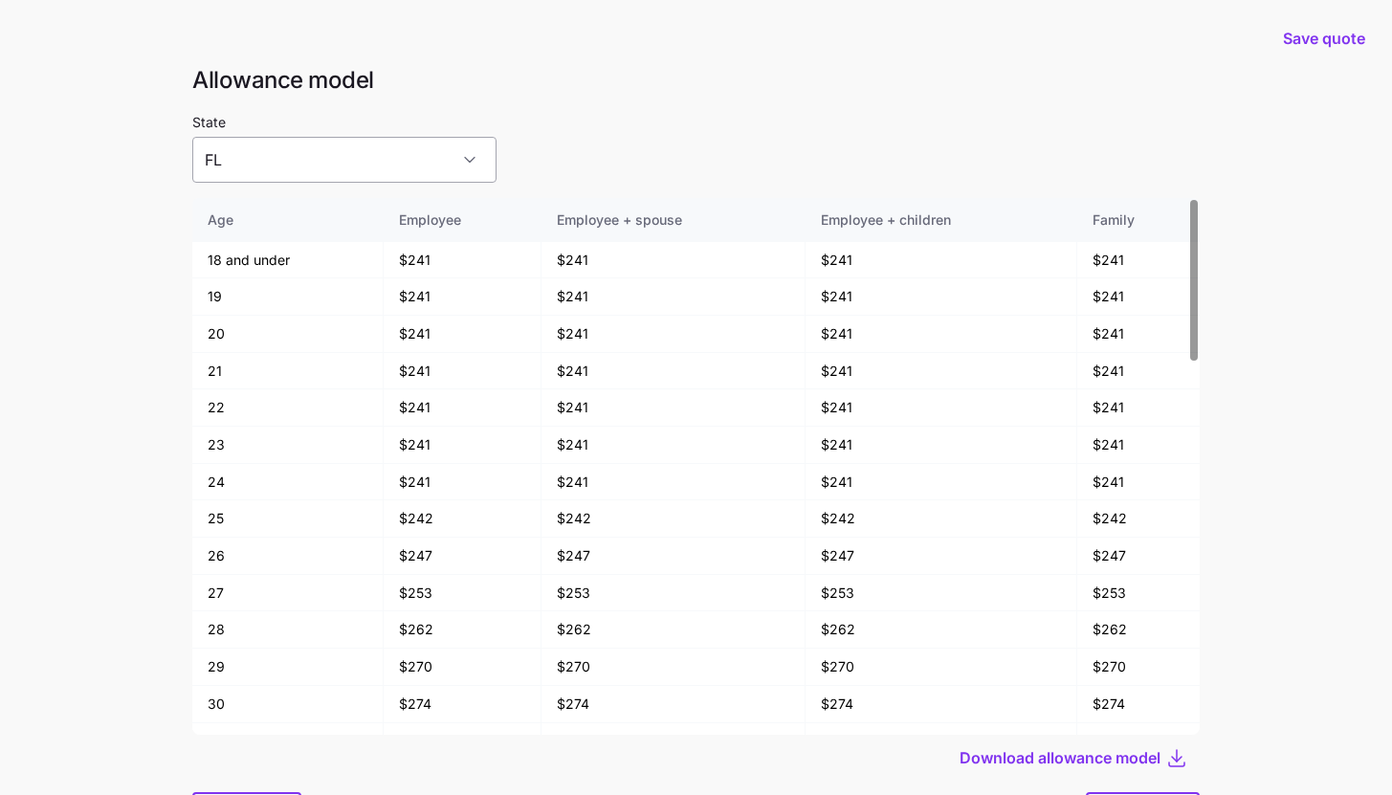
click at [374, 152] on input "FL" at bounding box center [344, 160] width 304 height 46
click at [137, 163] on main "Save quote Allowance model State FL Age Employee Employee + spouse Employee + c…" at bounding box center [696, 448] width 1392 height 897
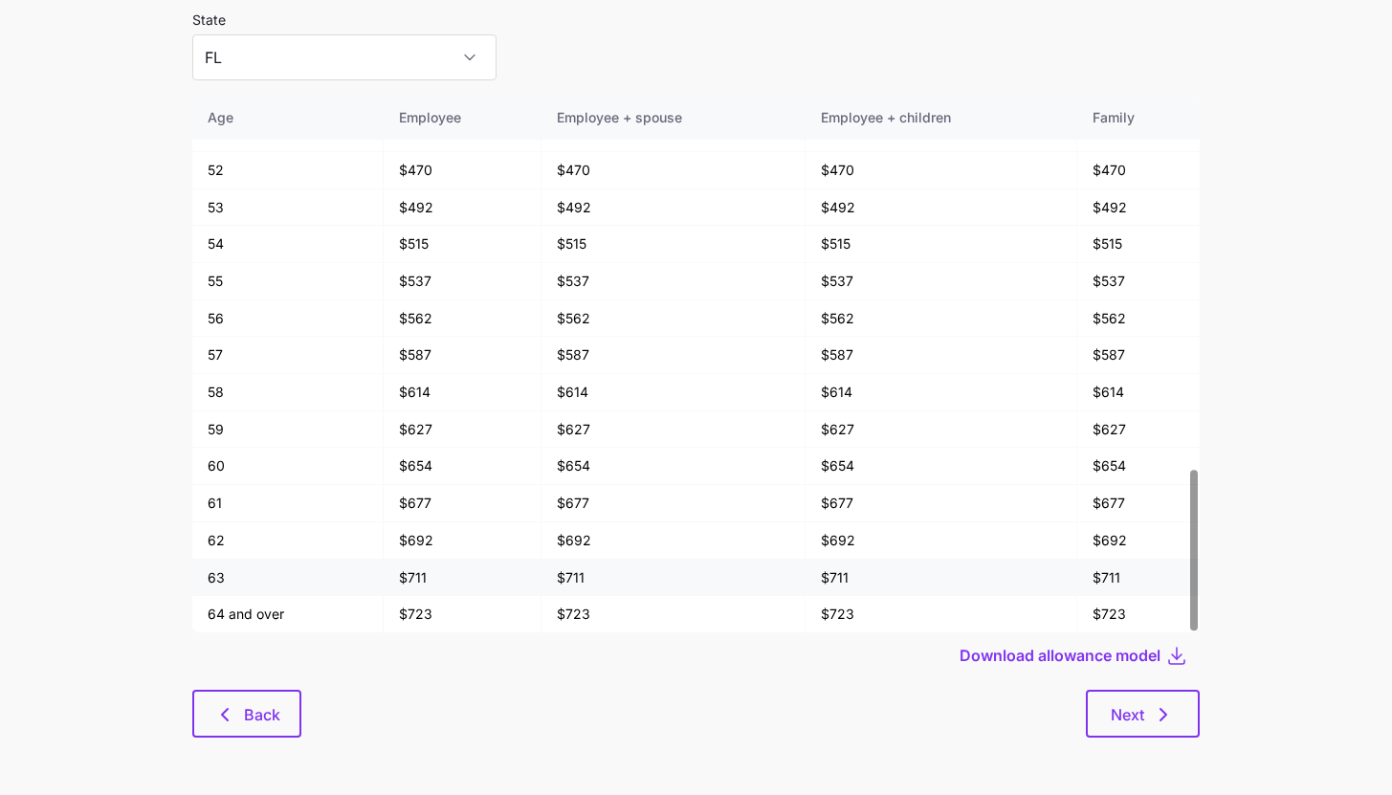
scroll to position [102, 0]
click at [1118, 710] on span "Next" at bounding box center [1127, 714] width 33 height 23
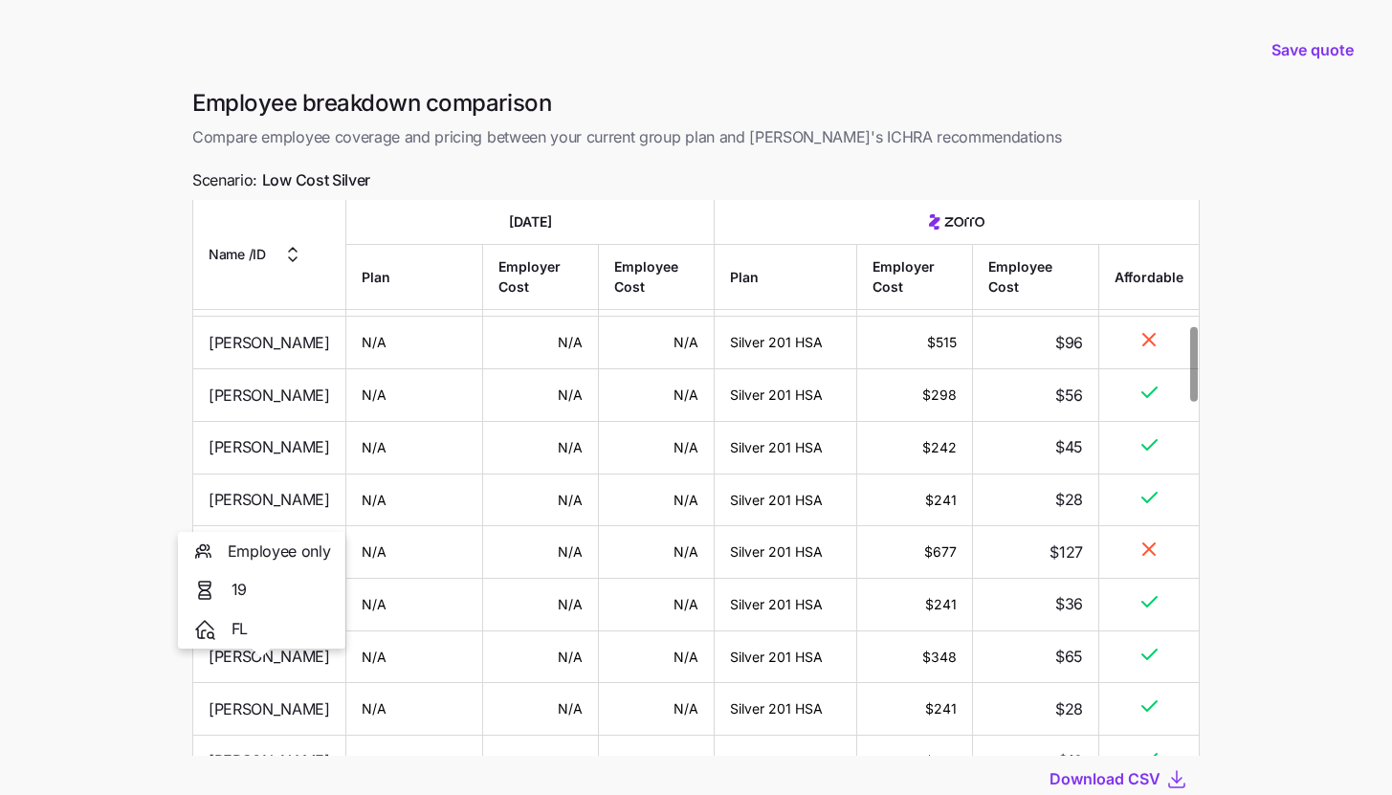
scroll to position [1088, 0]
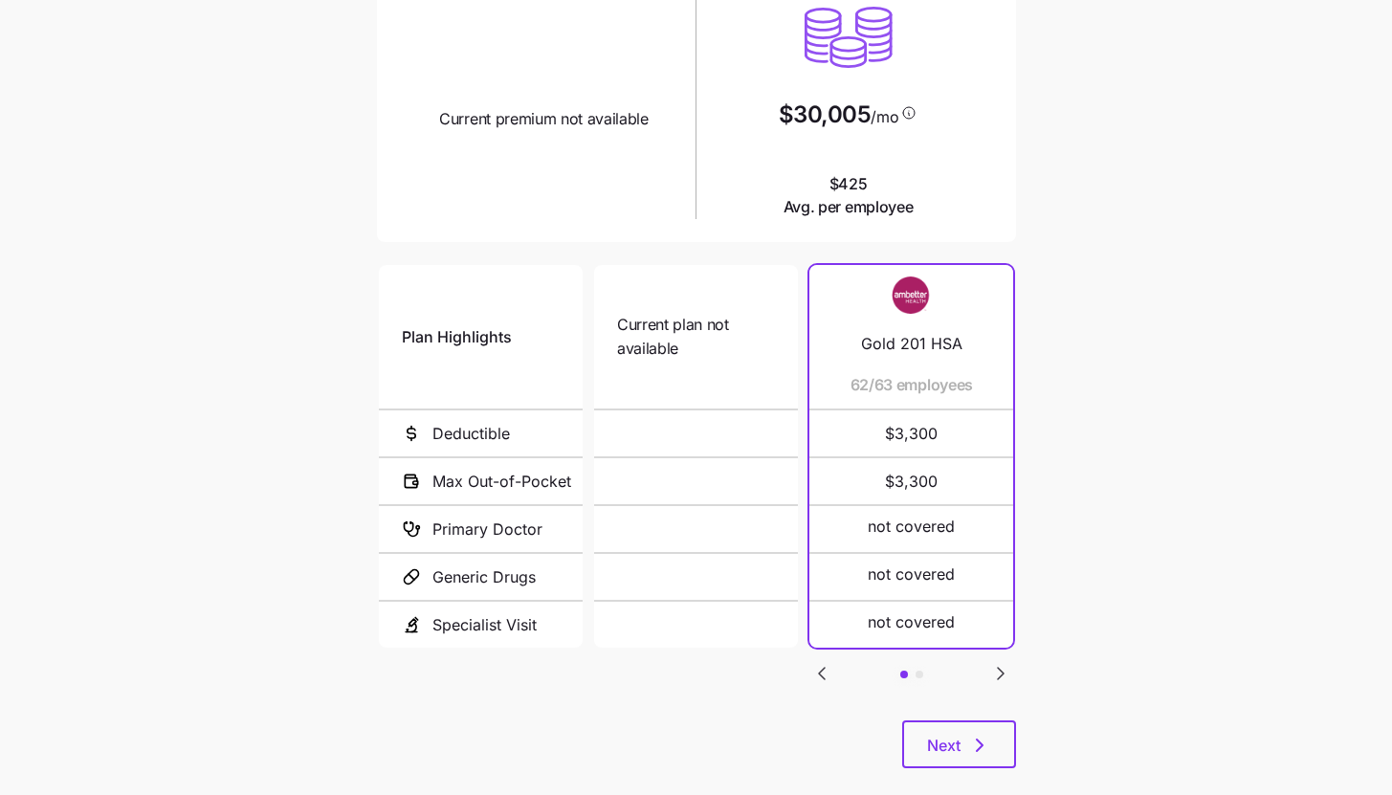
scroll to position [248, 0]
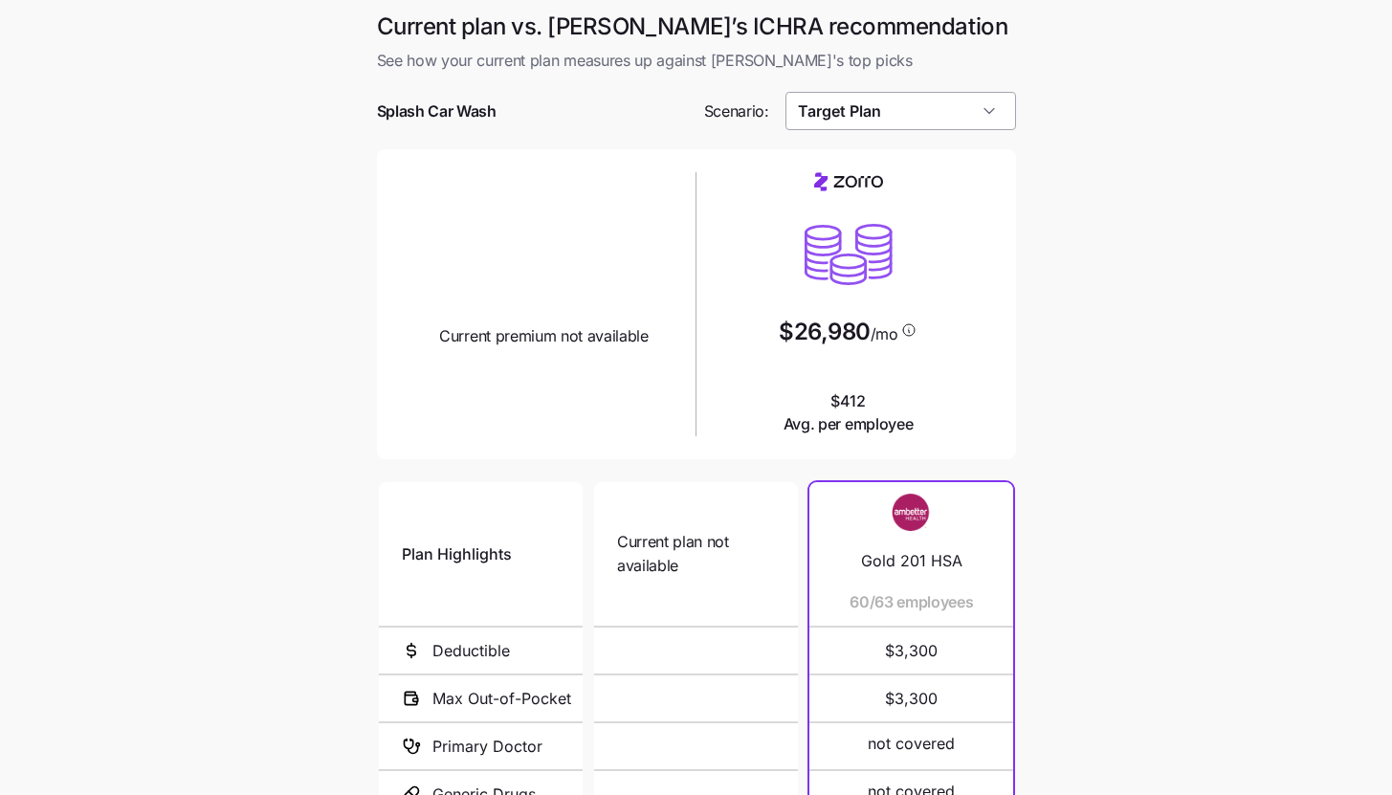
click at [986, 111] on input "Target Plan" at bounding box center [900, 111] width 231 height 38
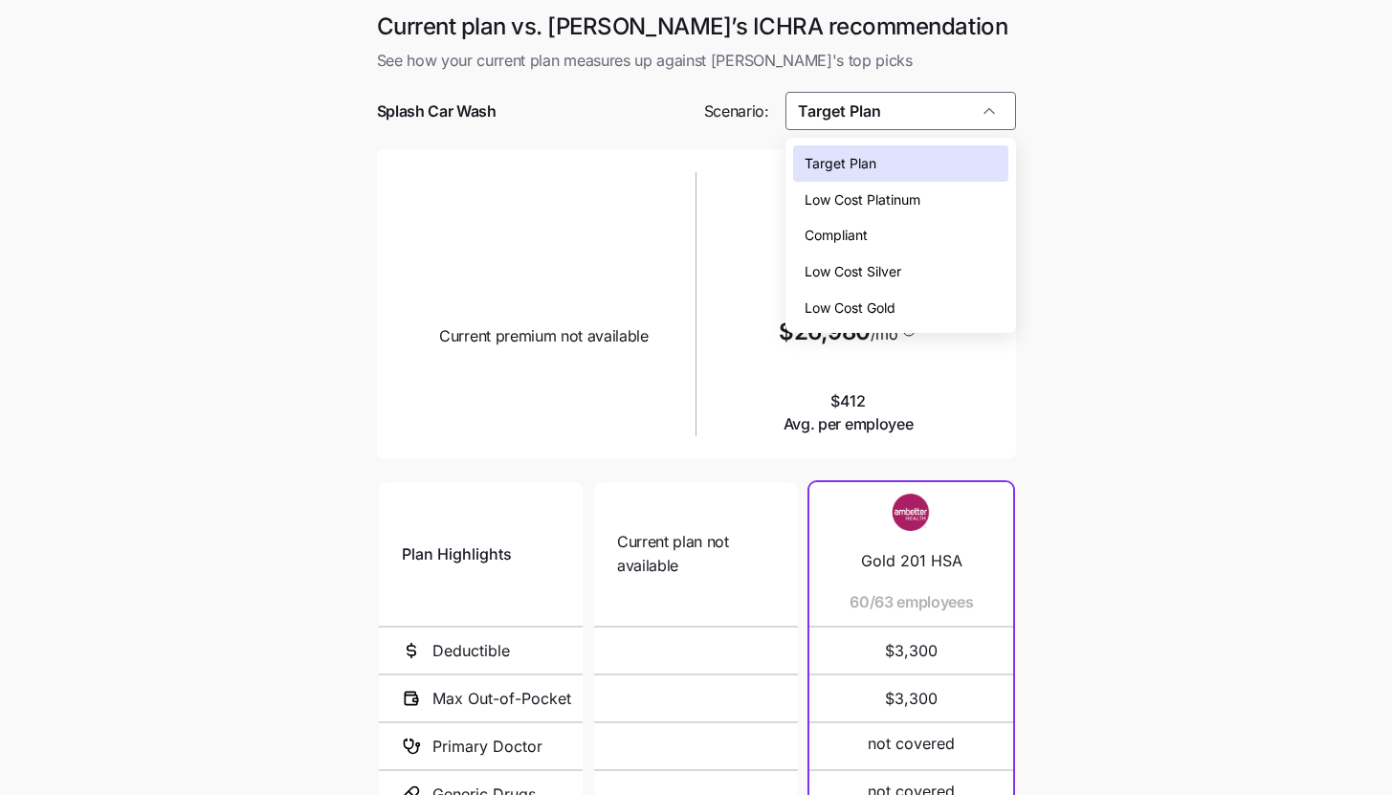
click at [959, 264] on div "Low Cost Silver" at bounding box center [900, 271] width 215 height 36
type input "Low Cost Silver"
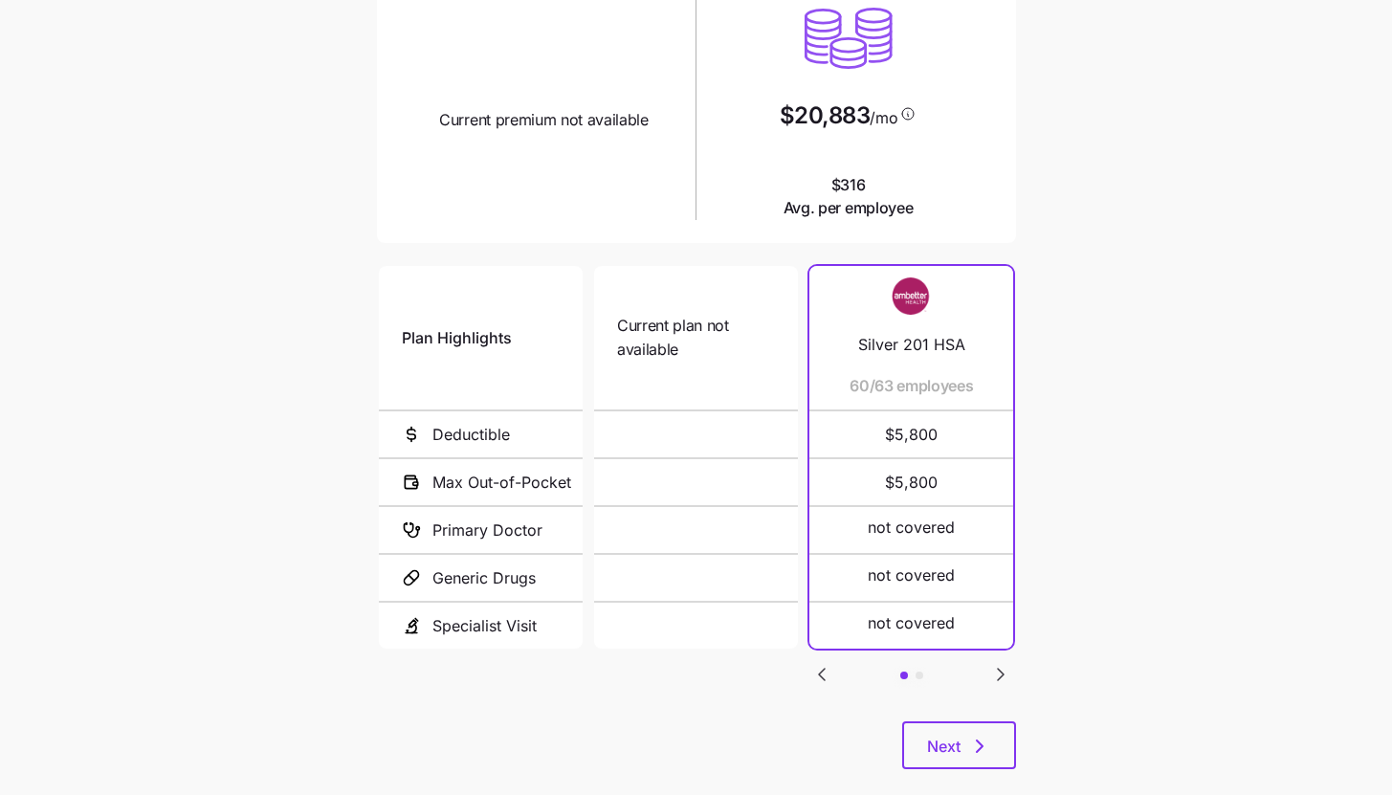
scroll to position [248, 0]
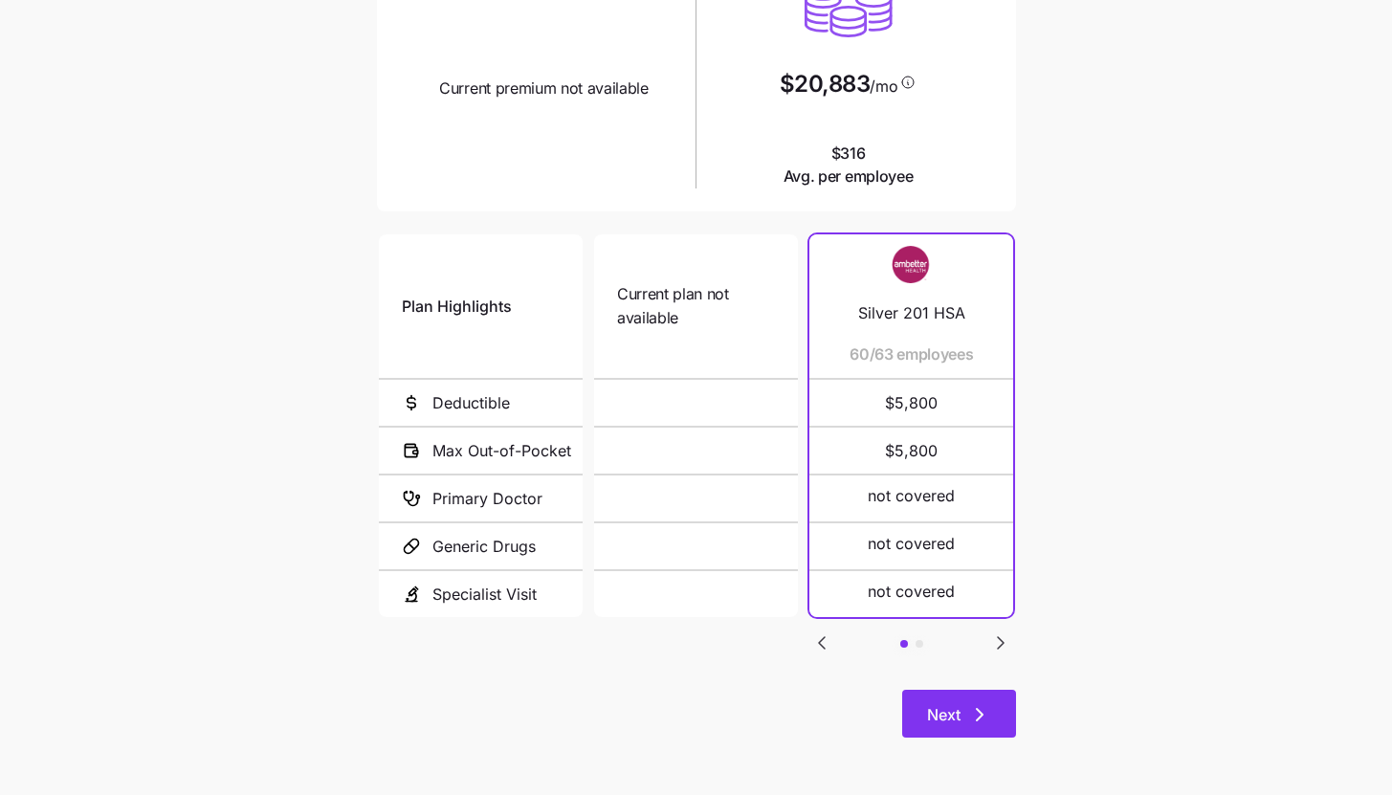
click at [996, 715] on button "Next" at bounding box center [959, 714] width 114 height 48
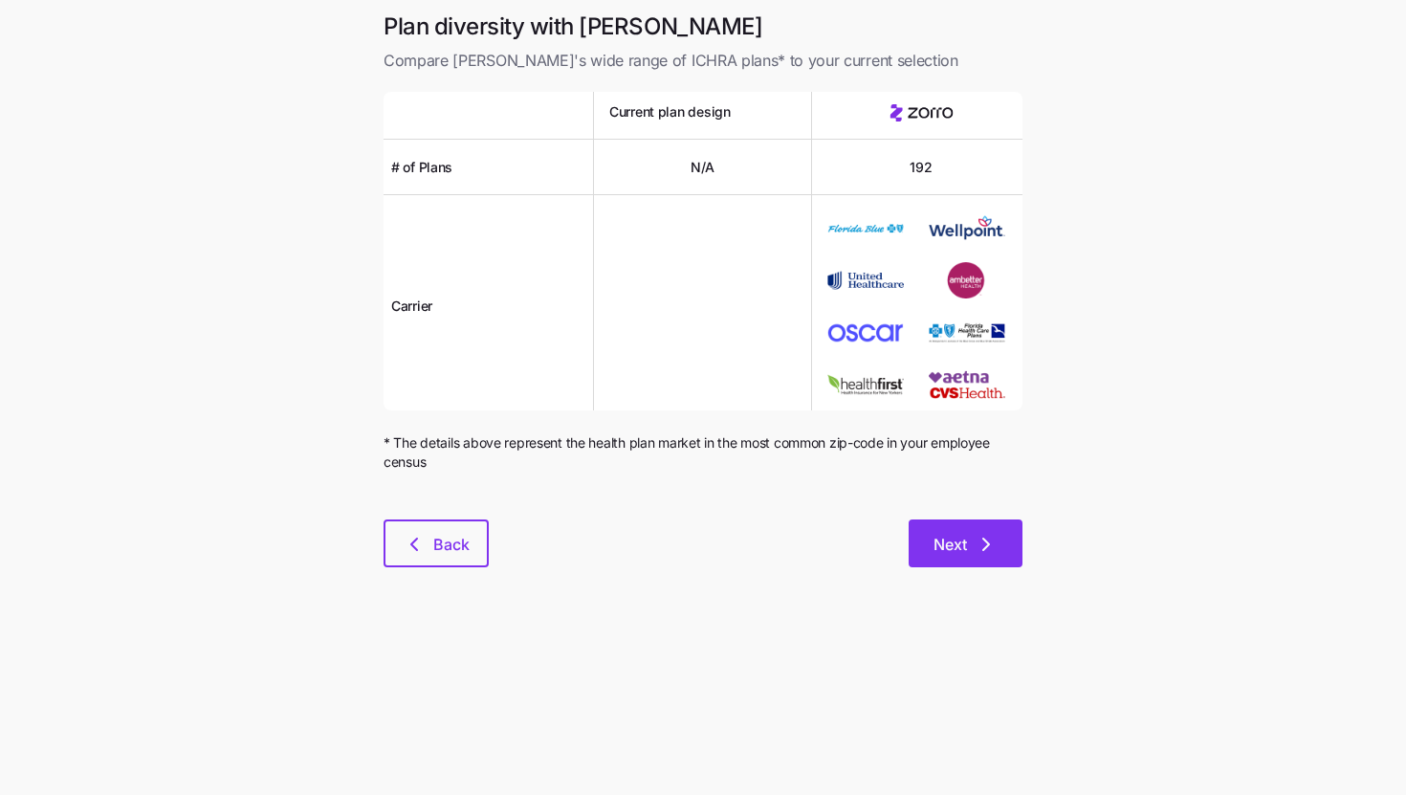
click at [997, 553] on icon "button" at bounding box center [986, 544] width 23 height 23
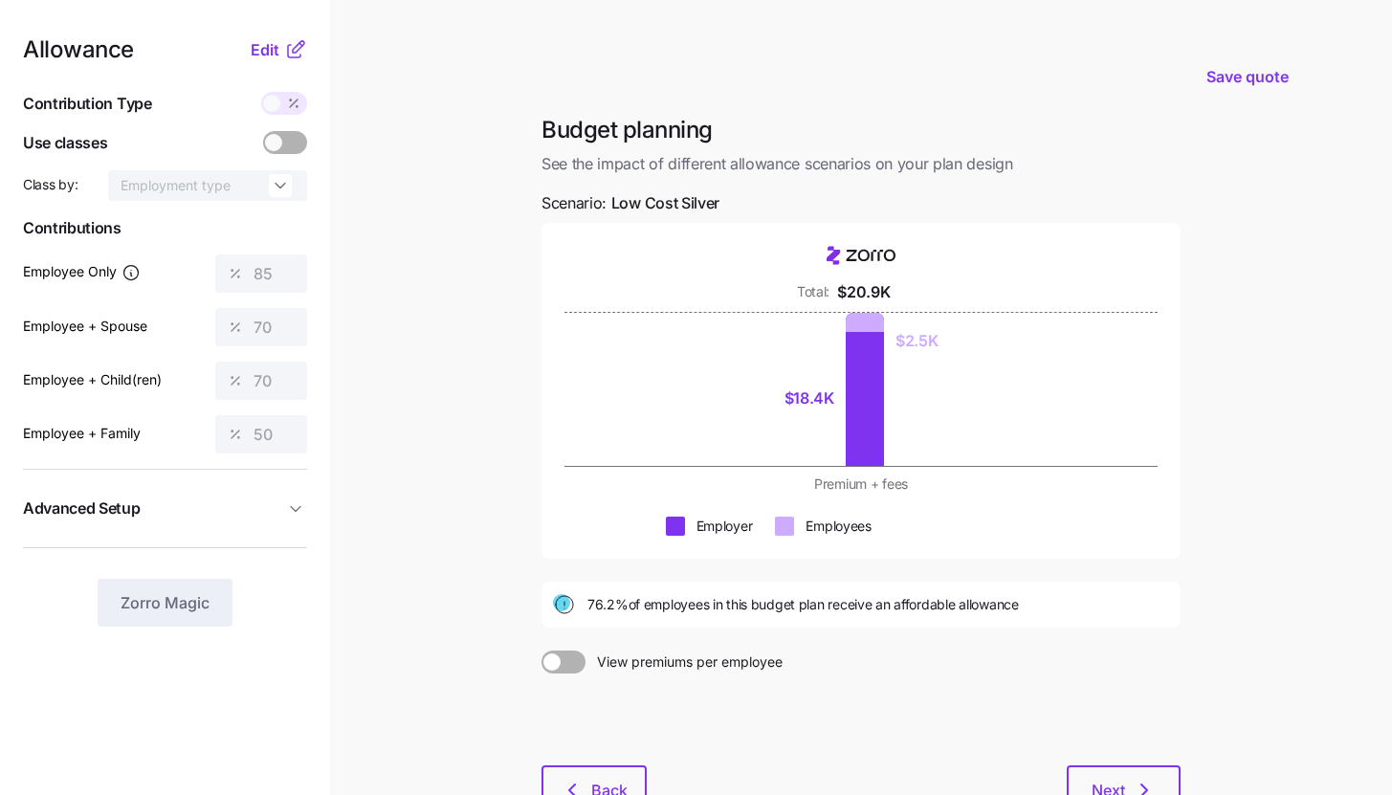
drag, startPoint x: 261, startPoint y: 55, endPoint x: 270, endPoint y: 67, distance: 14.3
click at [261, 55] on span "Edit" at bounding box center [265, 49] width 29 height 23
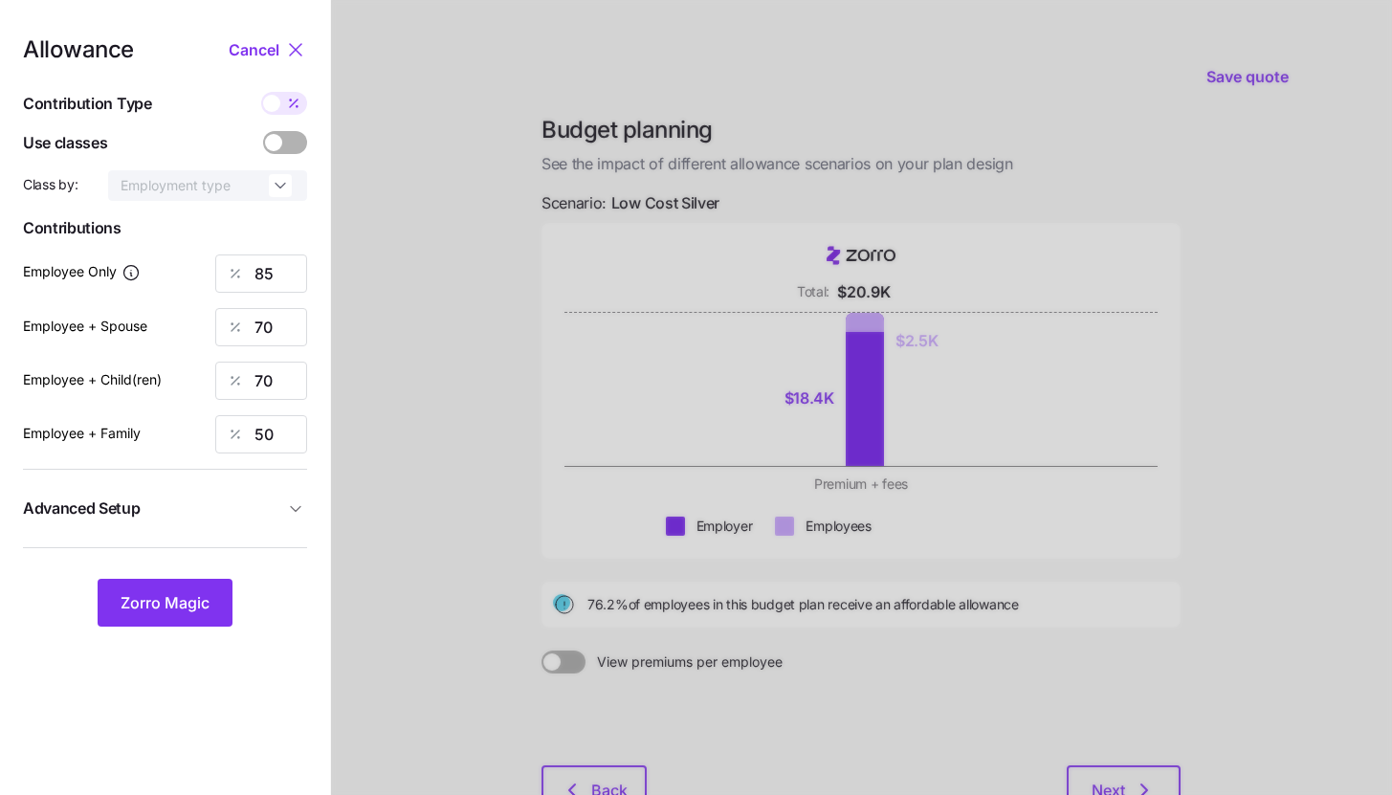
click at [291, 99] on icon at bounding box center [293, 103] width 15 height 15
click at [261, 92] on input "checkbox" at bounding box center [261, 92] width 0 height 0
type input "283"
type input "467"
type input "476"
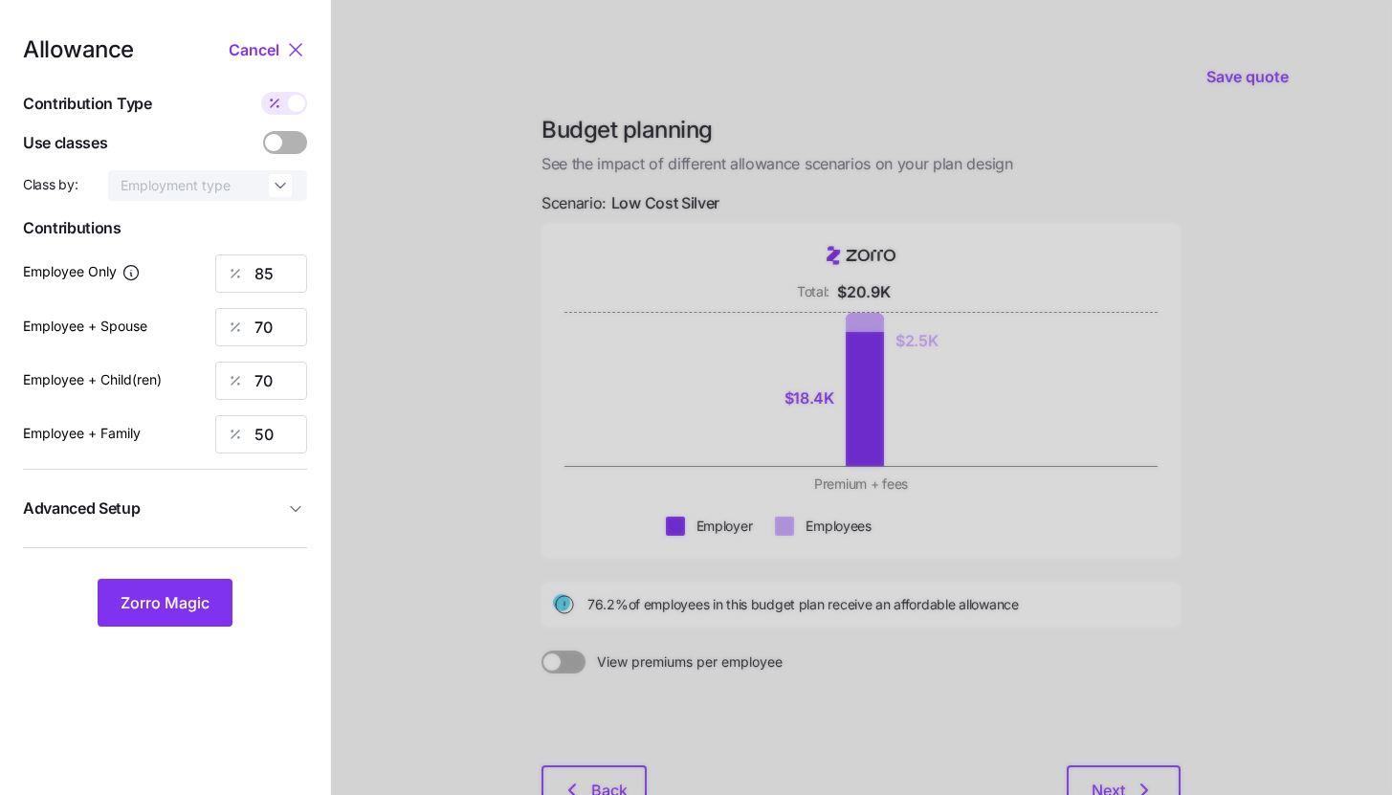
type input "507"
click at [286, 50] on icon at bounding box center [295, 49] width 23 height 23
type input "85"
type input "70"
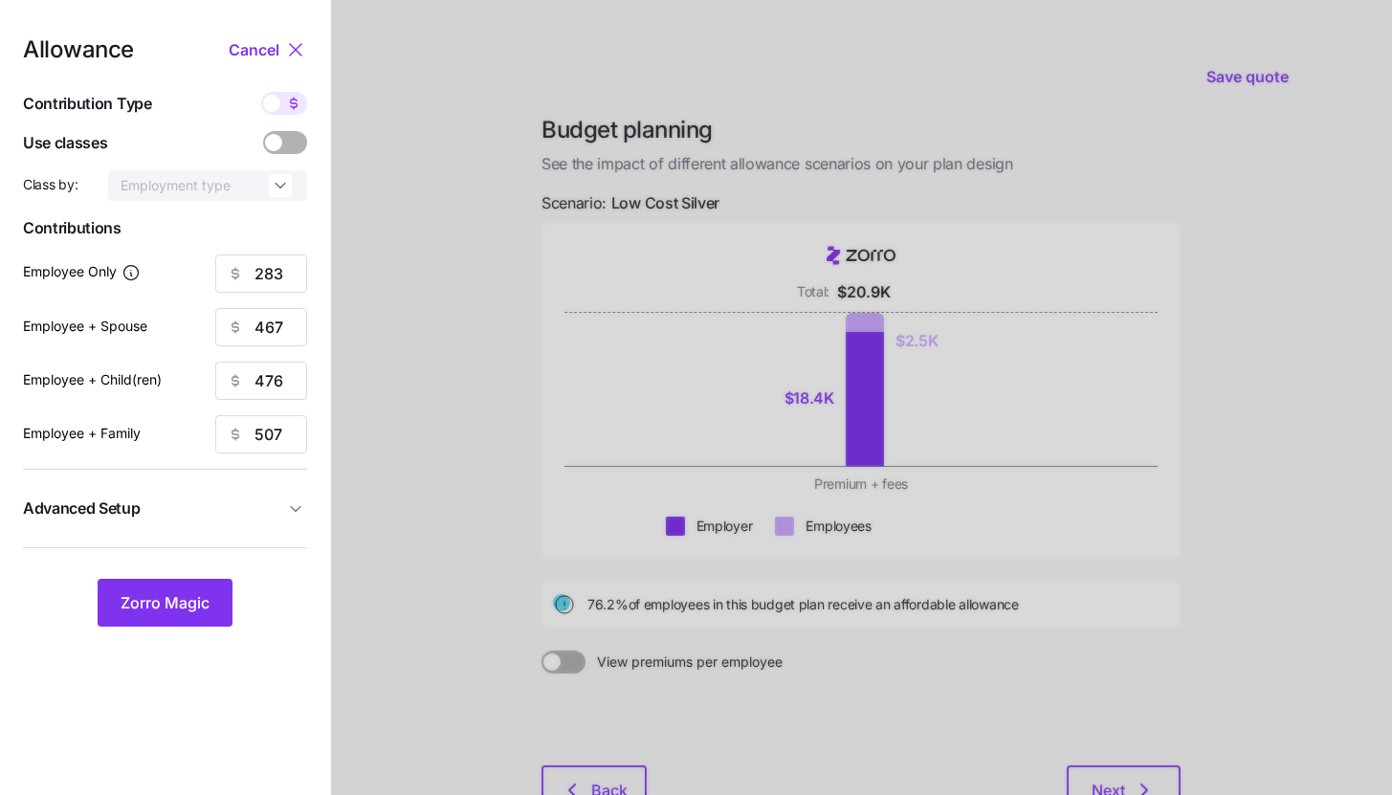
type input "50"
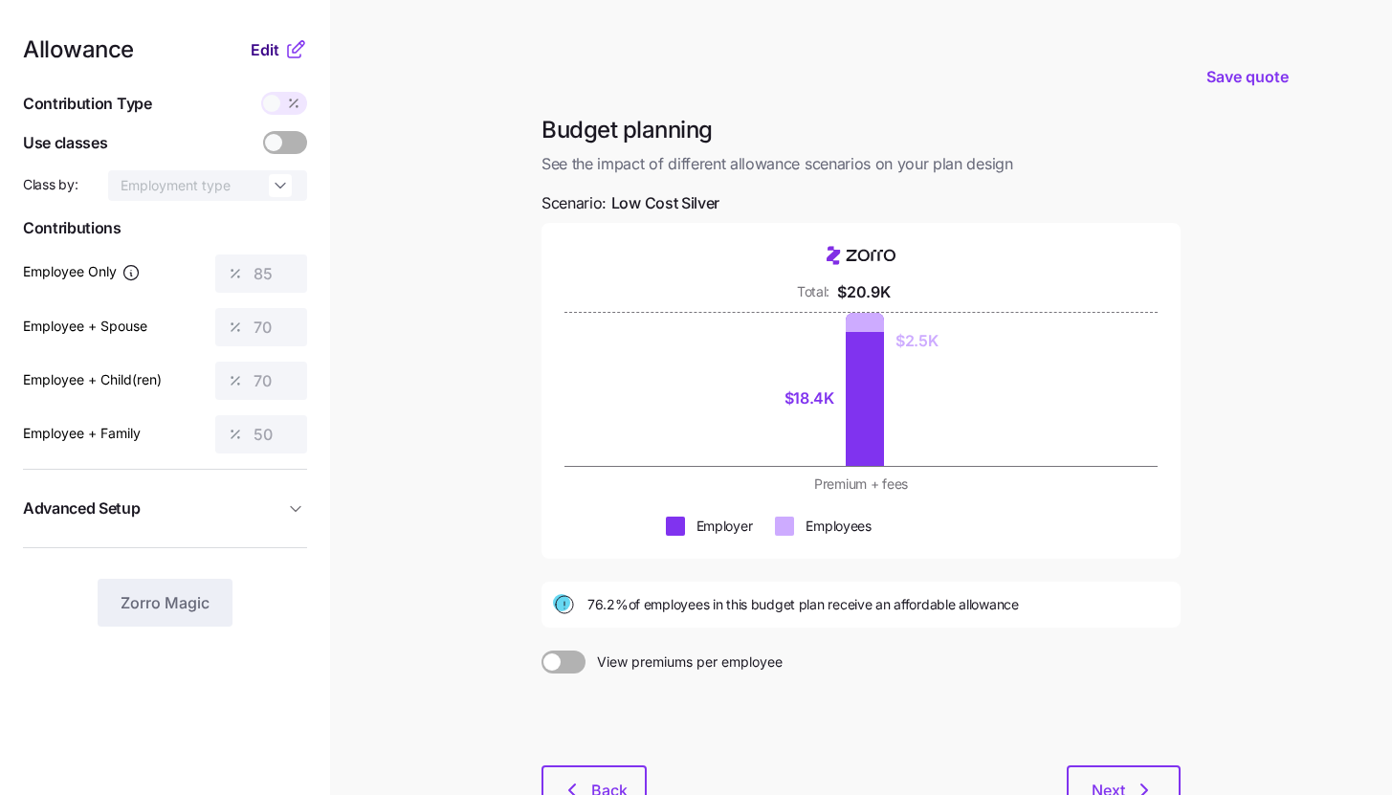
click at [282, 52] on button "Edit" at bounding box center [267, 49] width 33 height 23
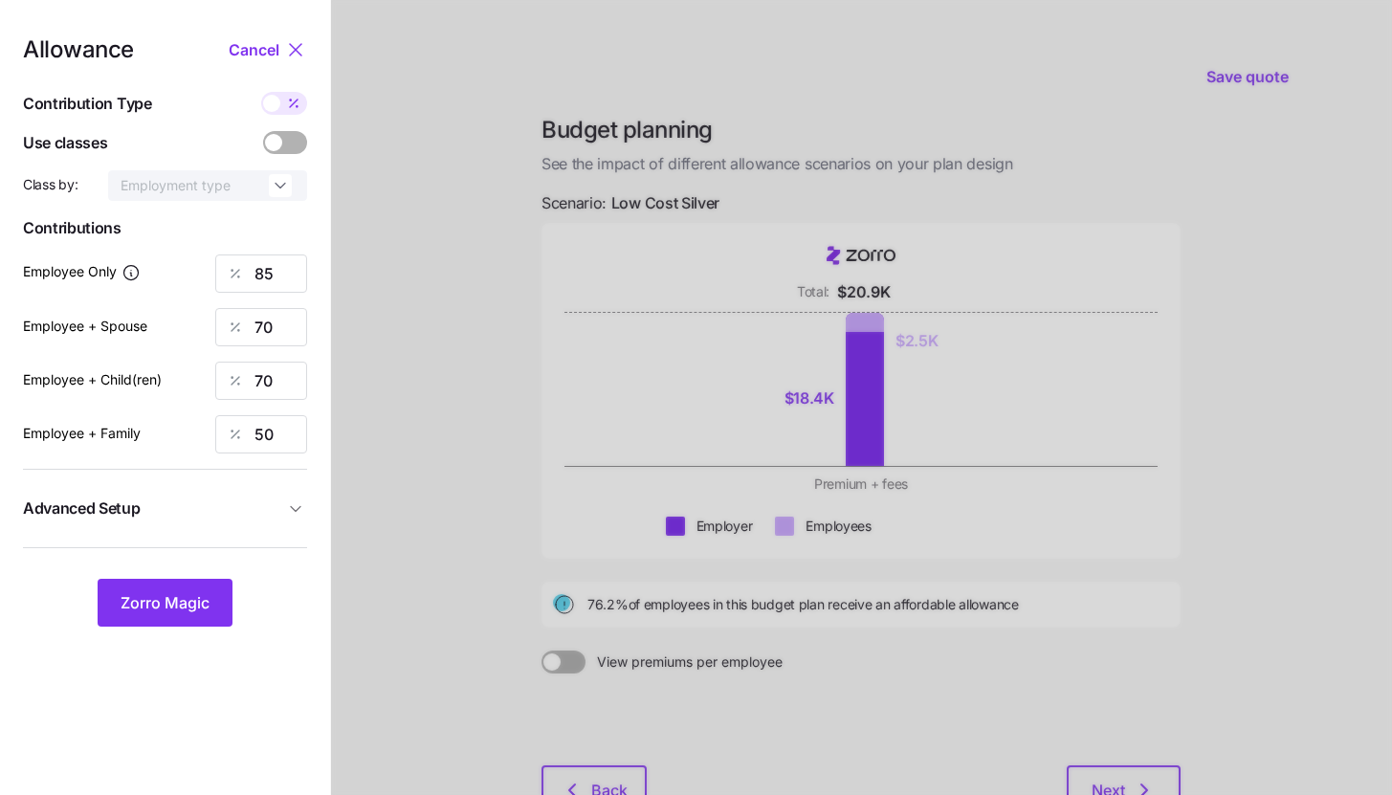
click at [292, 116] on div "Allowance Cancel Contribution Type Use classes Class by: Employment type Contri…" at bounding box center [165, 332] width 284 height 588
click at [292, 112] on span at bounding box center [293, 103] width 27 height 23
click at [261, 92] on input "checkbox" at bounding box center [261, 92] width 0 height 0
type input "283"
type input "467"
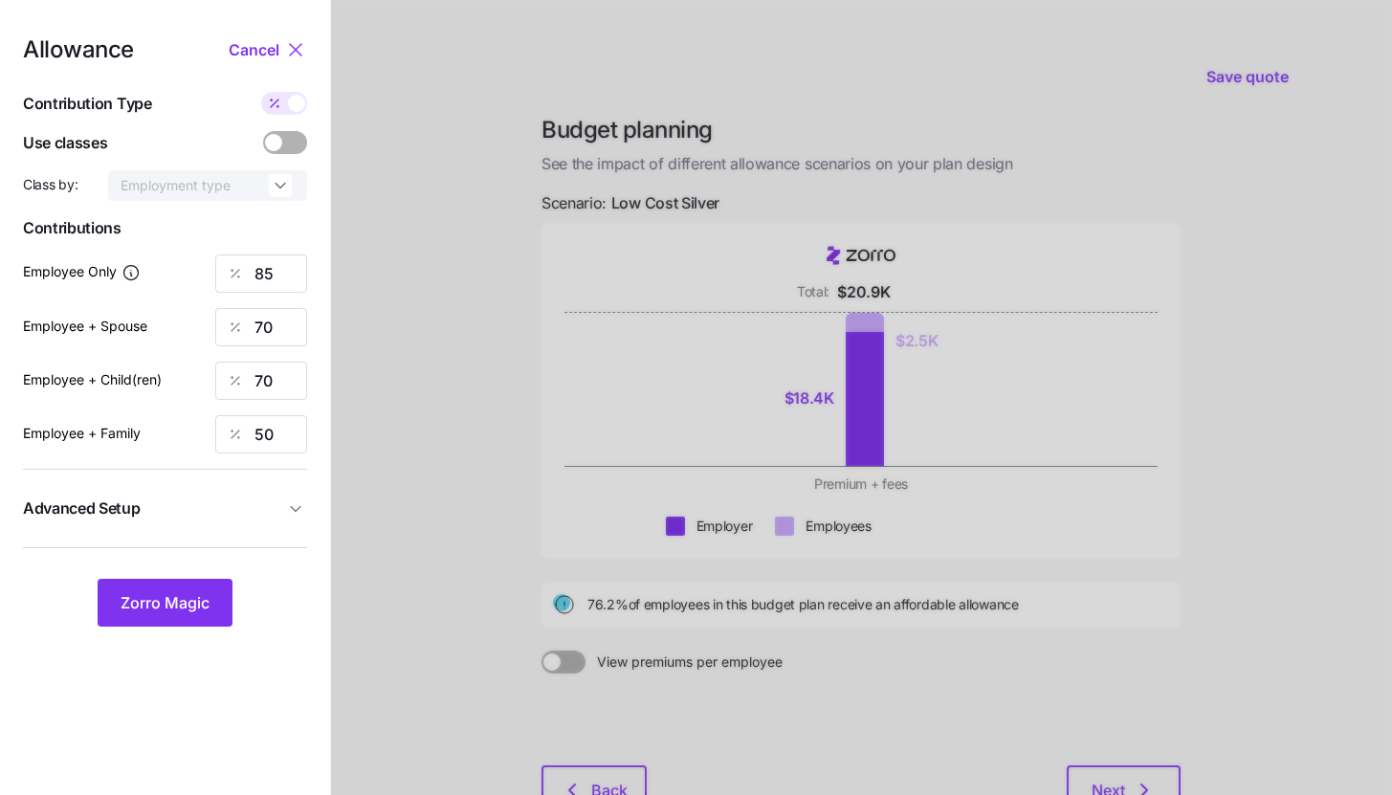
type input "476"
type input "507"
click at [293, 323] on input "467" at bounding box center [261, 327] width 92 height 38
type input "283"
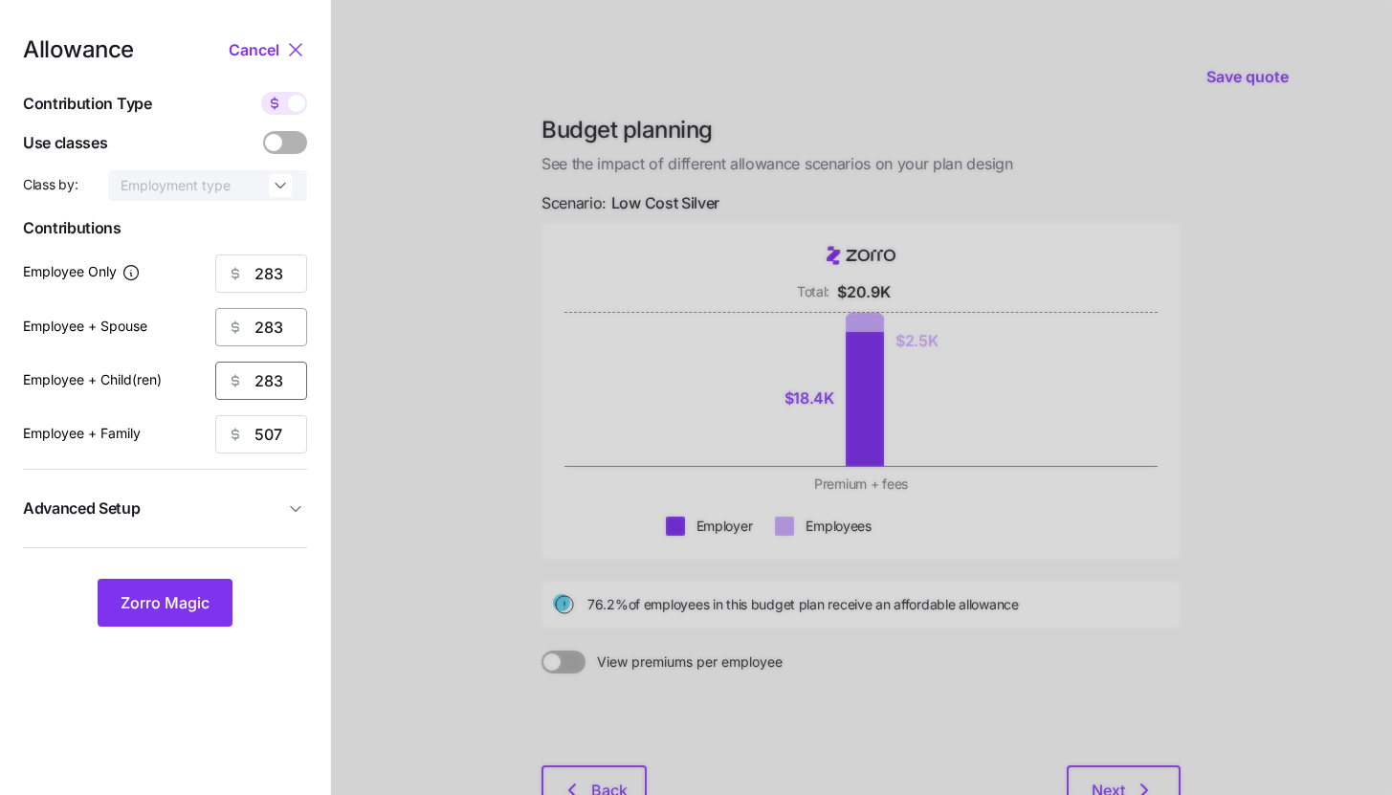
type input "283"
click at [186, 611] on span "Zorro Magic" at bounding box center [165, 602] width 89 height 23
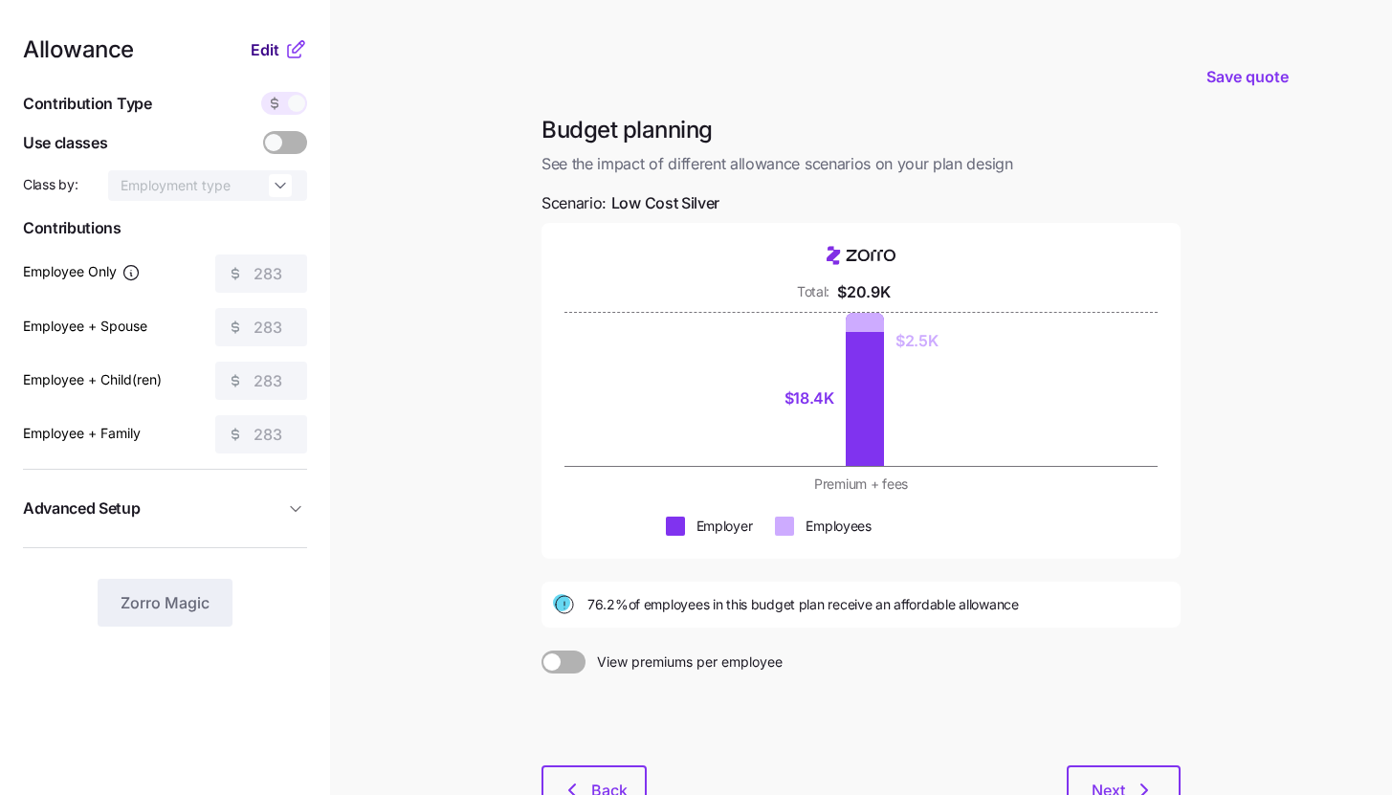
click at [279, 45] on button "Edit" at bounding box center [267, 49] width 33 height 23
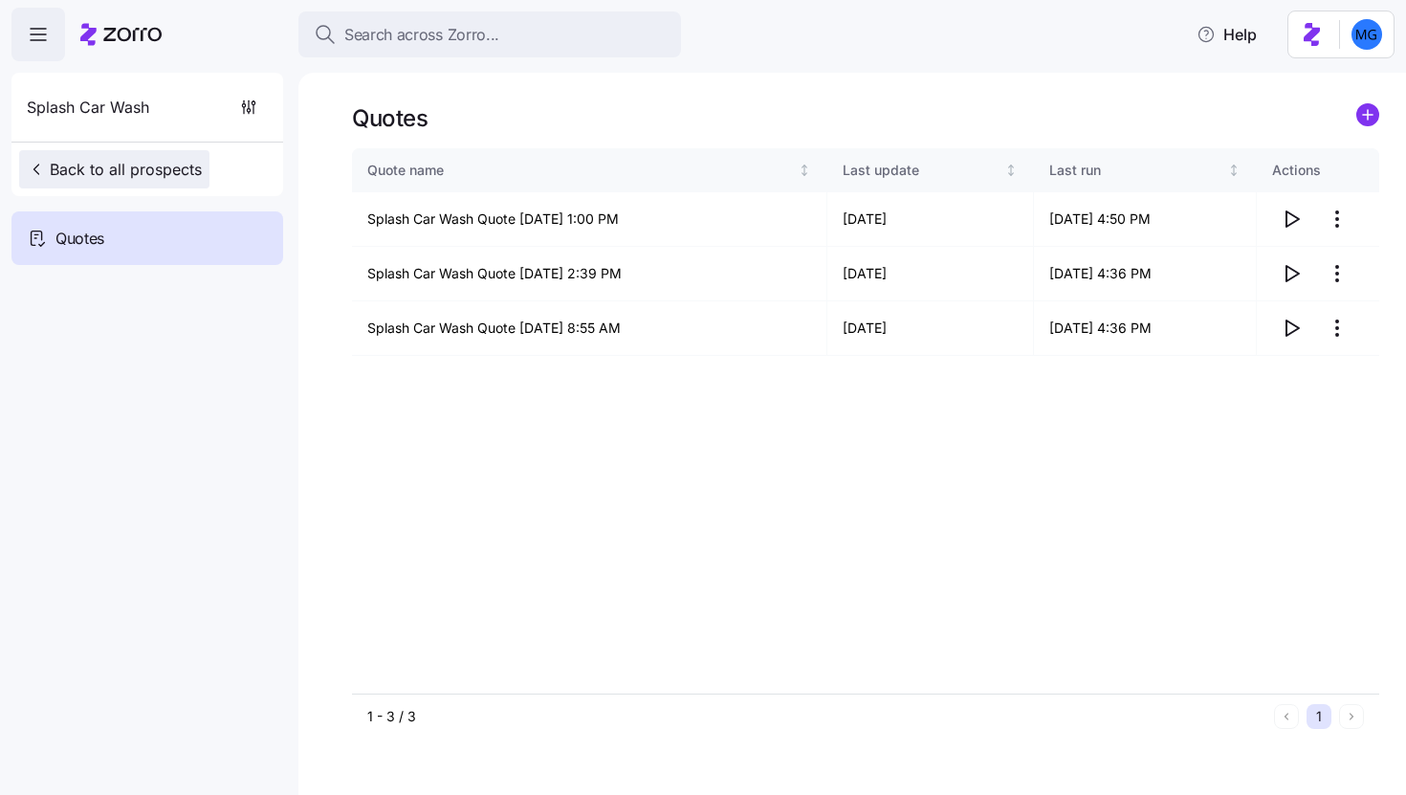
click at [186, 163] on span "Back to all prospects" at bounding box center [114, 169] width 175 height 23
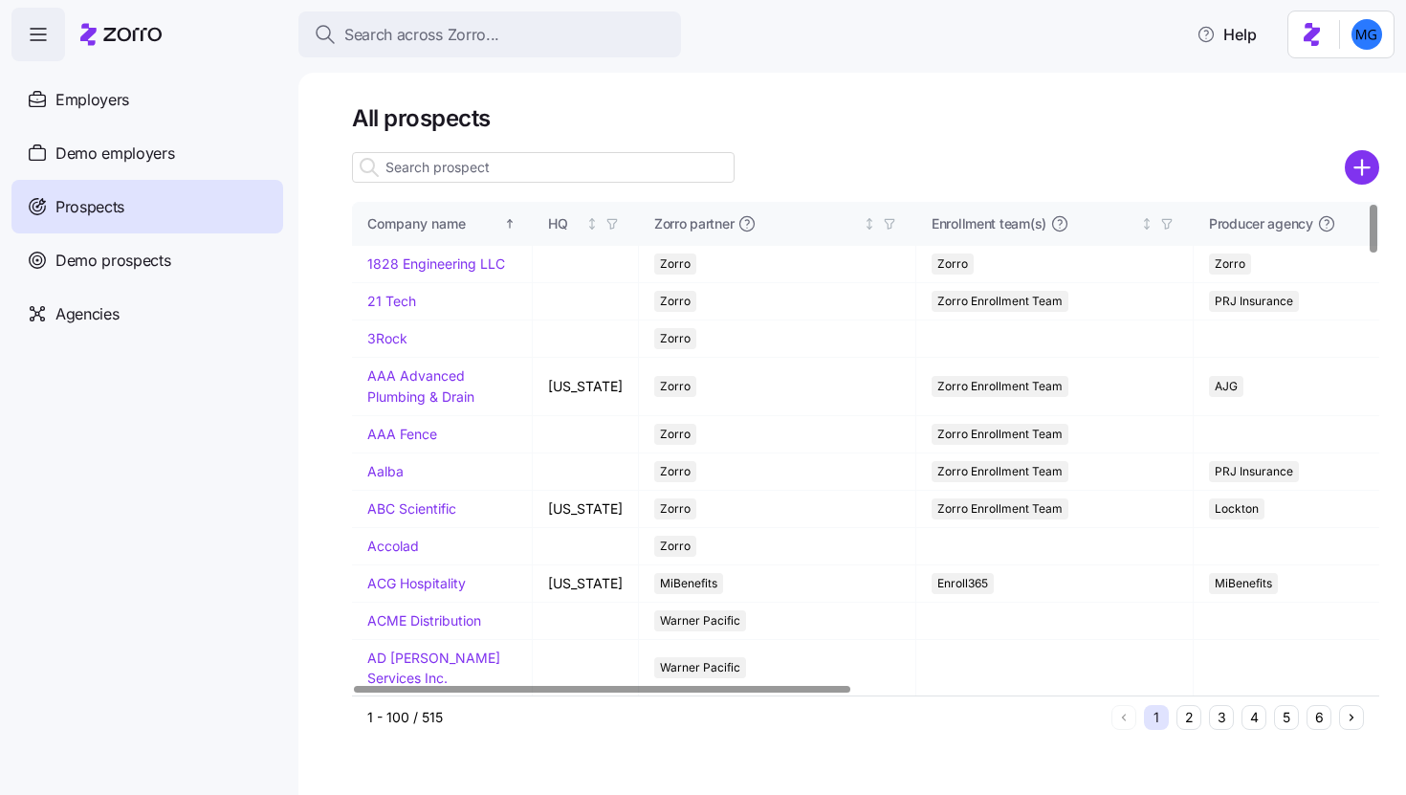
click at [536, 166] on input at bounding box center [543, 167] width 383 height 31
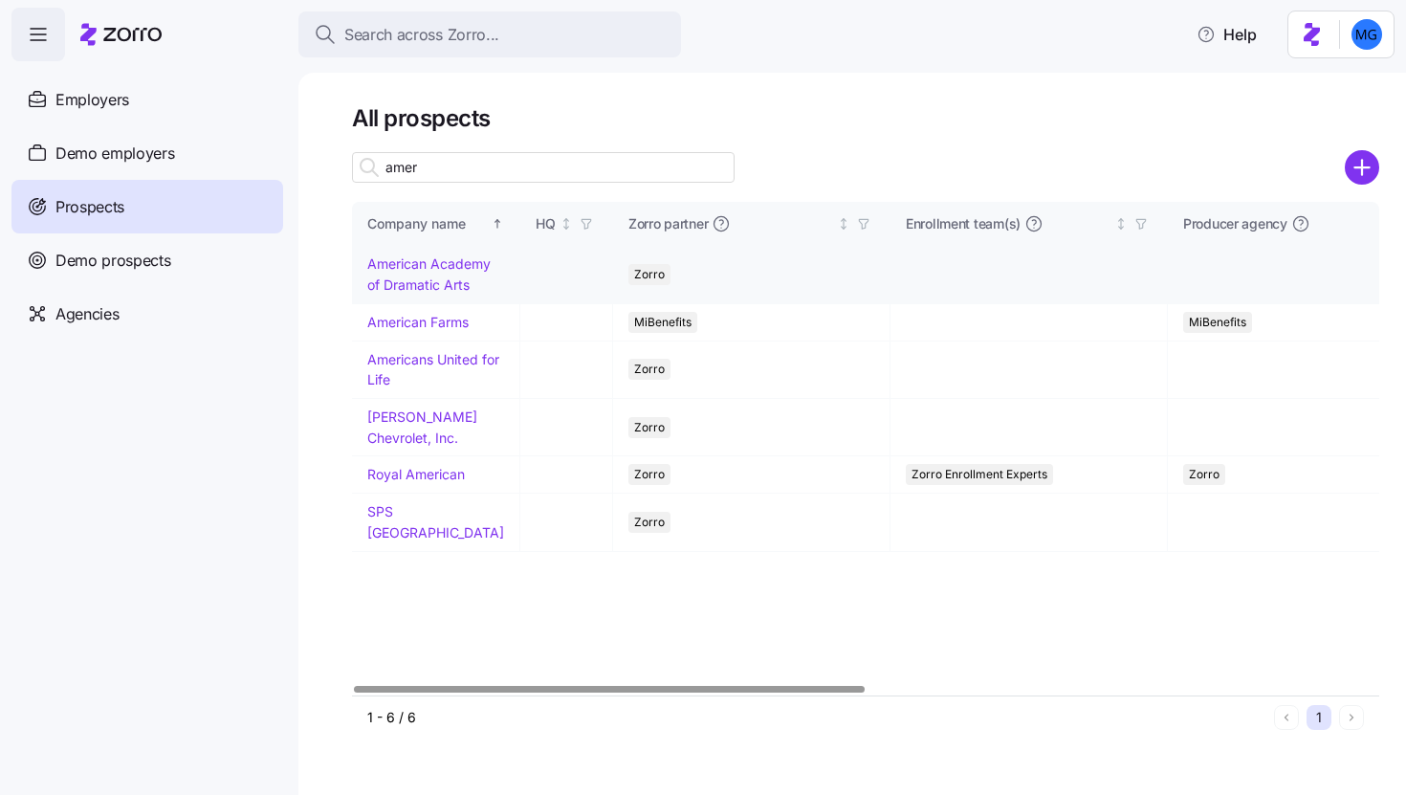
type input "amer"
click at [423, 293] on link "American Academy of Dramatic Arts" at bounding box center [428, 273] width 123 height 37
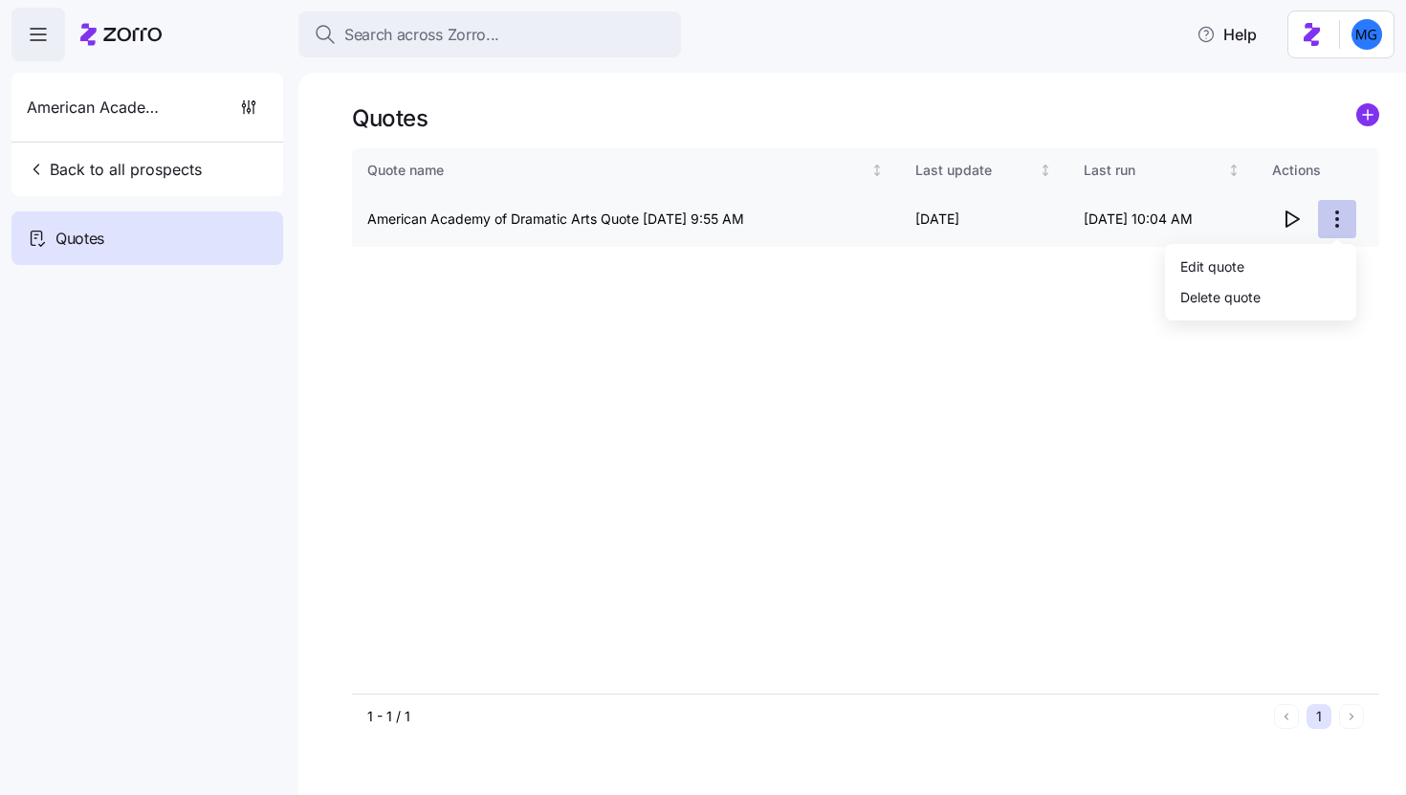
click at [1340, 216] on html "Search across Zorro... Help American Academy of Dramatic Arts Back to all prosp…" at bounding box center [703, 391] width 1406 height 783
click at [1260, 258] on div "Edit quote" at bounding box center [1261, 266] width 176 height 31
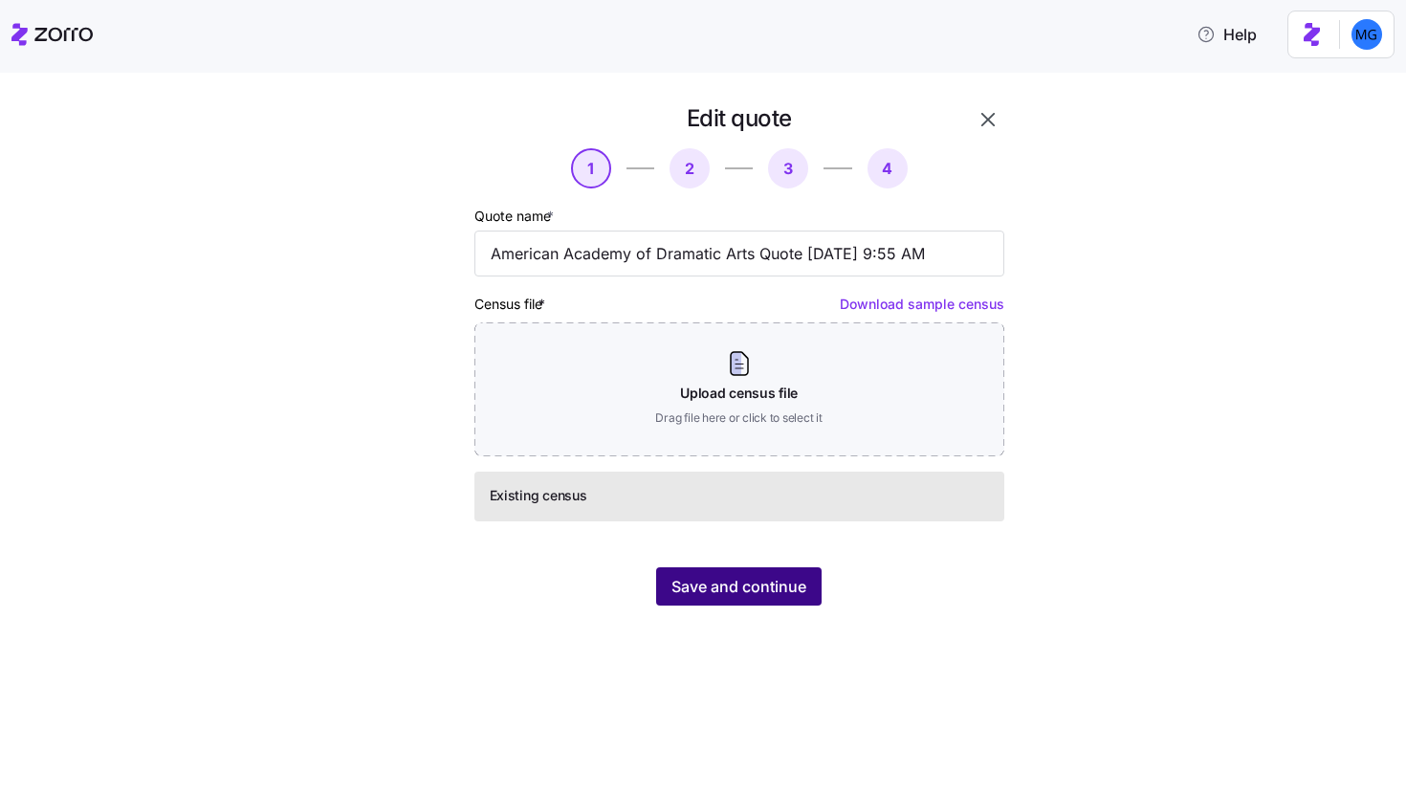
click at [758, 584] on span "Save and continue" at bounding box center [739, 586] width 135 height 23
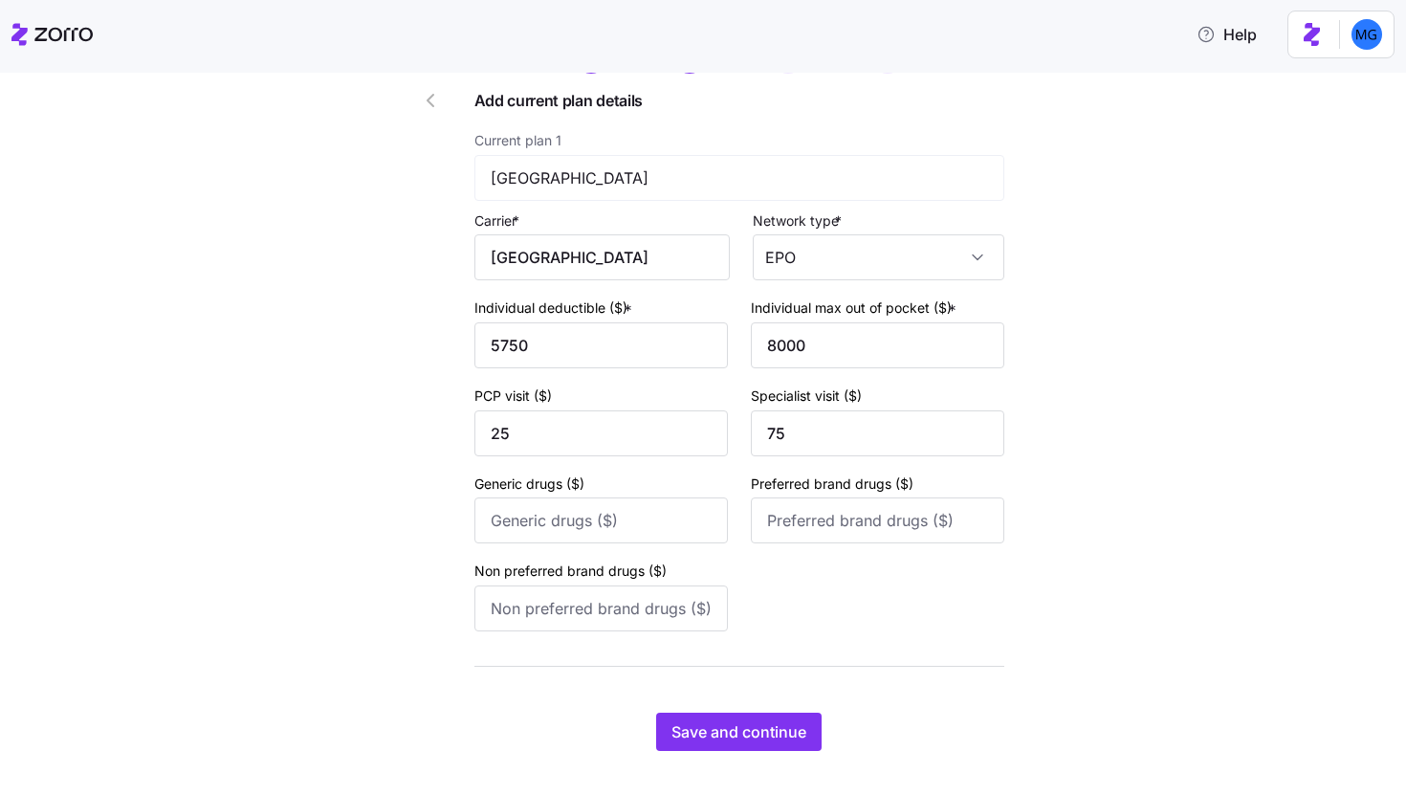
scroll to position [143, 0]
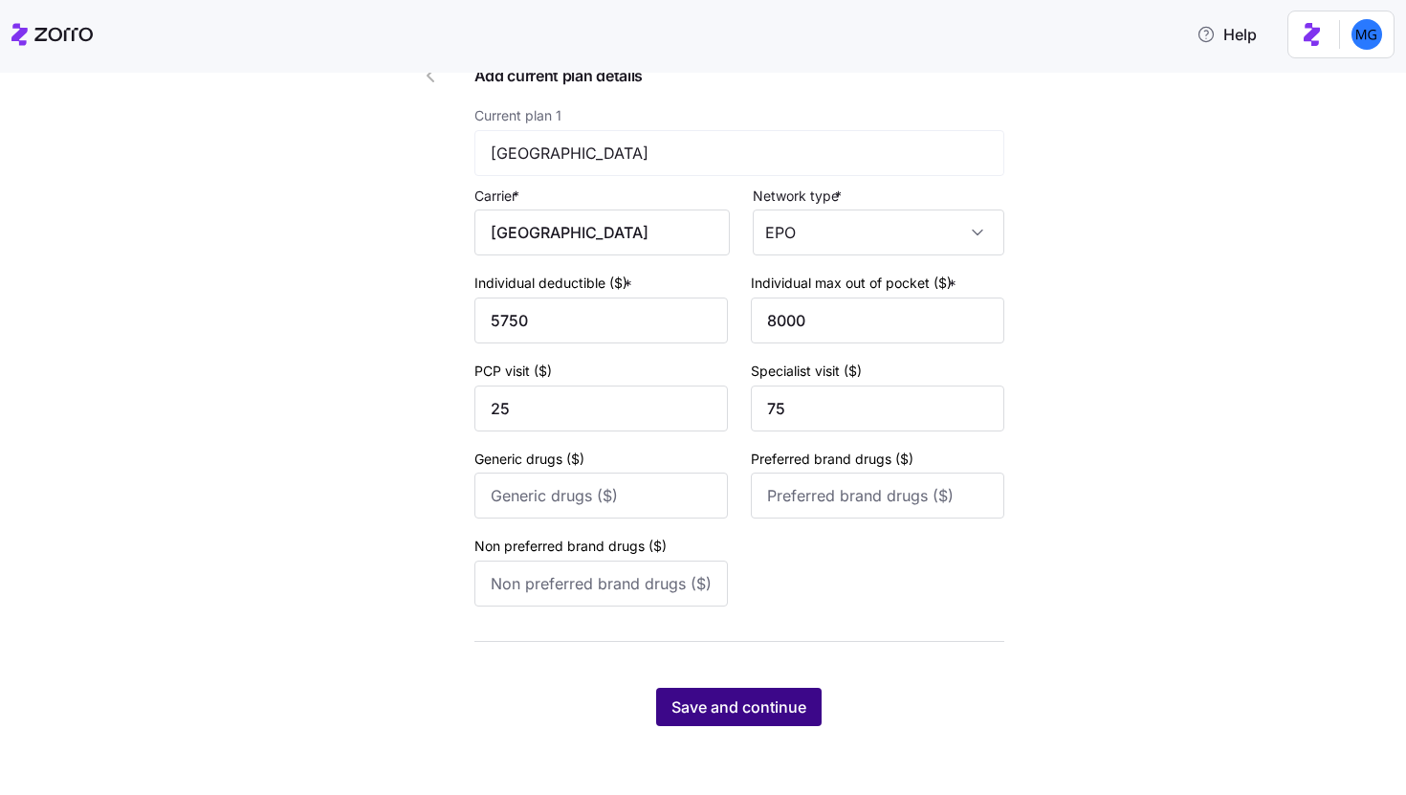
click at [781, 714] on span "Save and continue" at bounding box center [739, 706] width 135 height 23
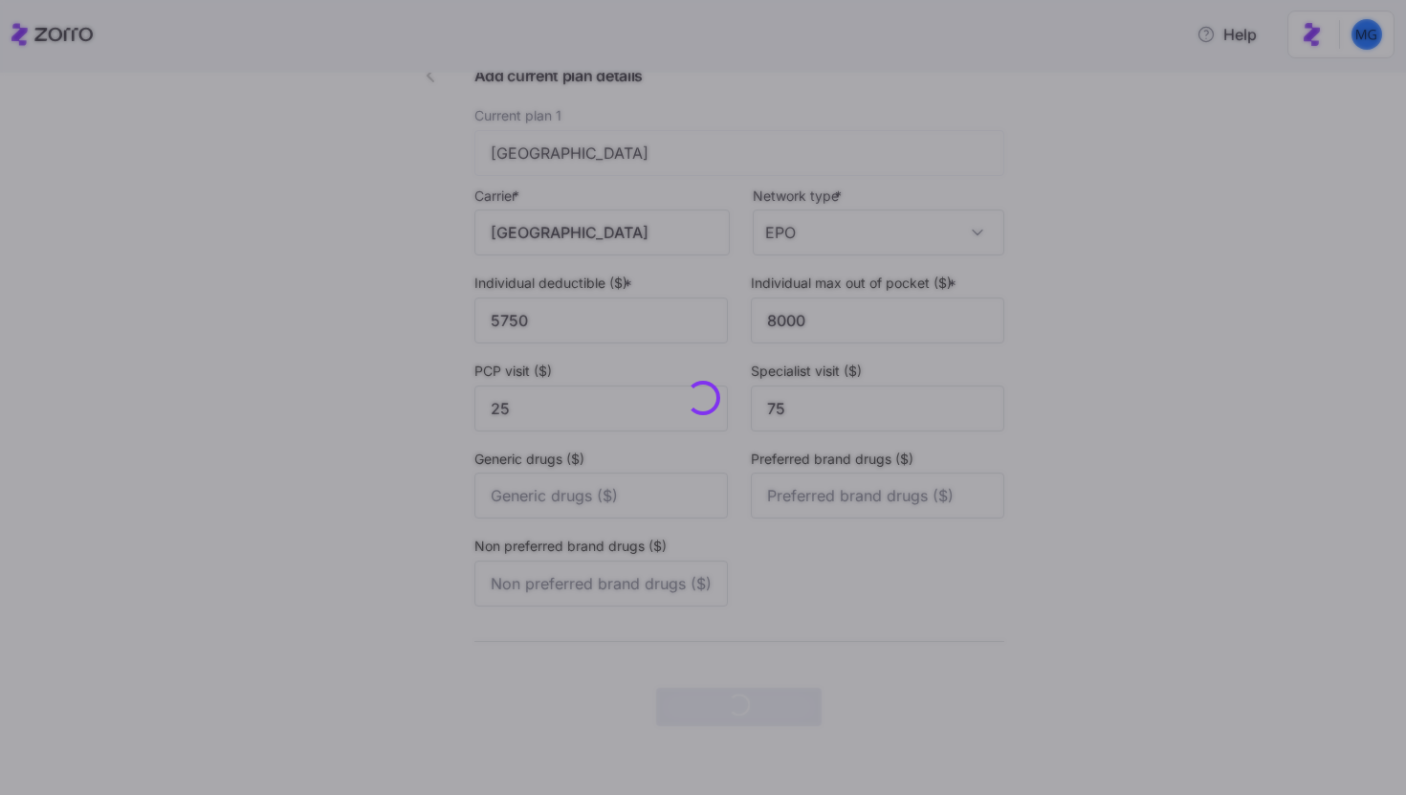
scroll to position [0, 0]
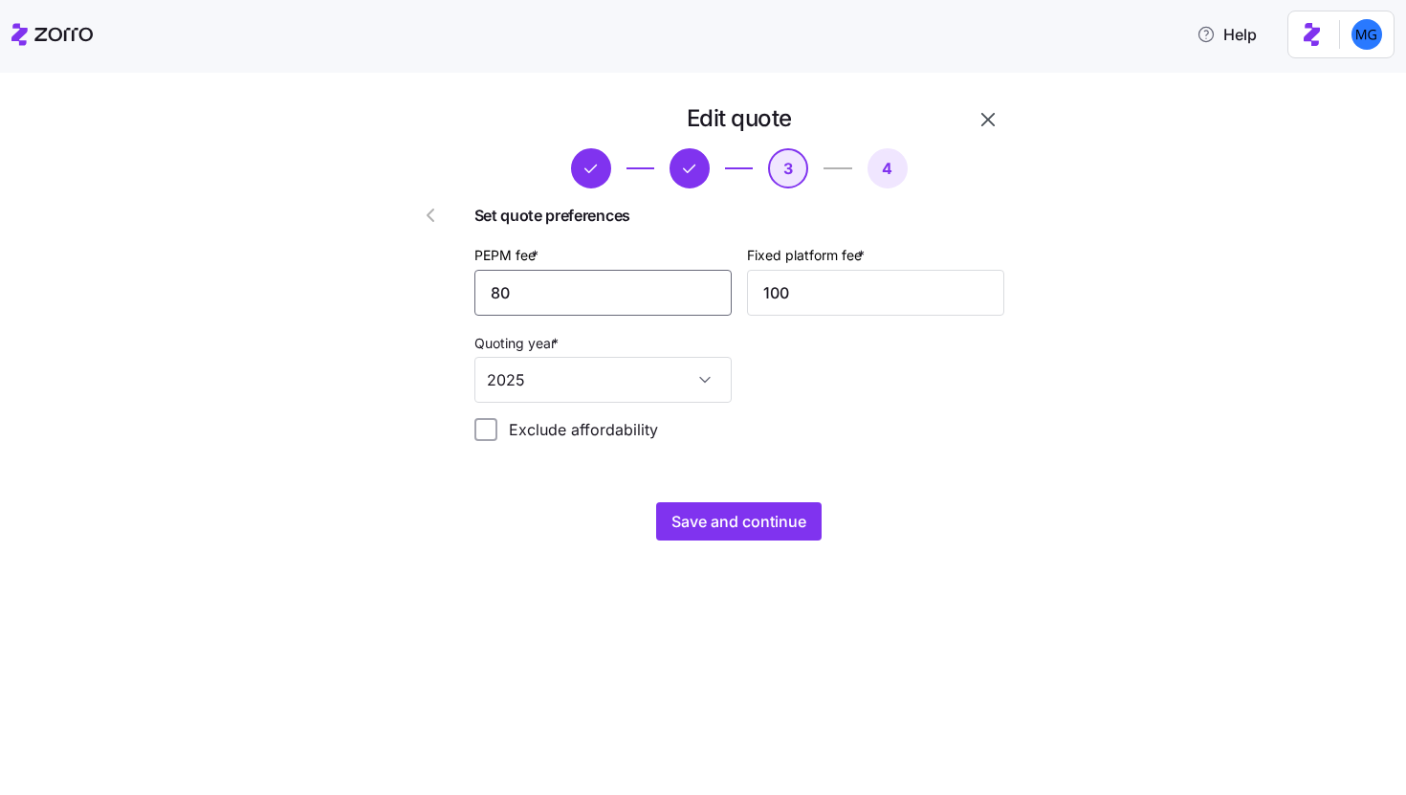
click at [531, 296] on input "80" at bounding box center [602, 293] width 257 height 46
type input "75"
click at [747, 516] on span "Save and continue" at bounding box center [739, 521] width 135 height 23
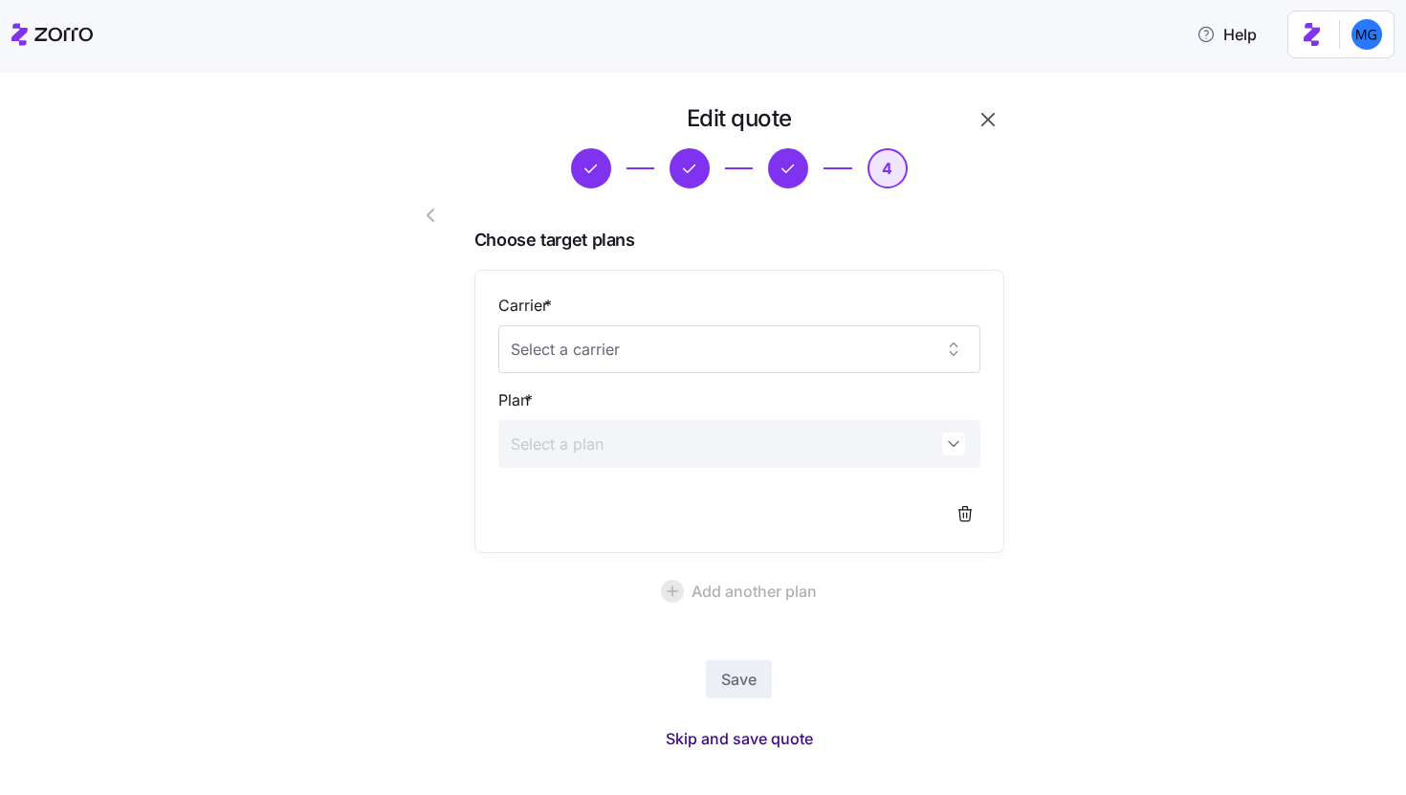
click at [771, 736] on span "Skip and save quote" at bounding box center [739, 738] width 147 height 23
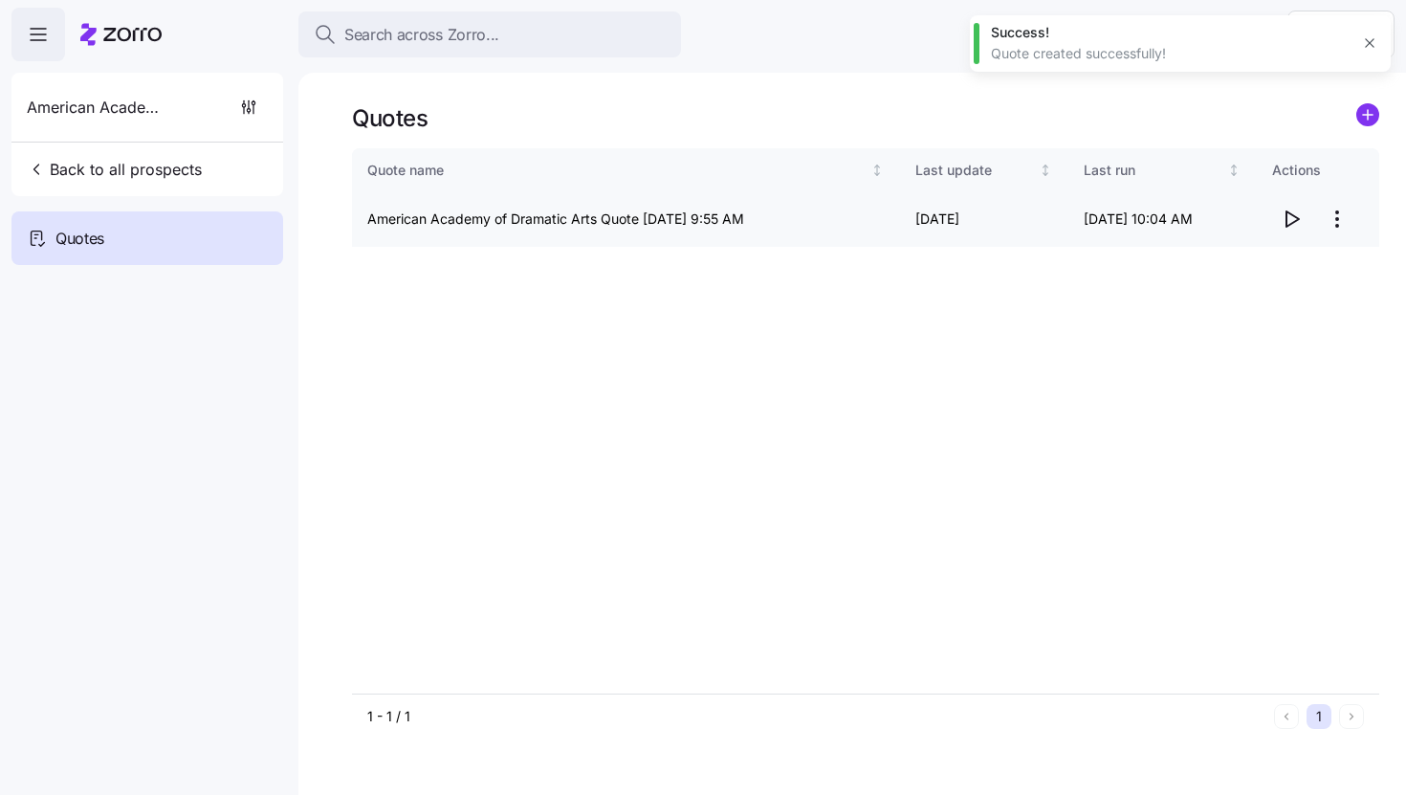
click at [1281, 219] on icon "button" at bounding box center [1291, 219] width 23 height 23
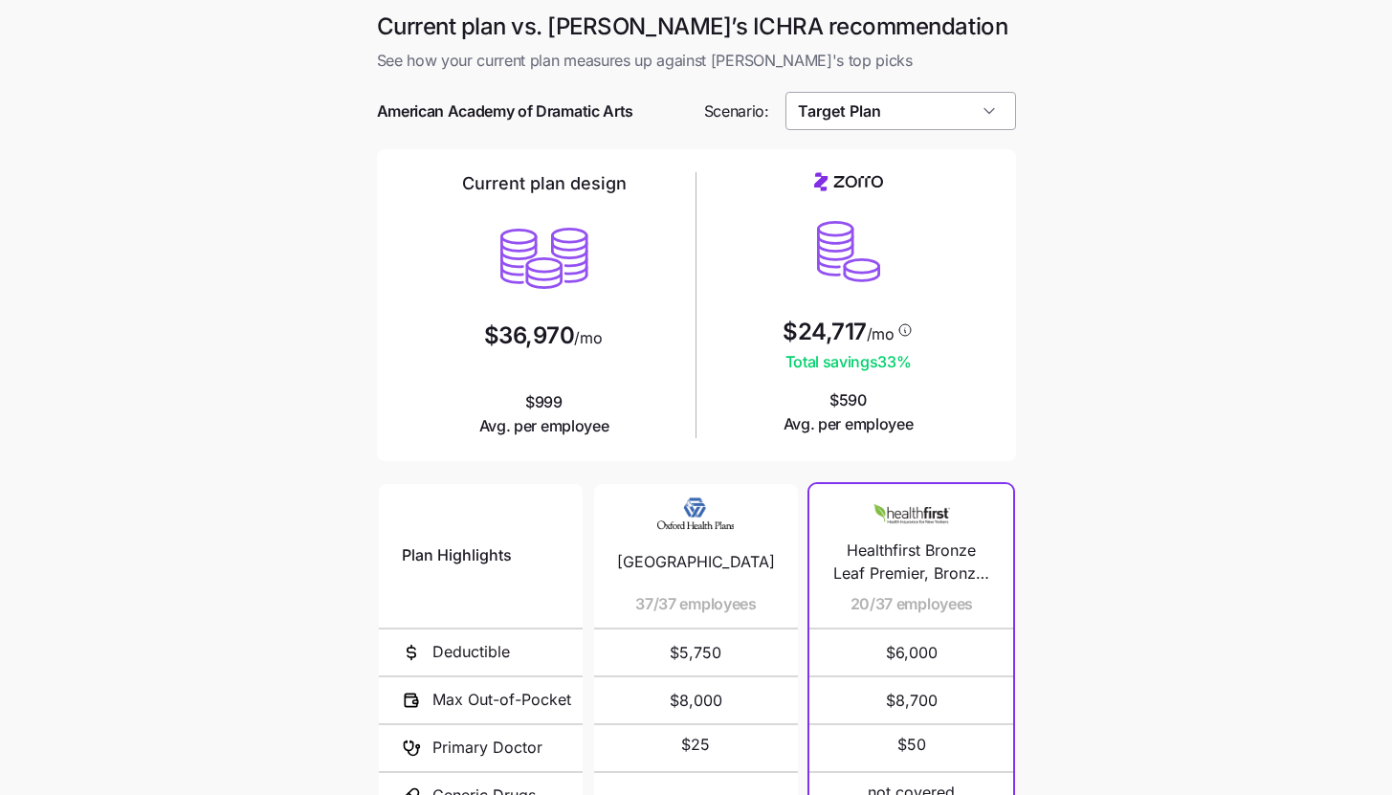
click at [977, 108] on input "Target Plan" at bounding box center [900, 111] width 231 height 38
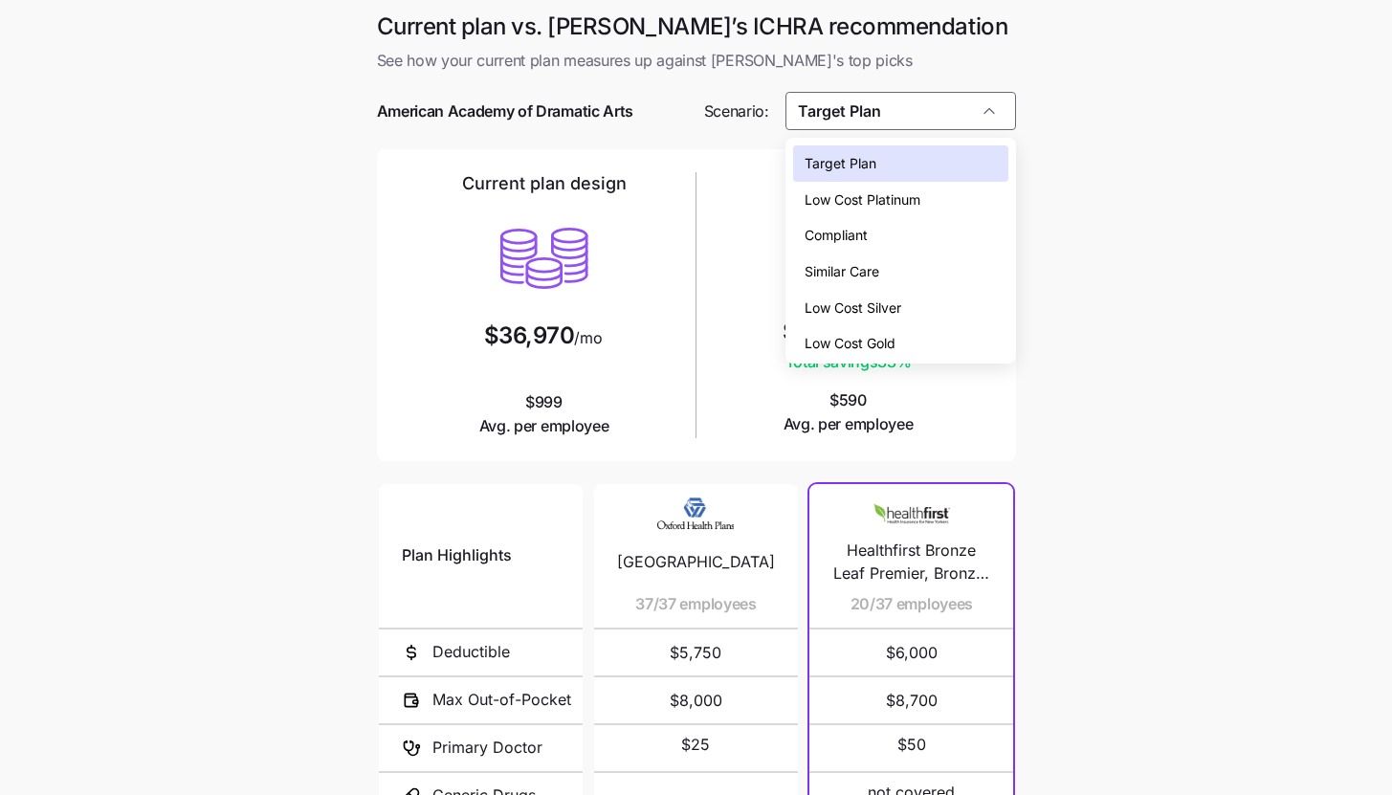
click at [916, 307] on div "Low Cost Silver" at bounding box center [900, 308] width 215 height 36
type input "Low Cost Silver"
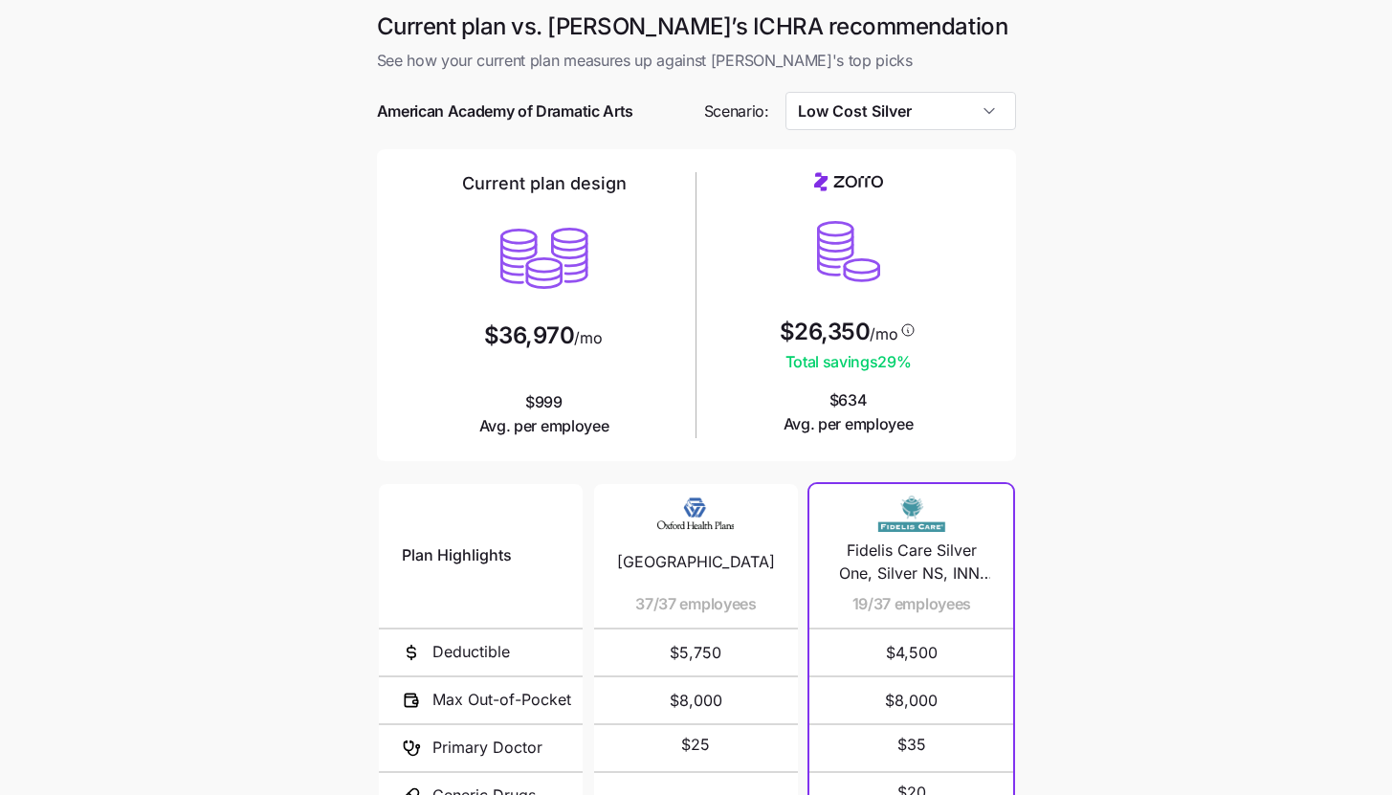
scroll to position [249, 0]
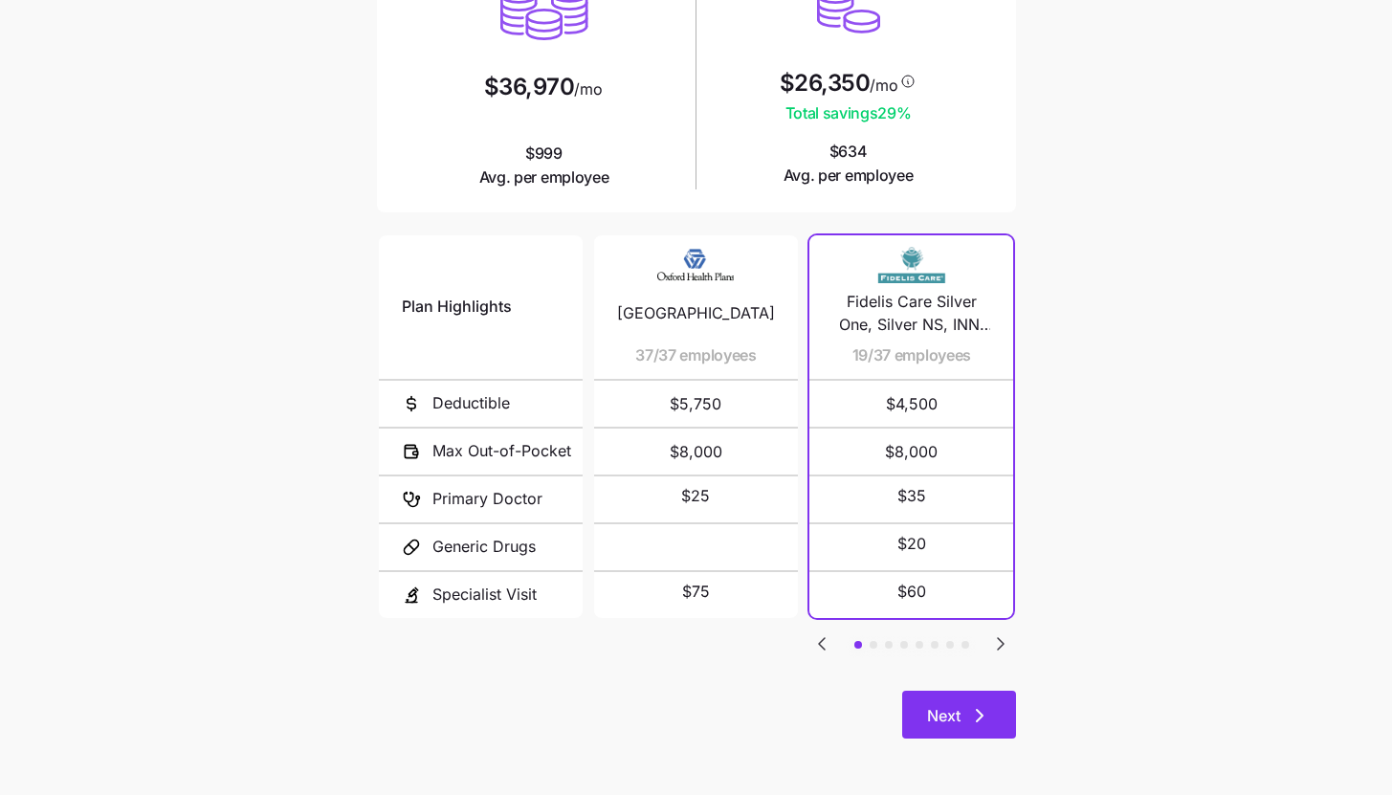
click at [969, 731] on button "Next" at bounding box center [959, 715] width 114 height 48
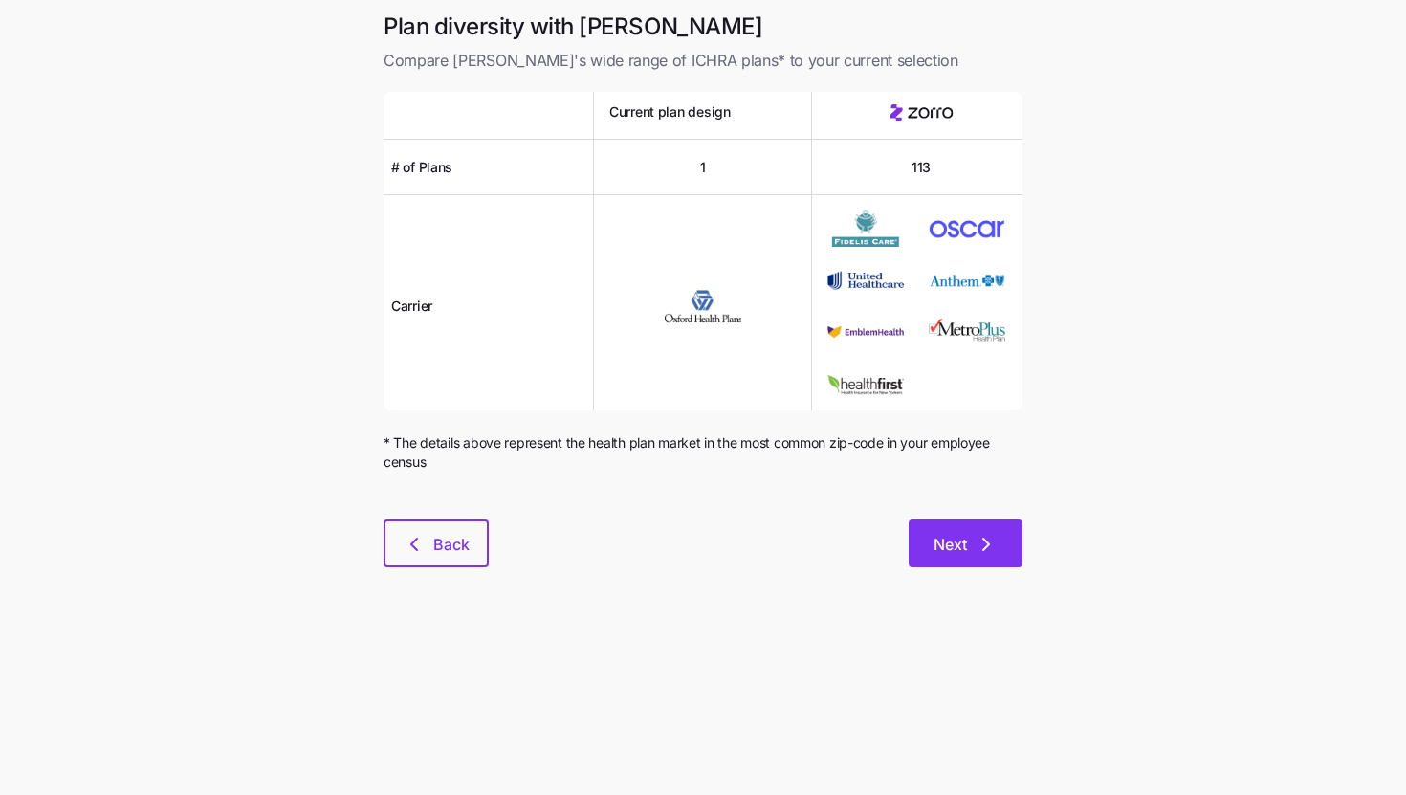
click at [979, 540] on icon "button" at bounding box center [986, 544] width 23 height 23
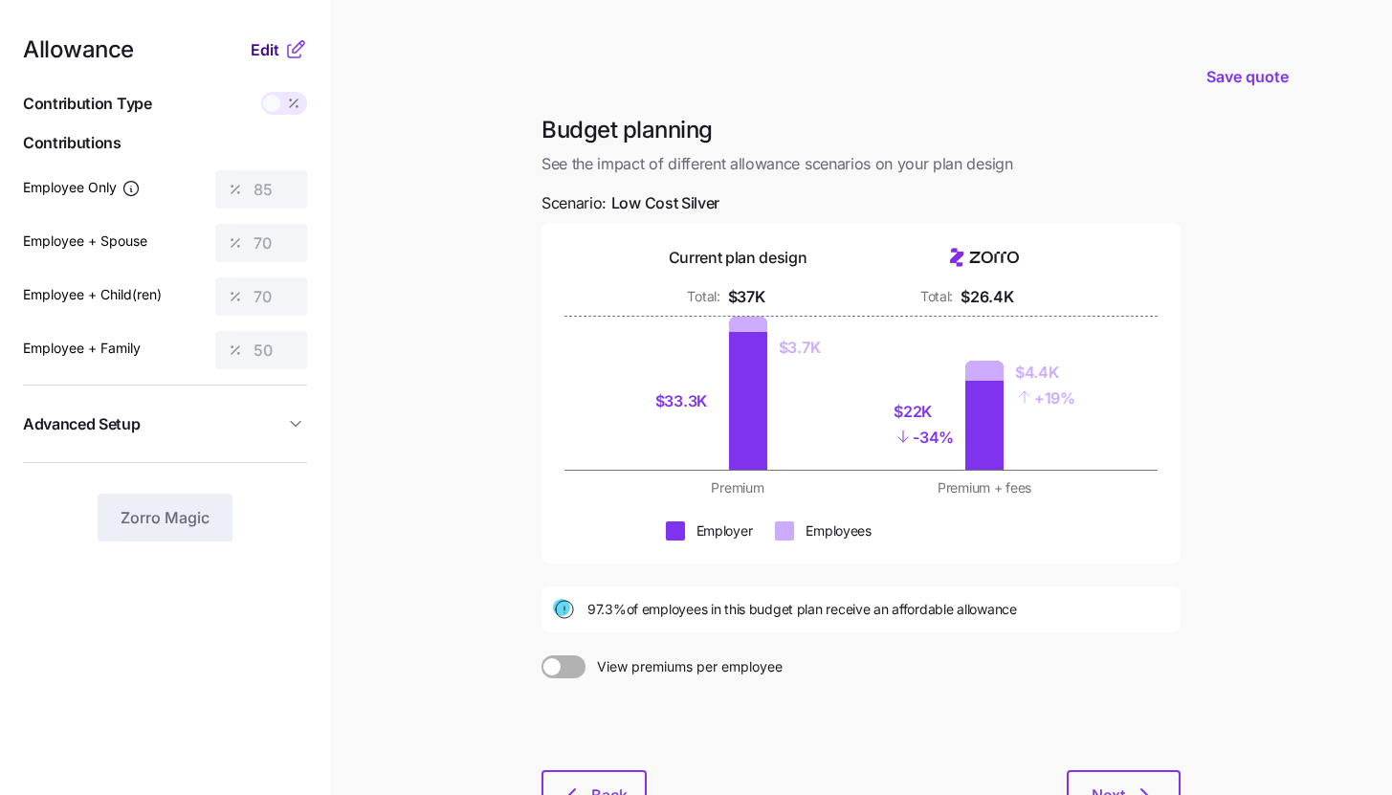
click at [280, 58] on button "Edit" at bounding box center [267, 49] width 33 height 23
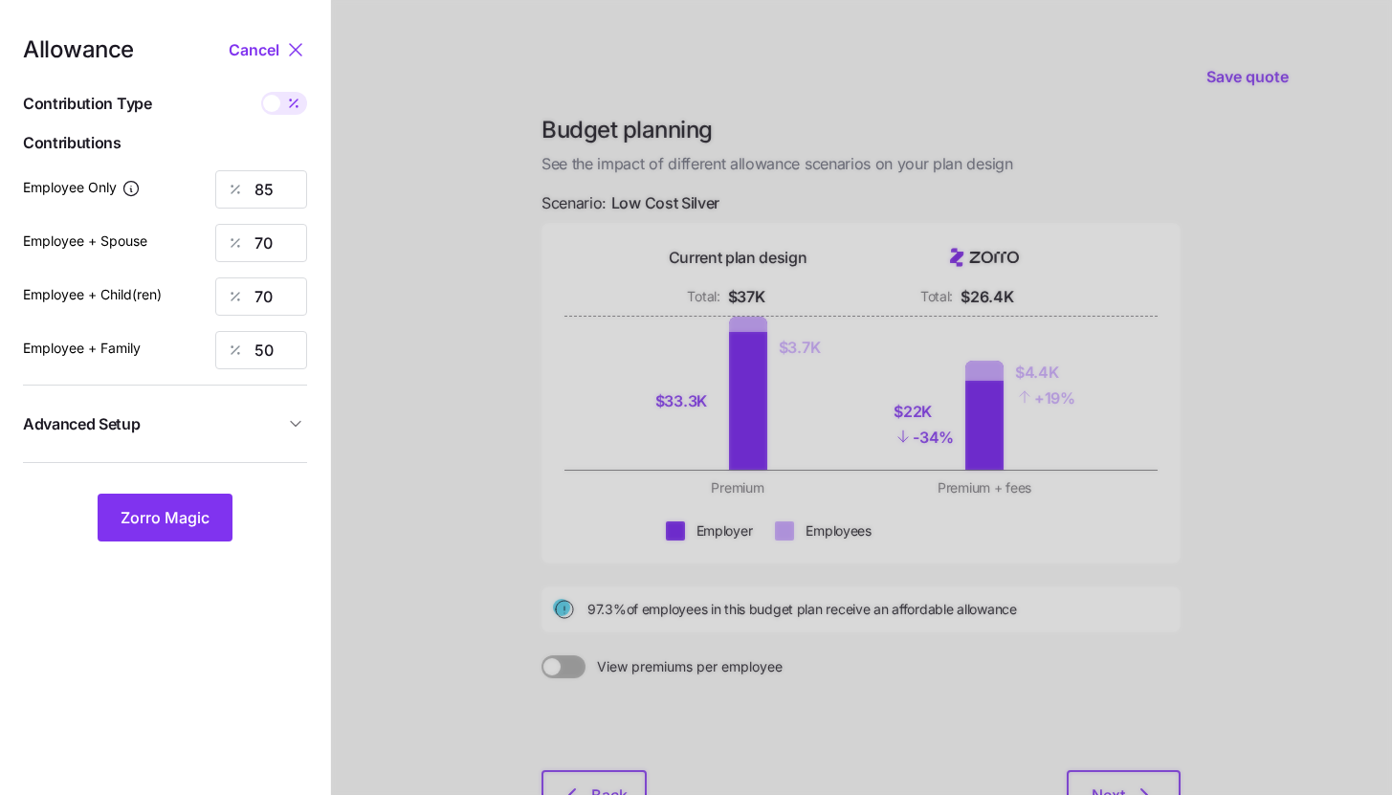
click at [241, 423] on span "Advanced Setup" at bounding box center [153, 424] width 261 height 24
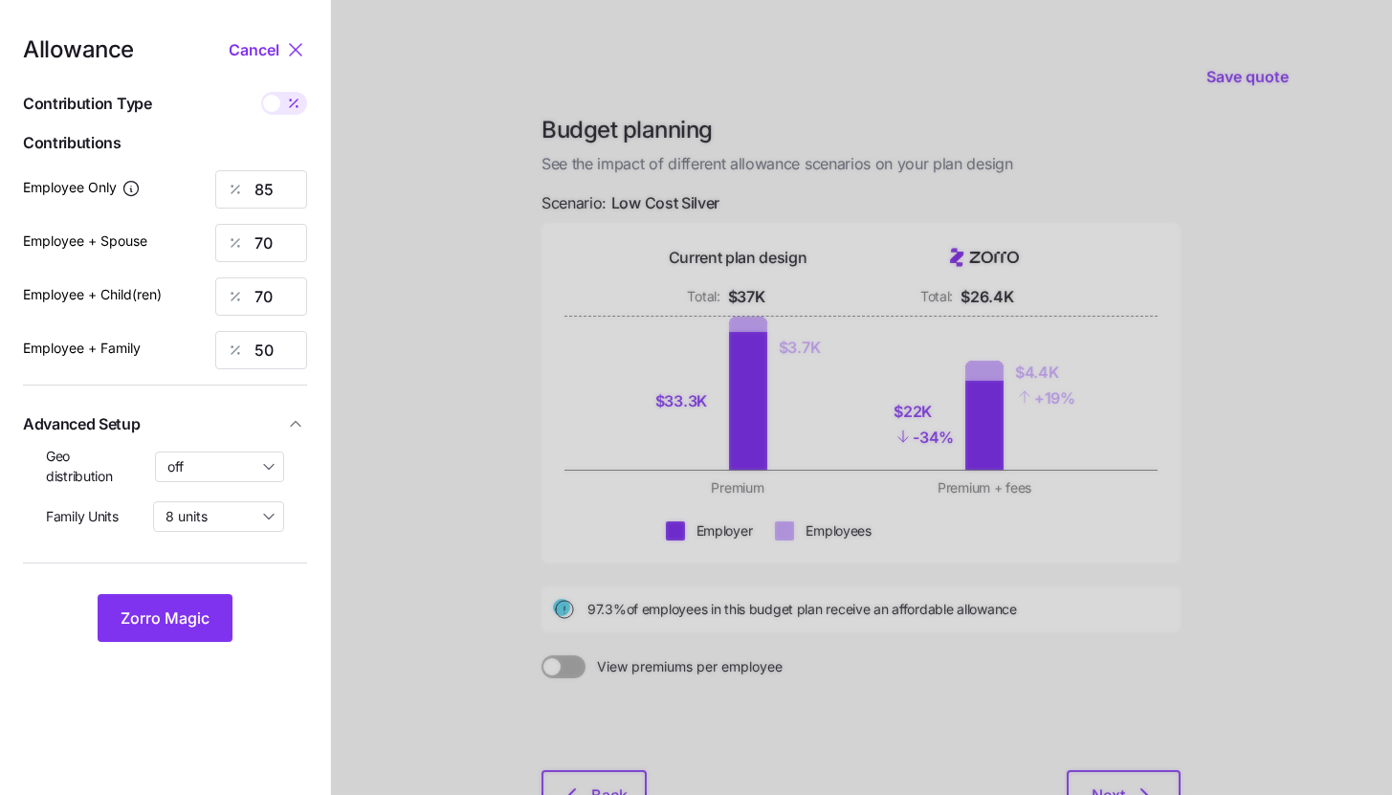
click at [244, 483] on div "Geo distribution off" at bounding box center [165, 466] width 238 height 39
click at [242, 473] on input "off" at bounding box center [220, 466] width 130 height 31
click at [228, 566] on div "By state (6)" at bounding box center [220, 578] width 113 height 33
type input "By state (6)"
click at [187, 616] on span "Zorro Magic" at bounding box center [165, 617] width 89 height 23
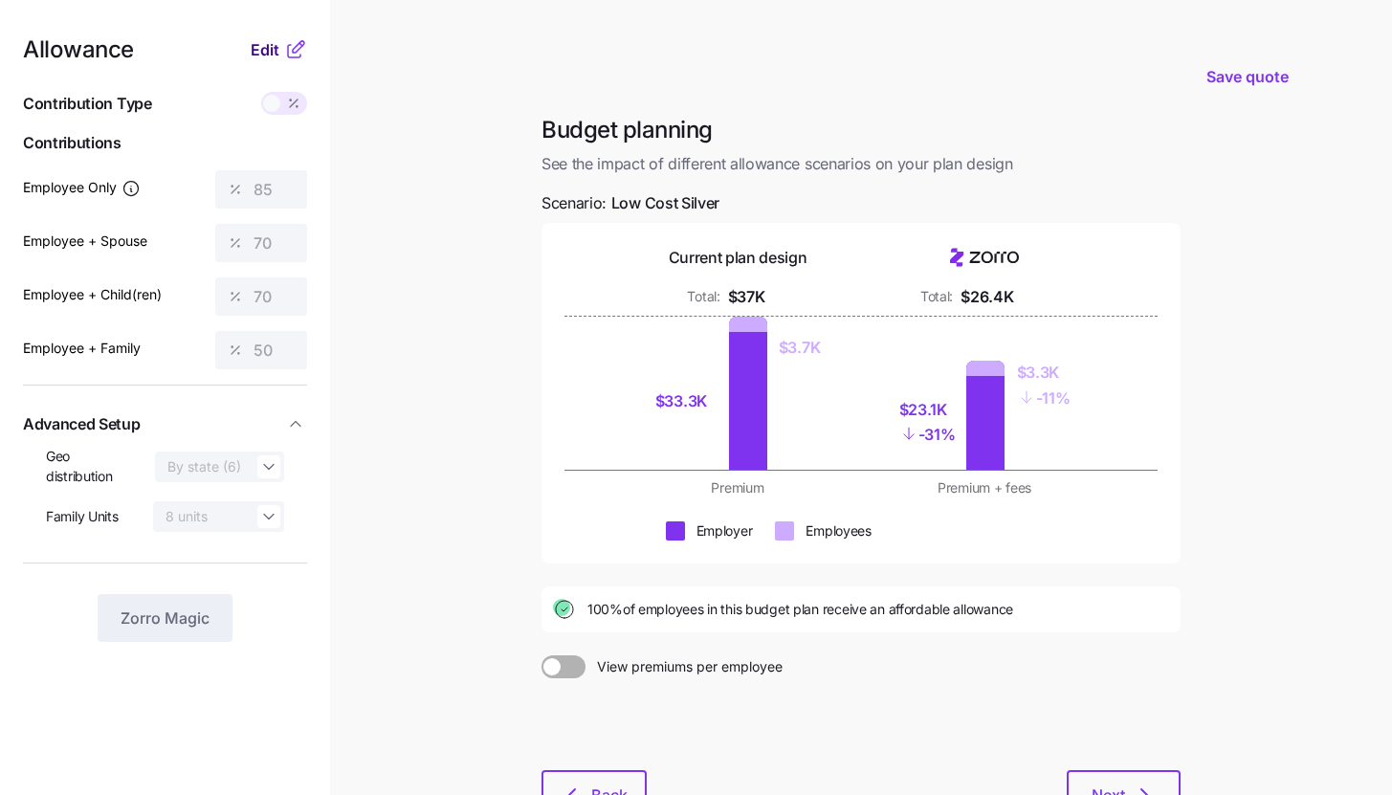
click at [282, 46] on button "Edit" at bounding box center [267, 49] width 33 height 23
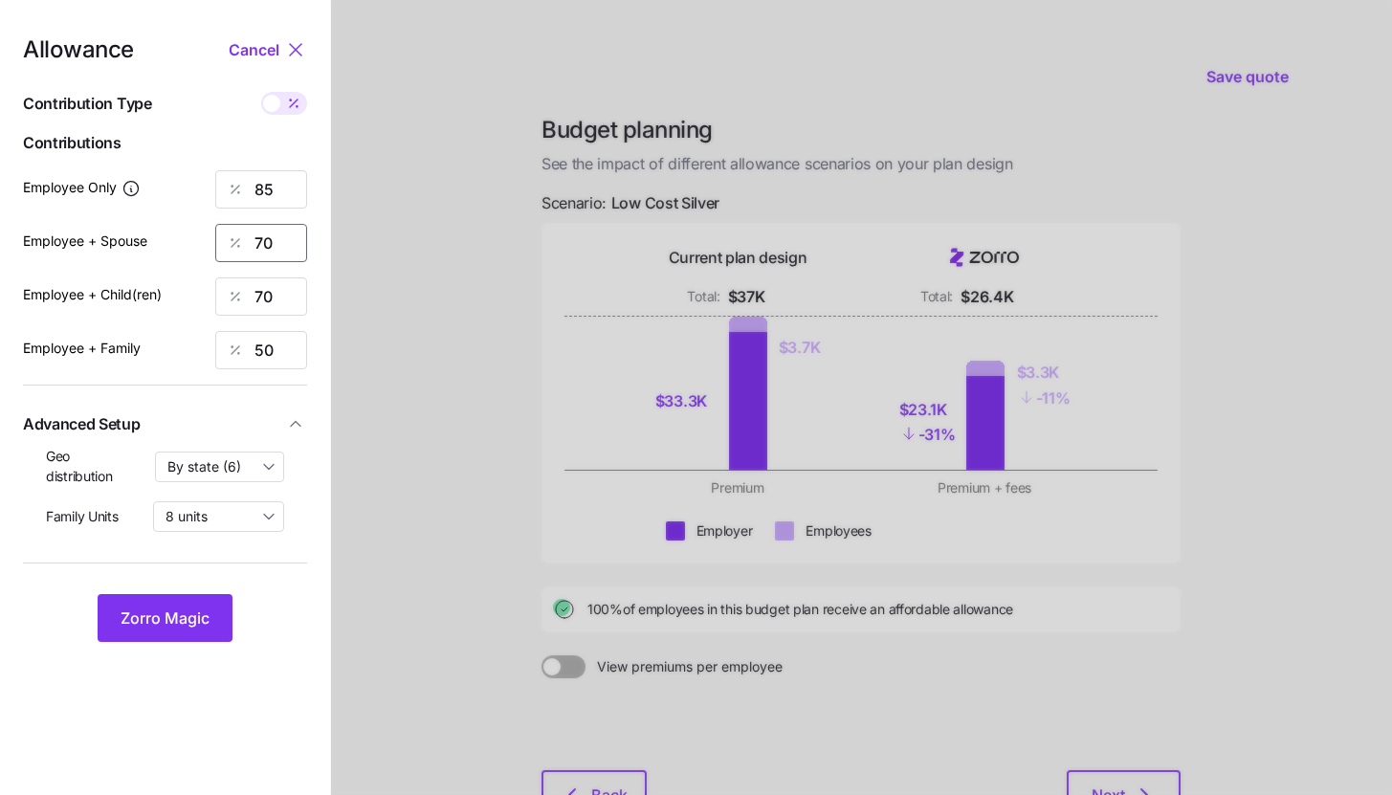
click at [281, 244] on input "70" at bounding box center [261, 243] width 92 height 38
type input "5"
type input "85"
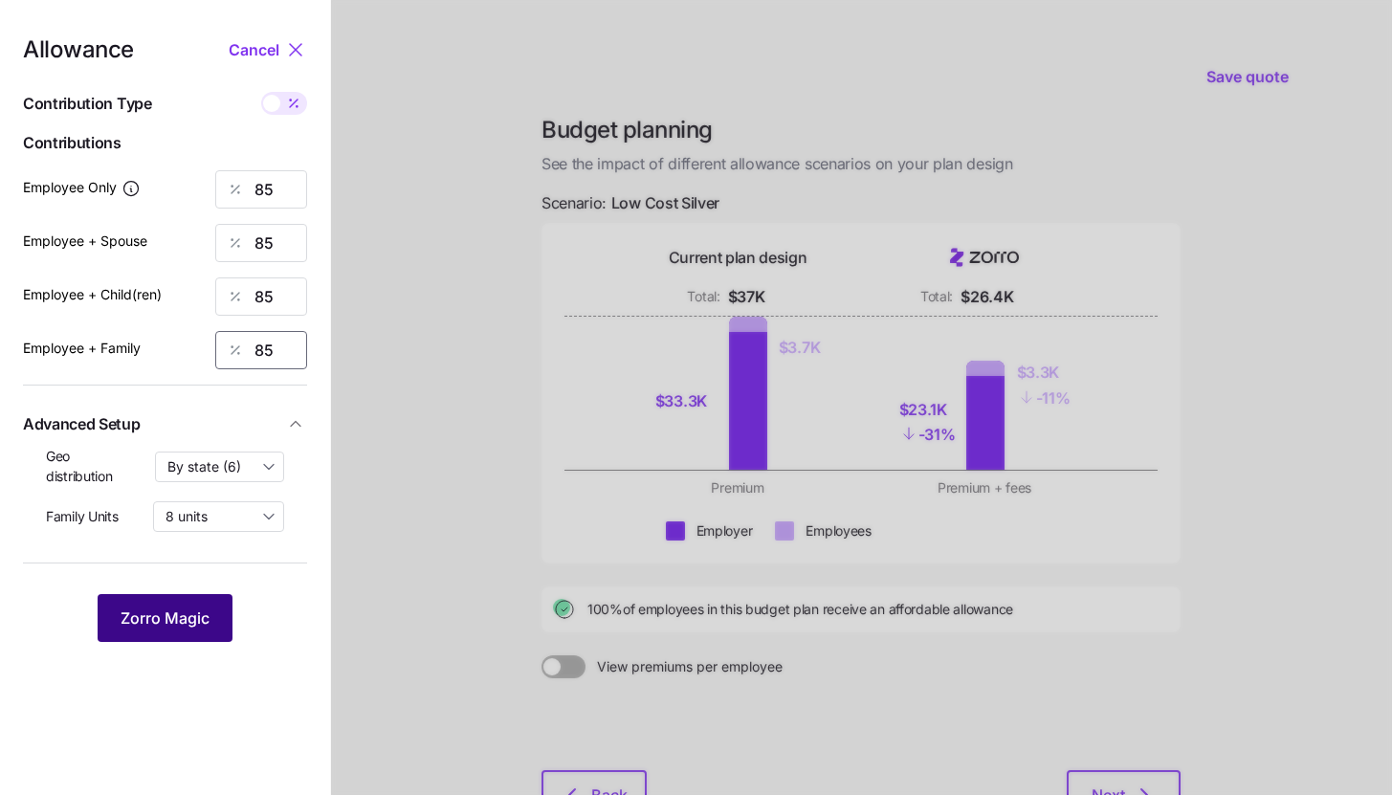
type input "85"
click at [186, 600] on button "Zorro Magic" at bounding box center [165, 618] width 135 height 48
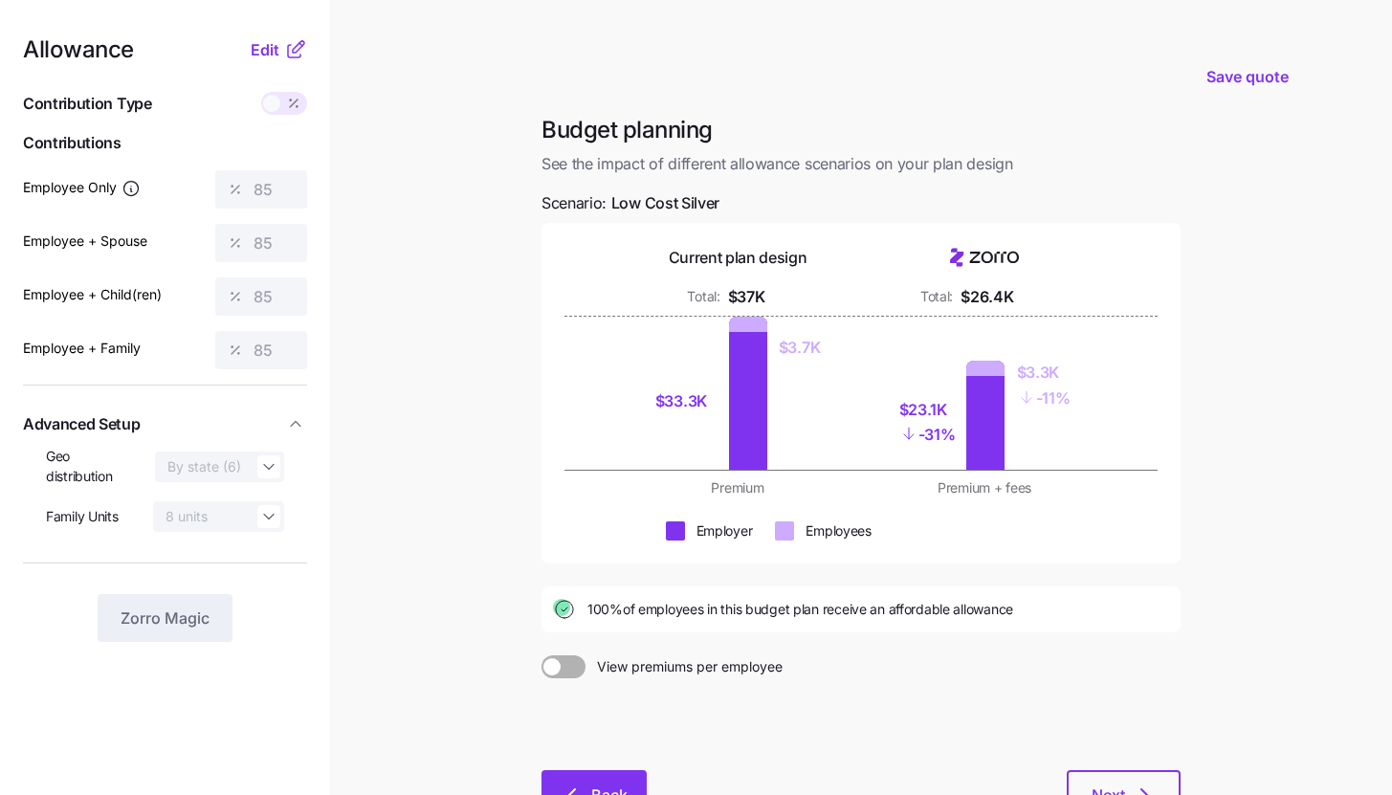
click at [618, 778] on button "Back" at bounding box center [593, 794] width 105 height 48
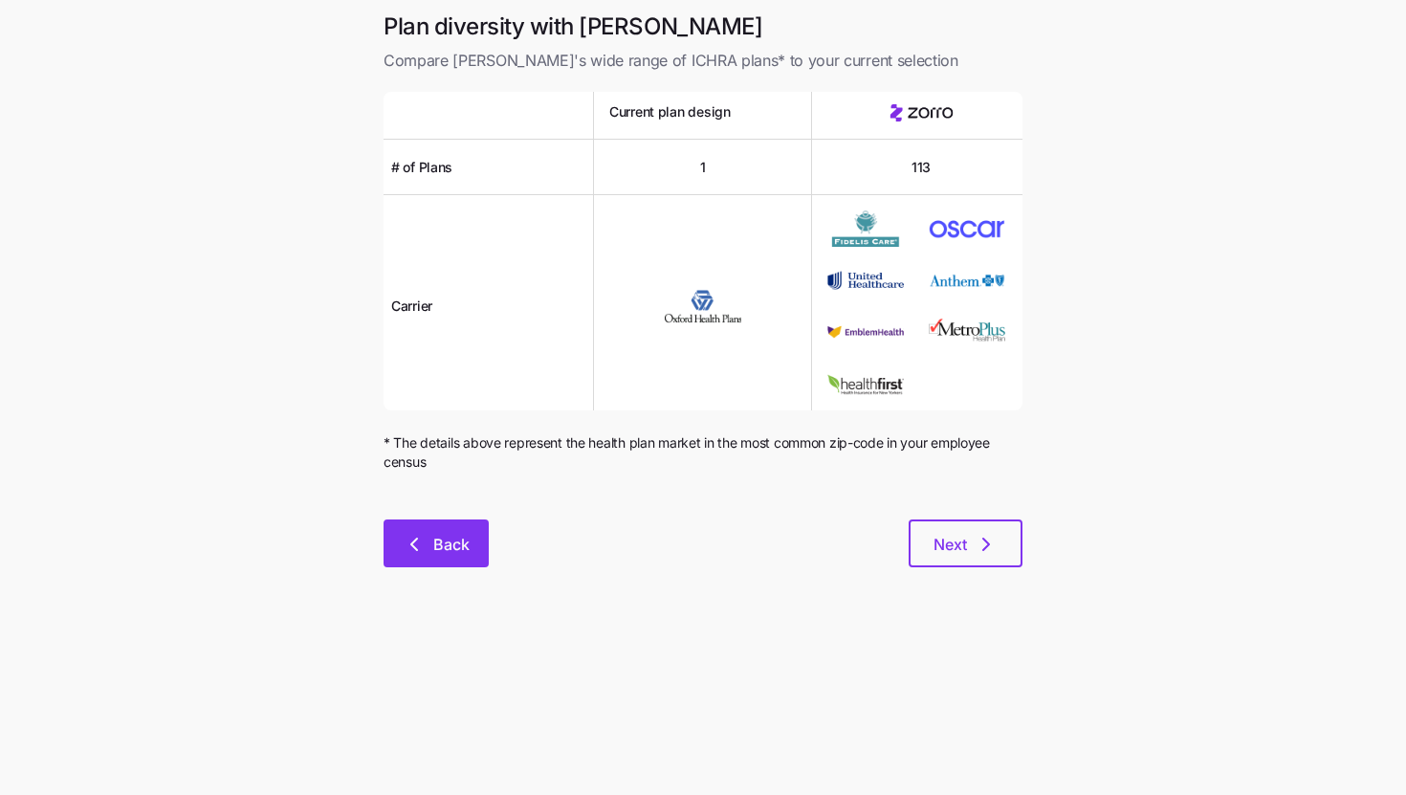
click at [456, 539] on span "Back" at bounding box center [451, 544] width 36 height 23
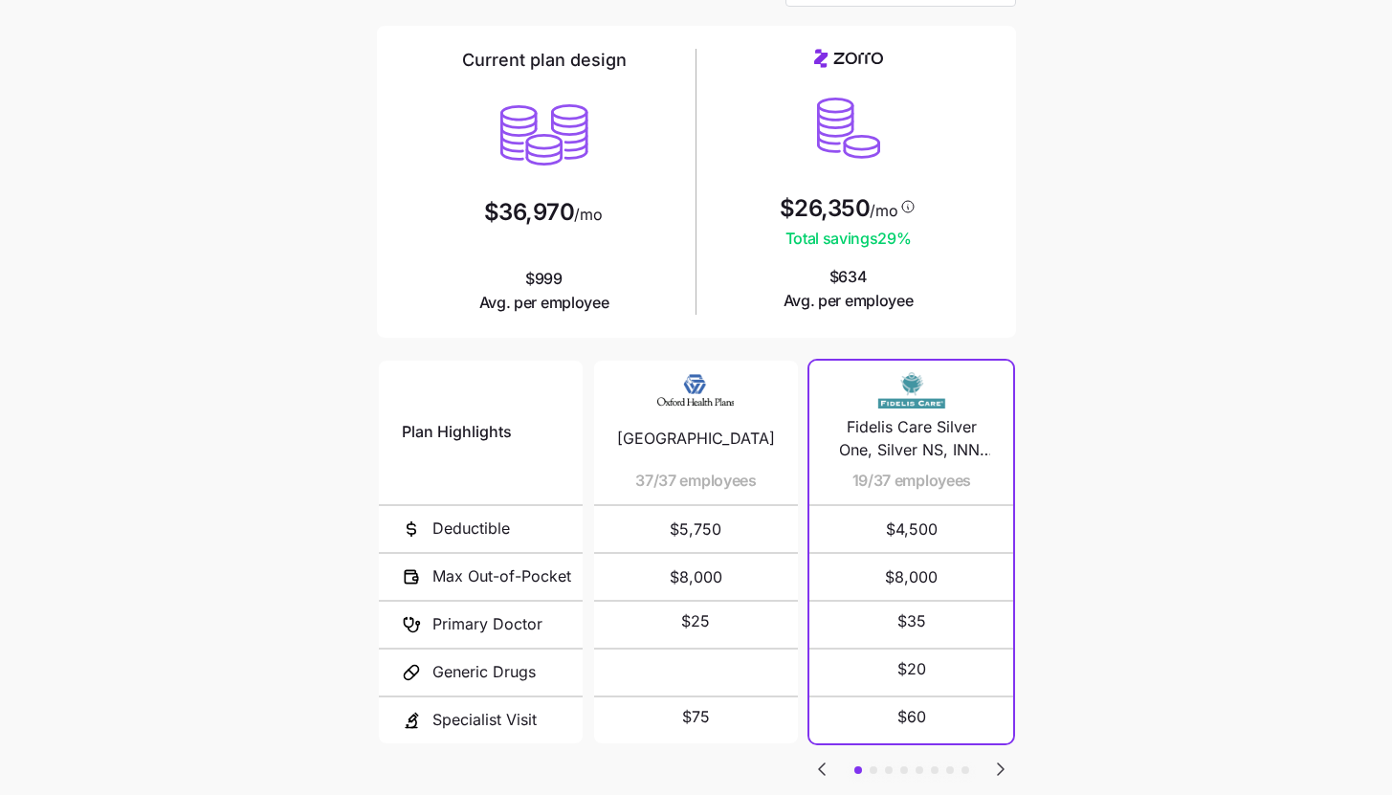
scroll to position [249, 0]
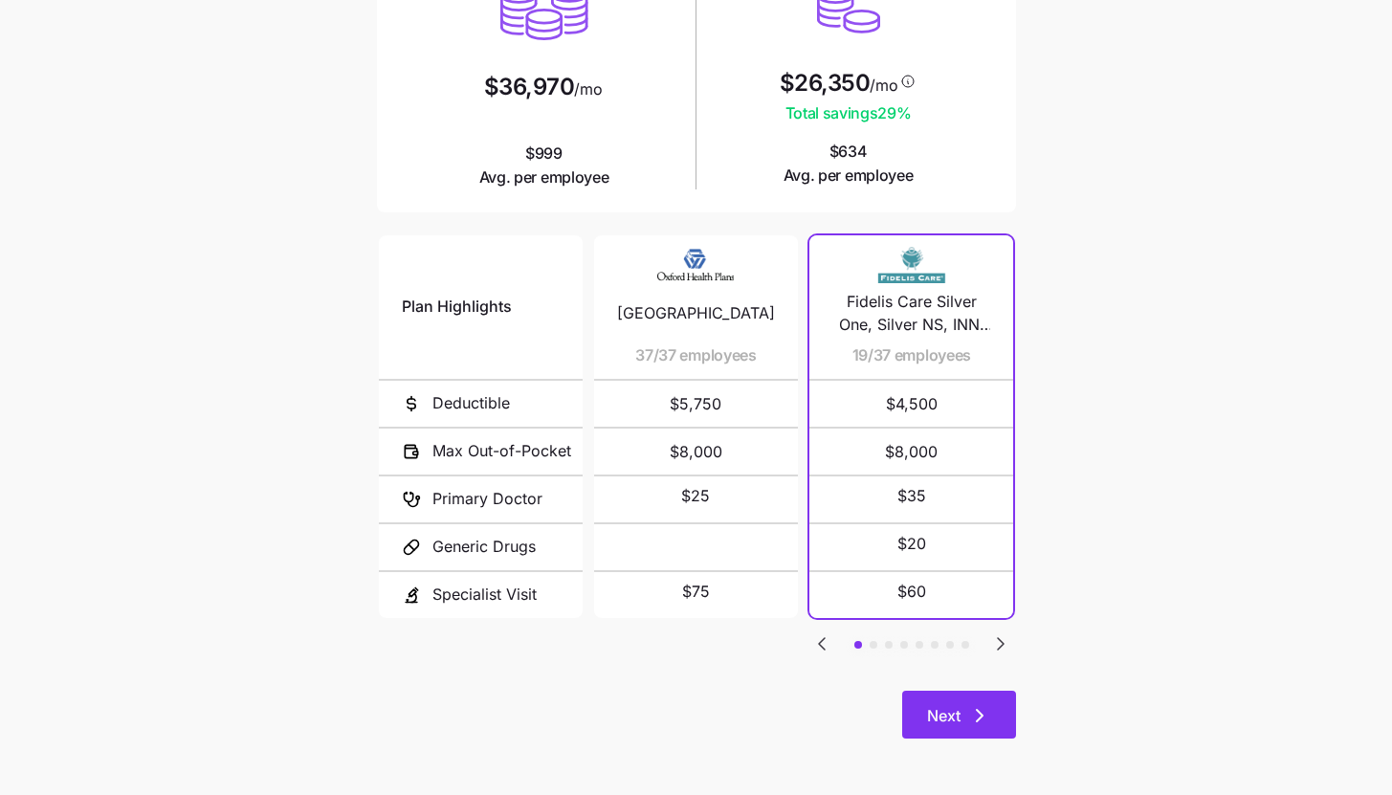
click at [985, 714] on icon "button" at bounding box center [979, 715] width 23 height 23
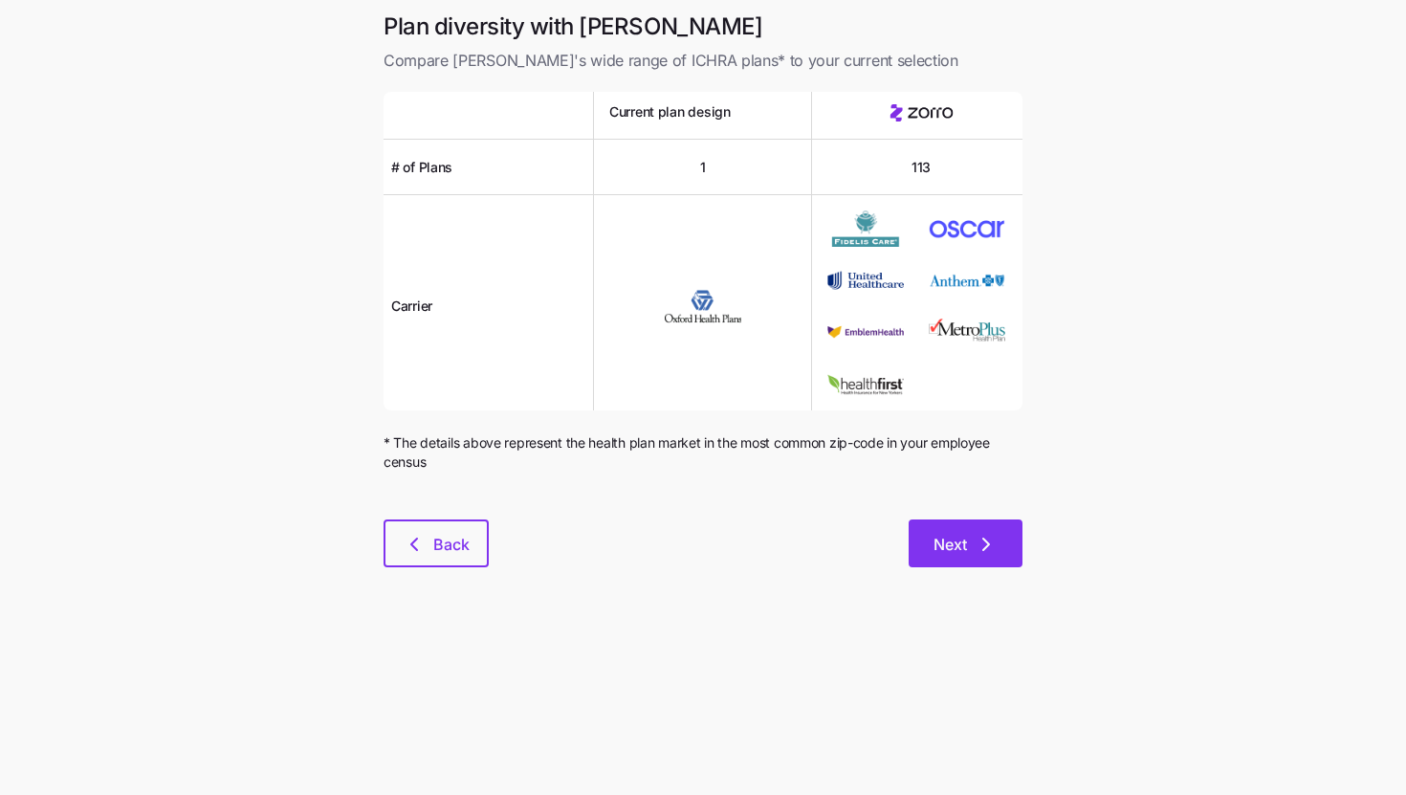
click at [978, 551] on icon "button" at bounding box center [986, 544] width 23 height 23
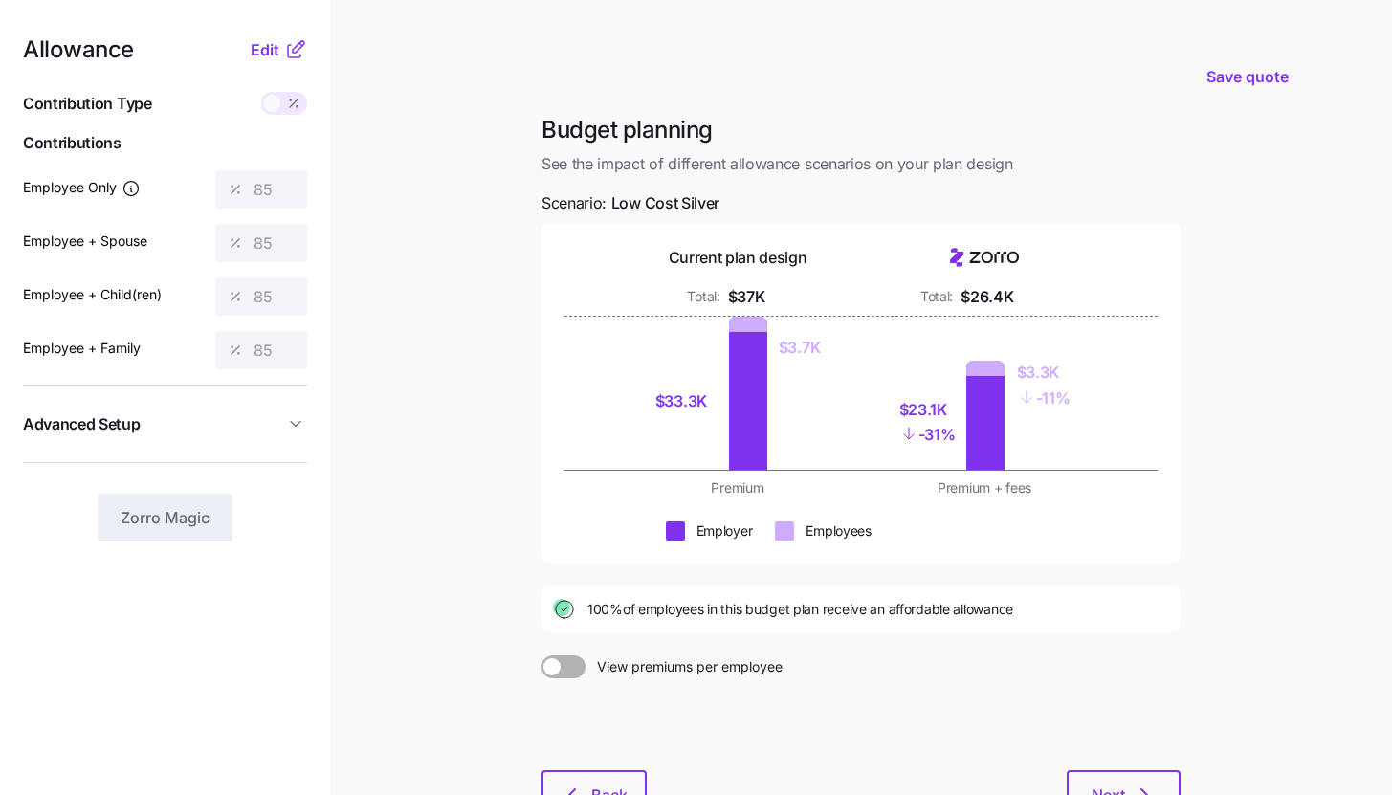
scroll to position [145, 0]
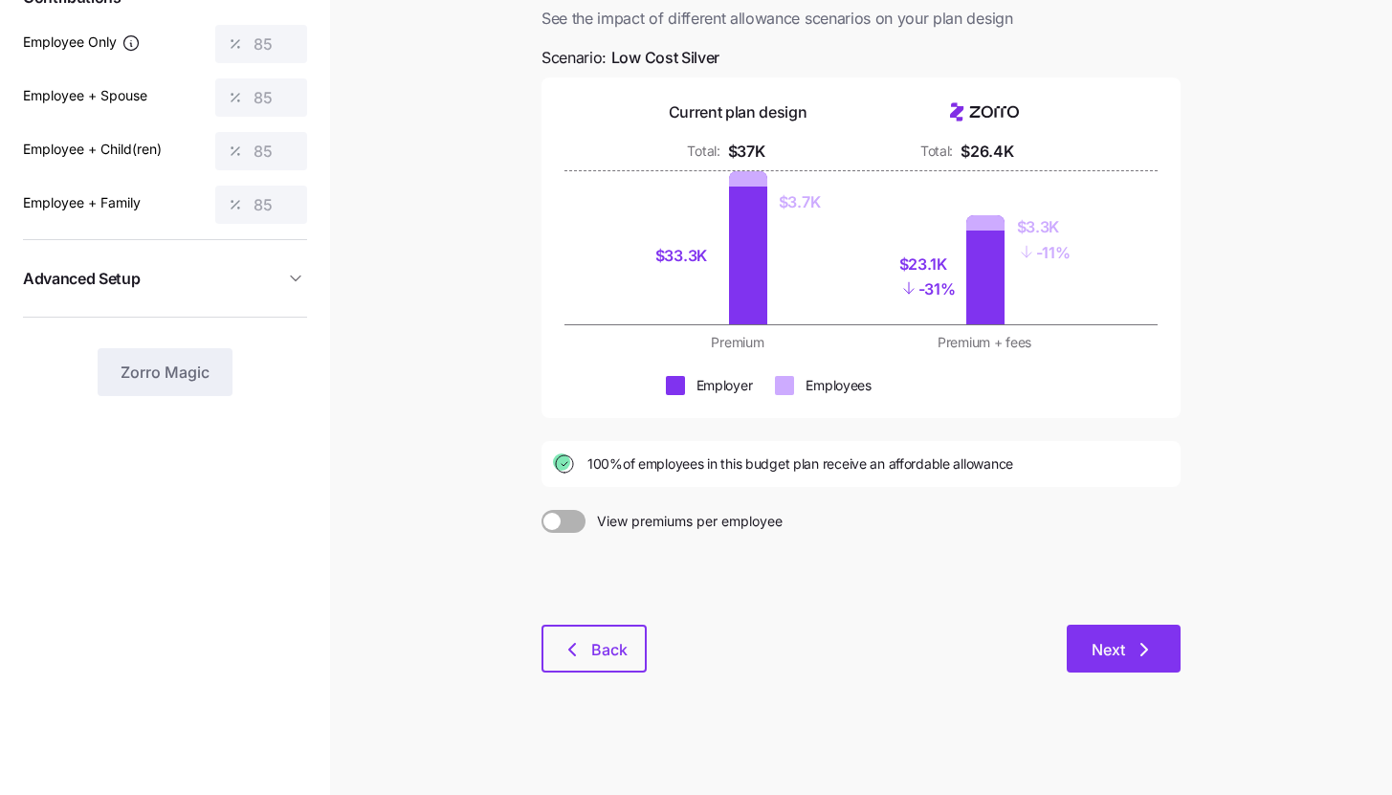
click at [1159, 645] on button "Next" at bounding box center [1124, 649] width 114 height 48
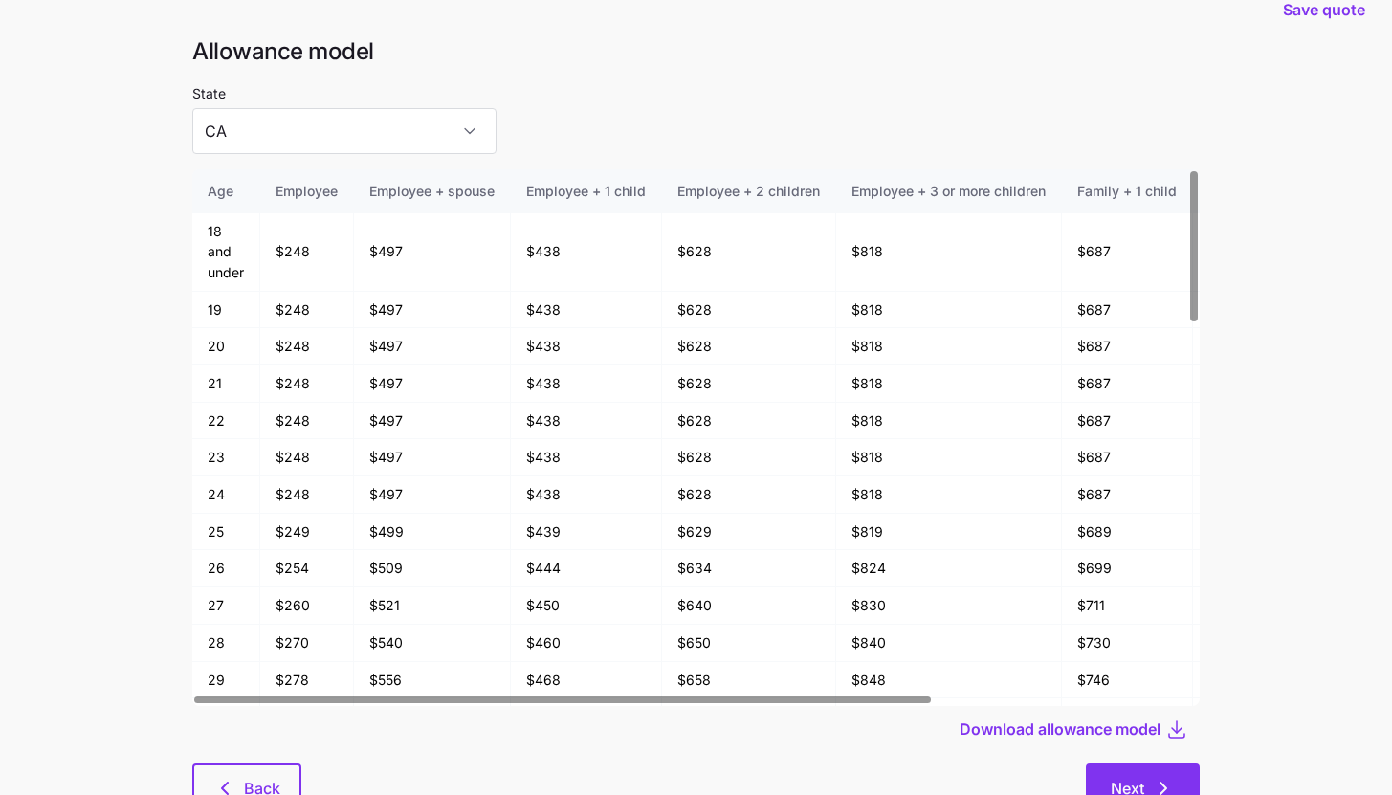
scroll to position [102, 0]
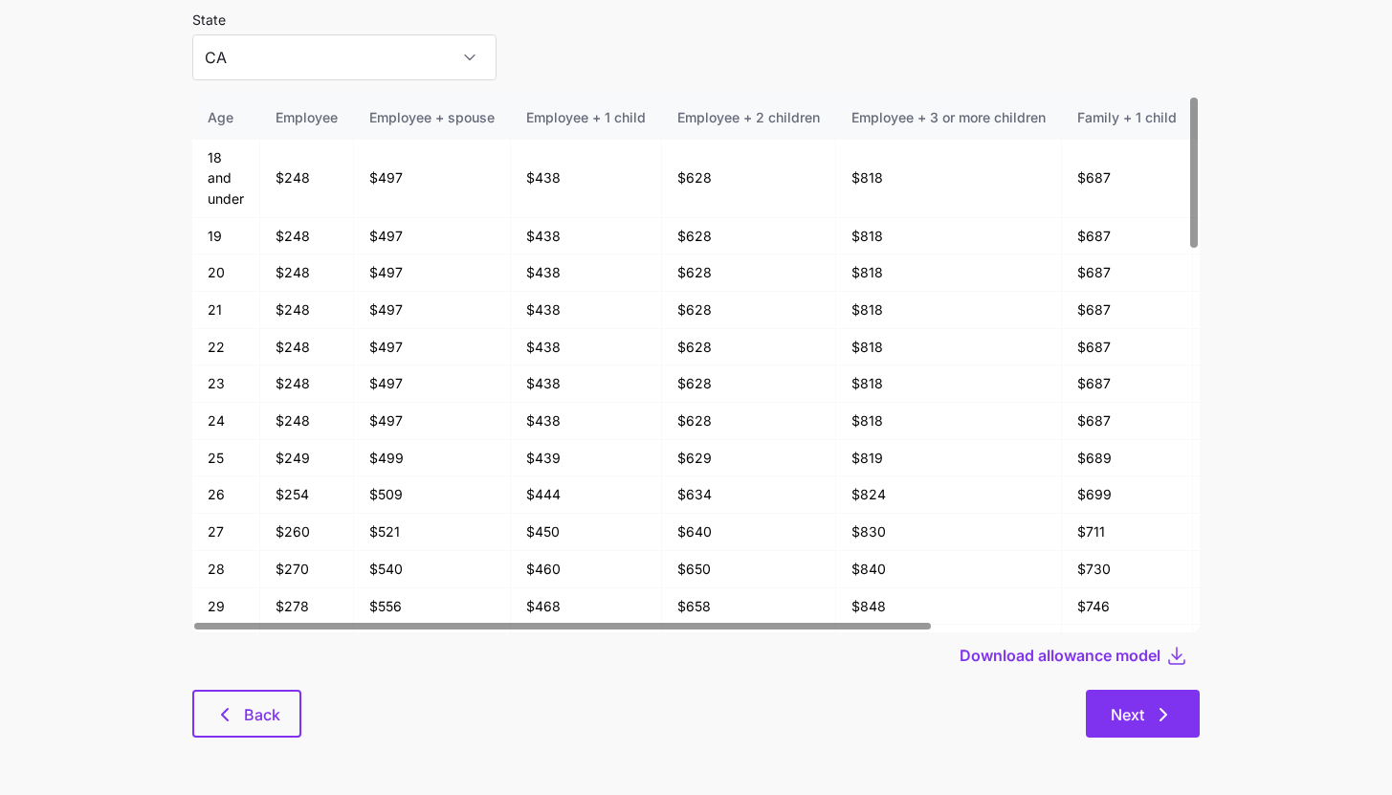
click at [1178, 710] on button "Next" at bounding box center [1143, 714] width 114 height 48
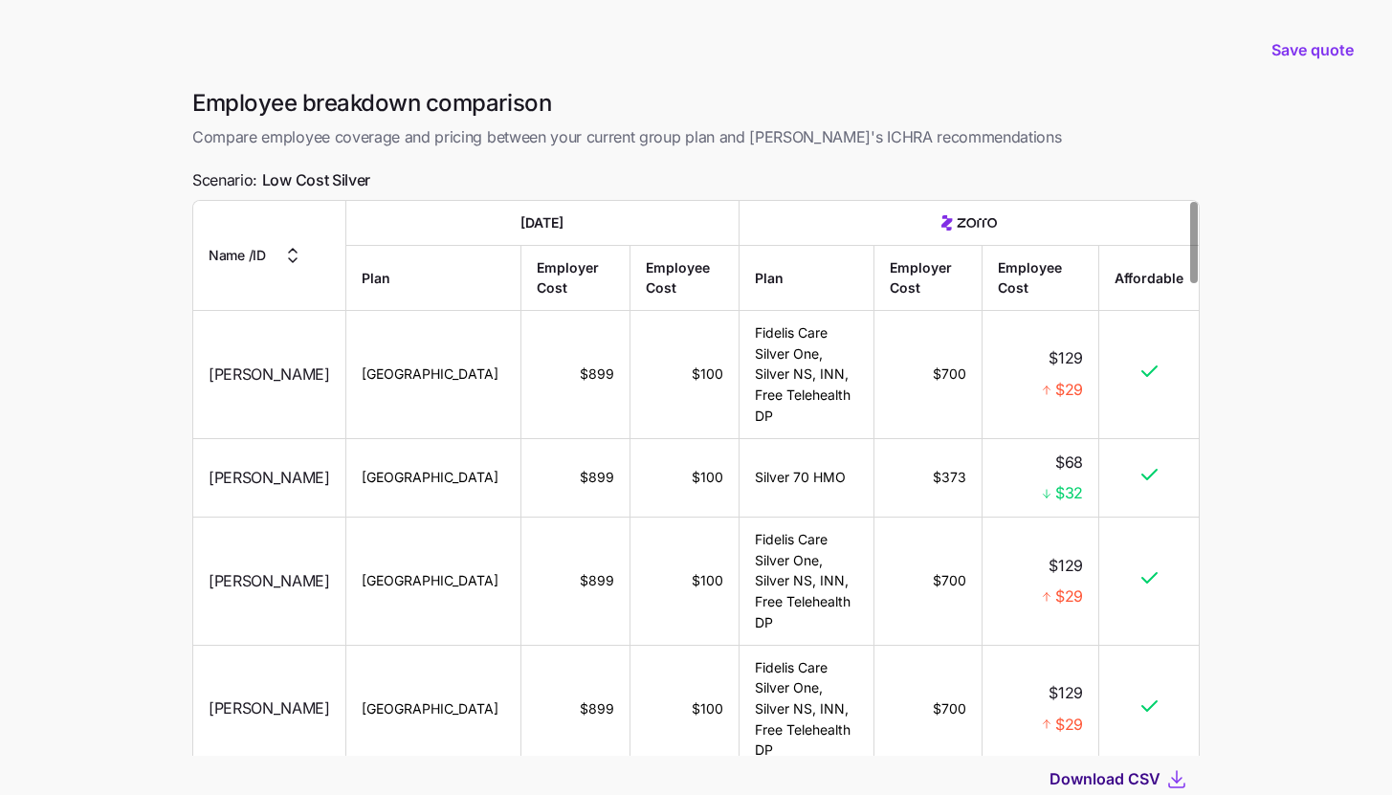
click at [1135, 772] on span "Download CSV" at bounding box center [1104, 778] width 111 height 23
click at [1324, 50] on span "Save quote" at bounding box center [1312, 49] width 82 height 23
